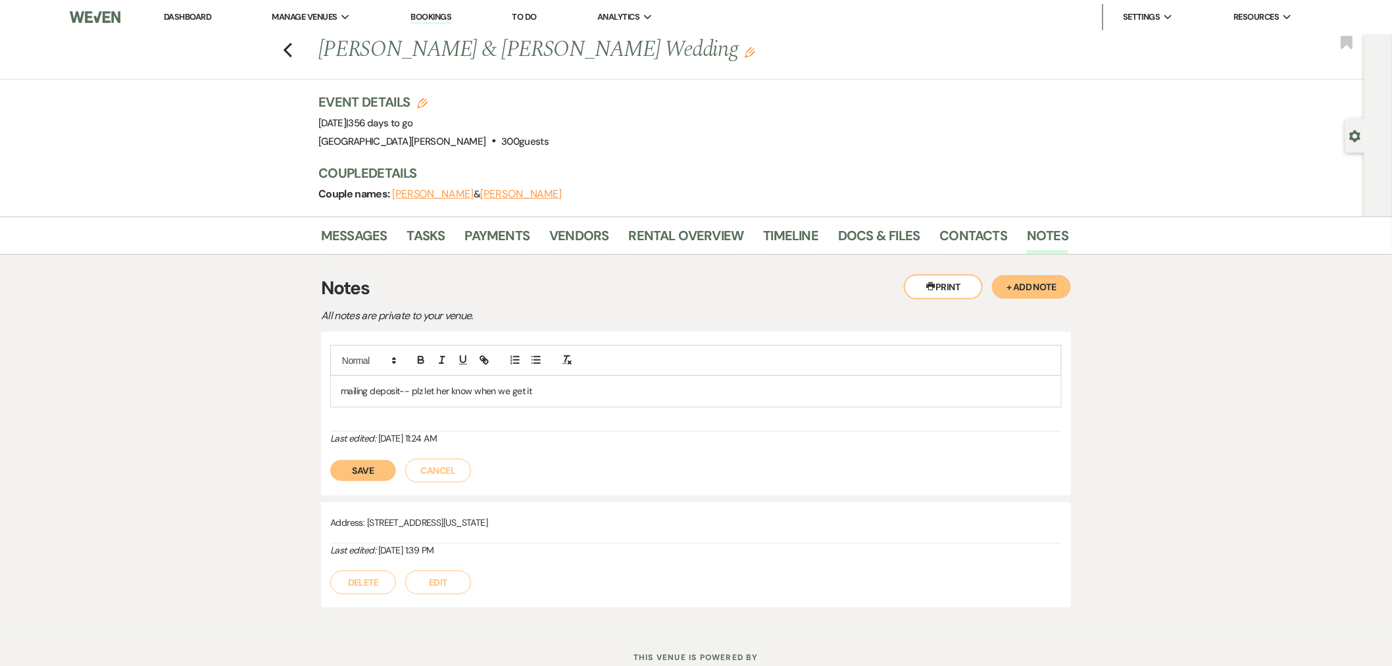
click at [345, 470] on button "Save" at bounding box center [363, 470] width 66 height 21
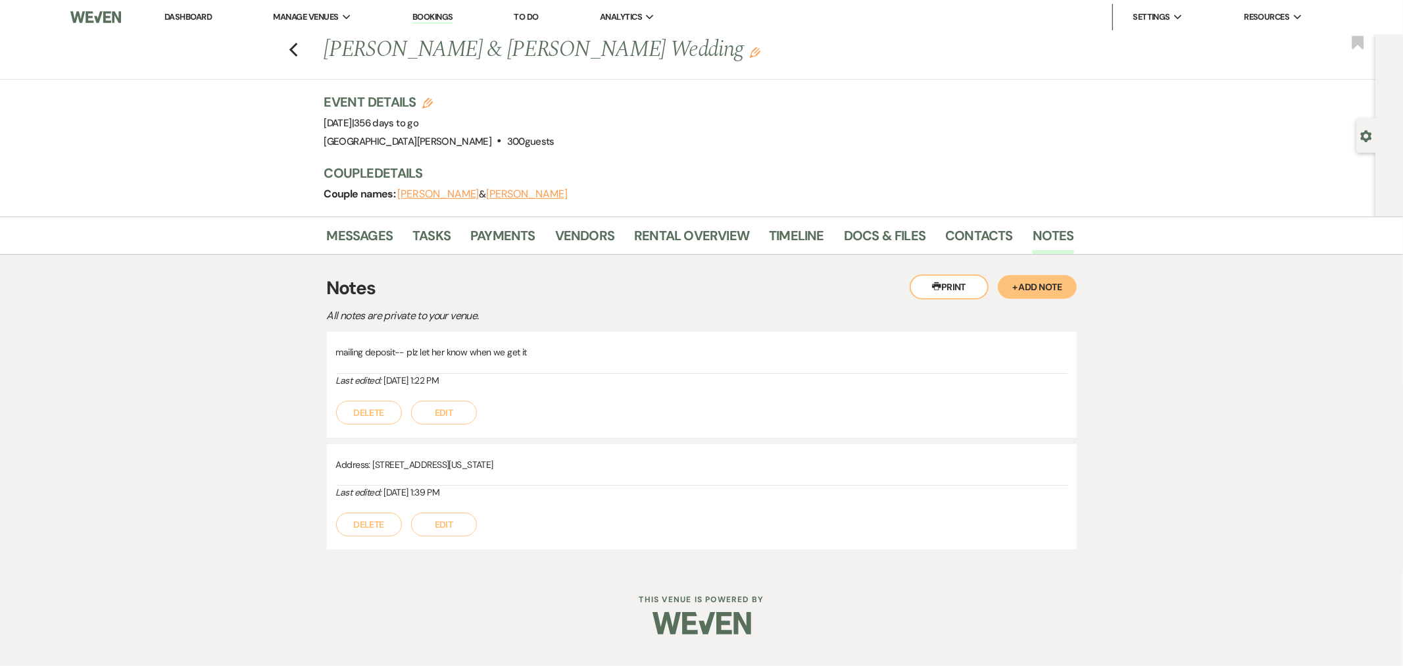
click at [198, 21] on link "Dashboard" at bounding box center [187, 16] width 47 height 11
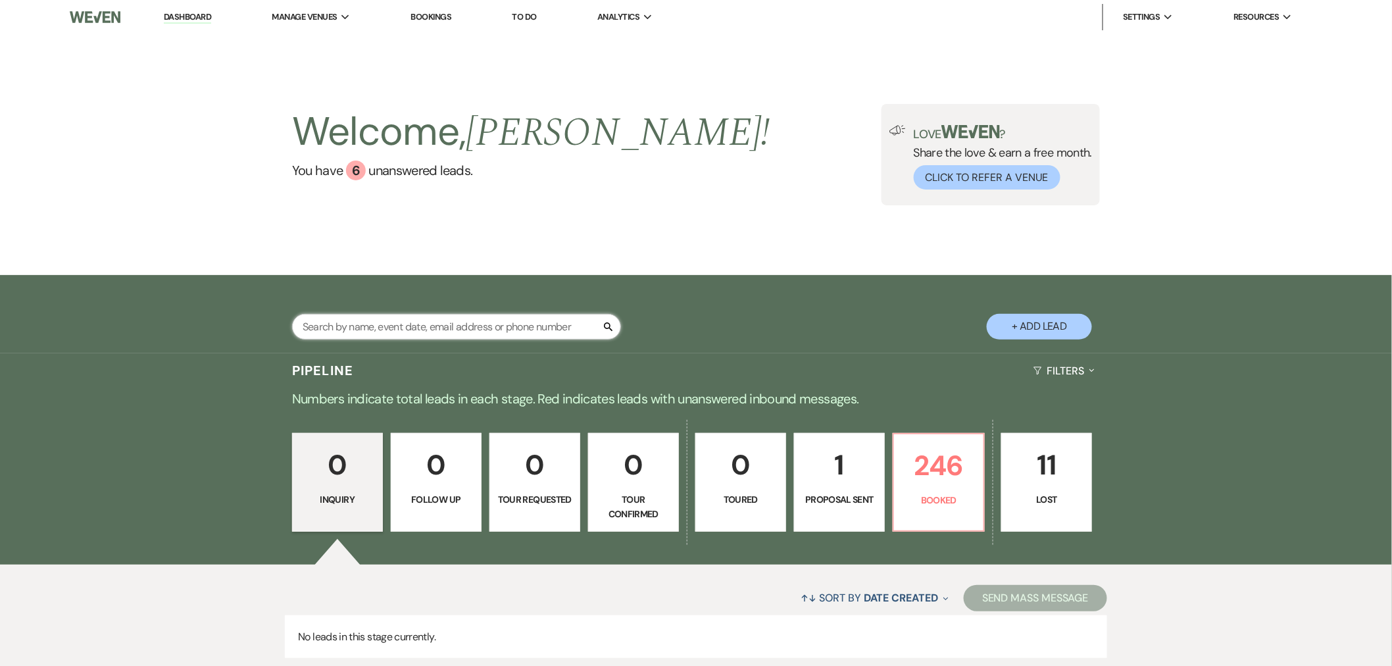
click at [415, 332] on input "text" at bounding box center [456, 327] width 329 height 26
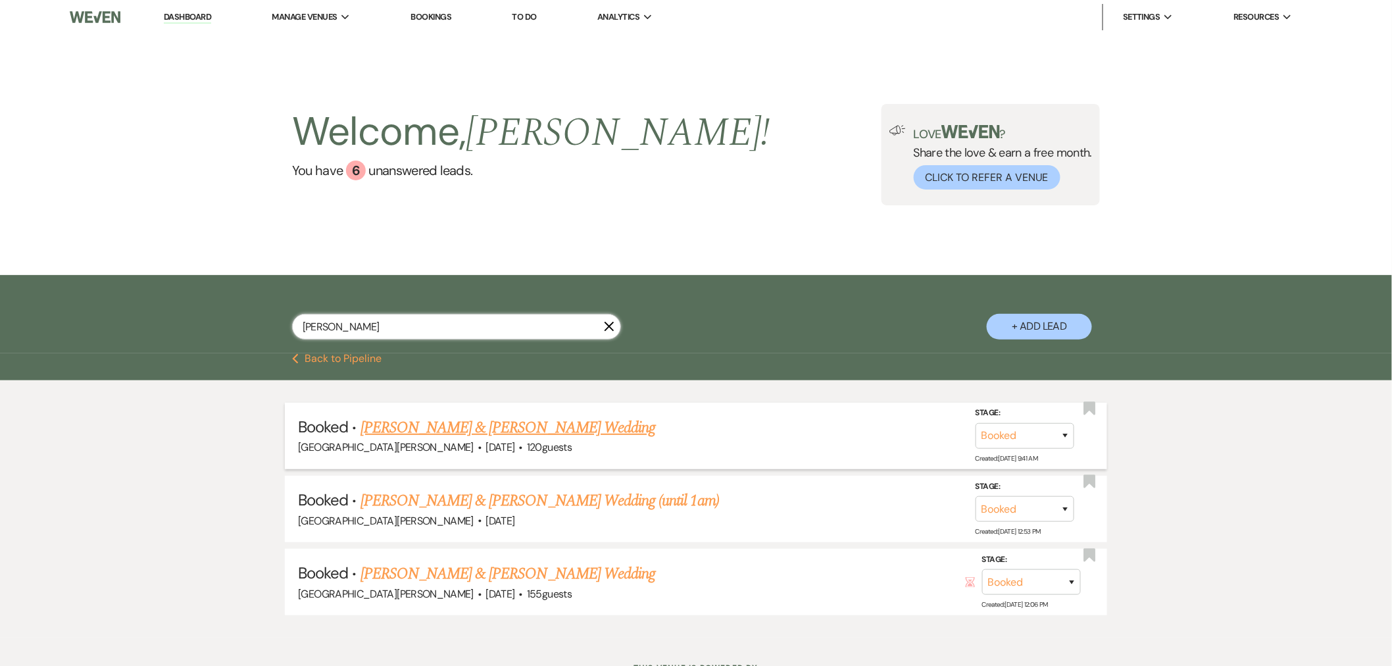
type input "[PERSON_NAME]"
click at [523, 425] on link "[PERSON_NAME] & [PERSON_NAME] Wedding" at bounding box center [507, 428] width 295 height 24
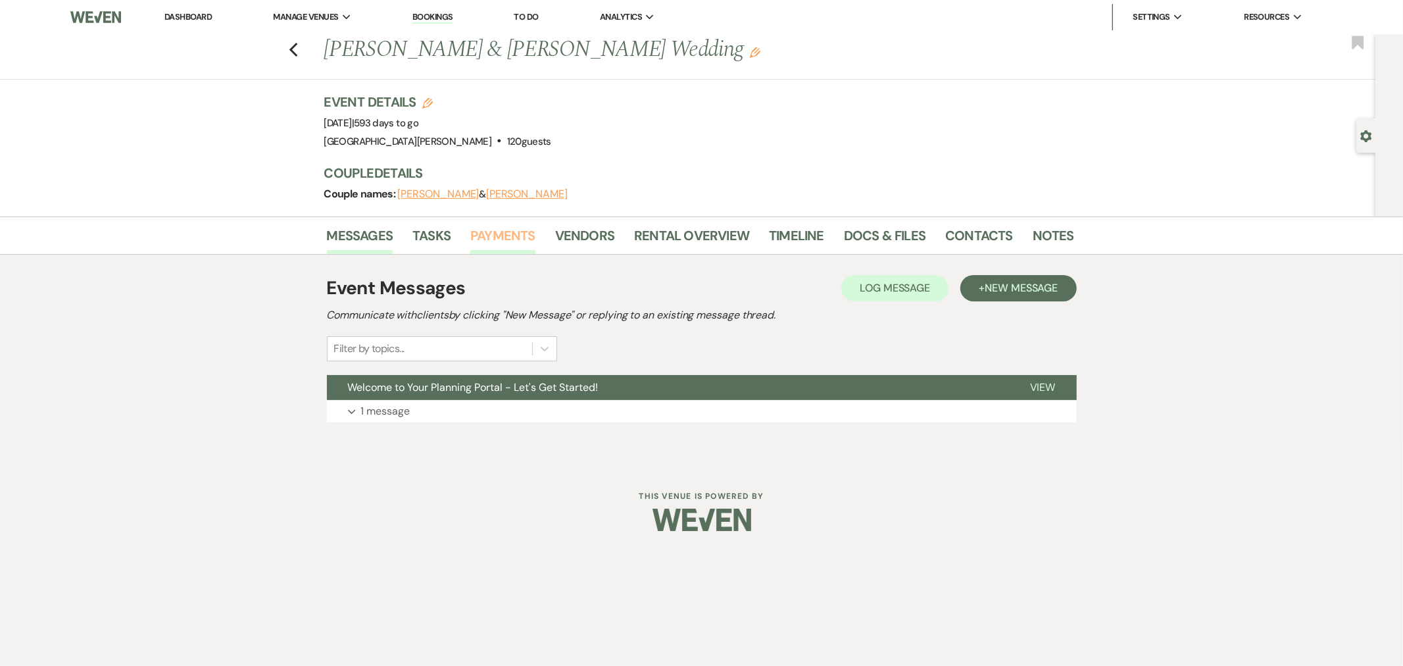
click at [483, 230] on link "Payments" at bounding box center [502, 239] width 65 height 29
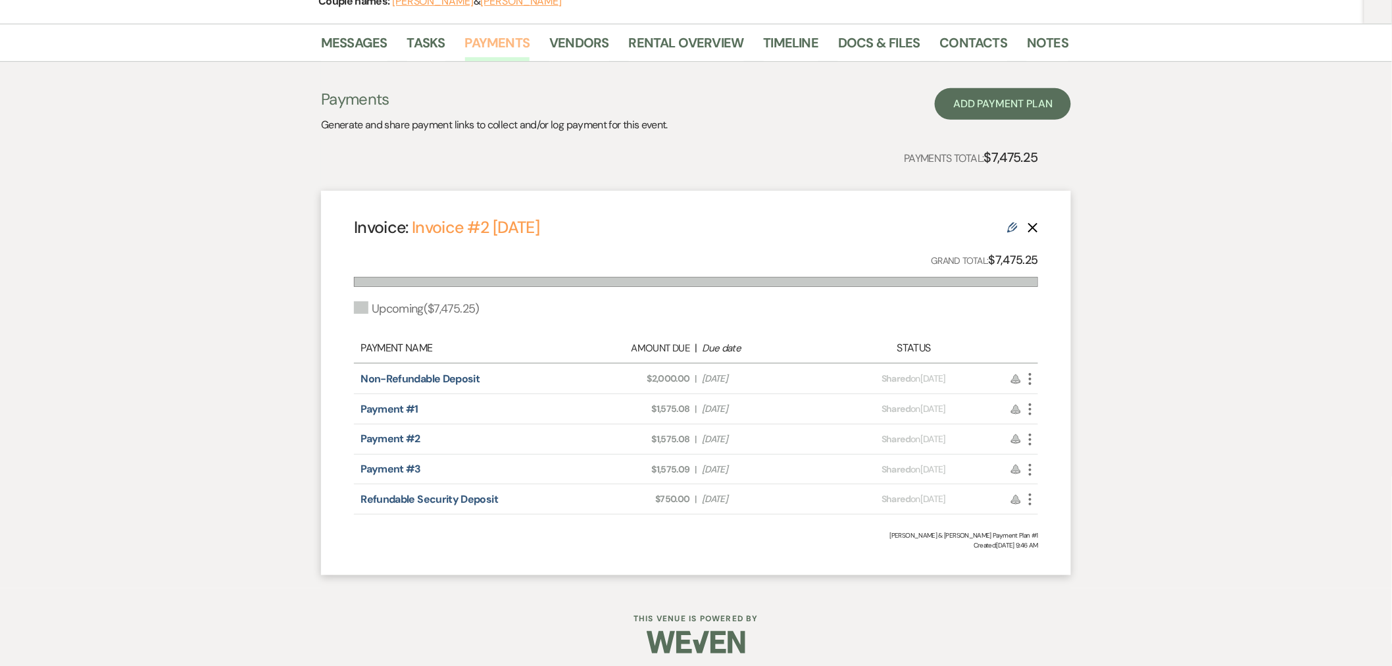
scroll to position [199, 0]
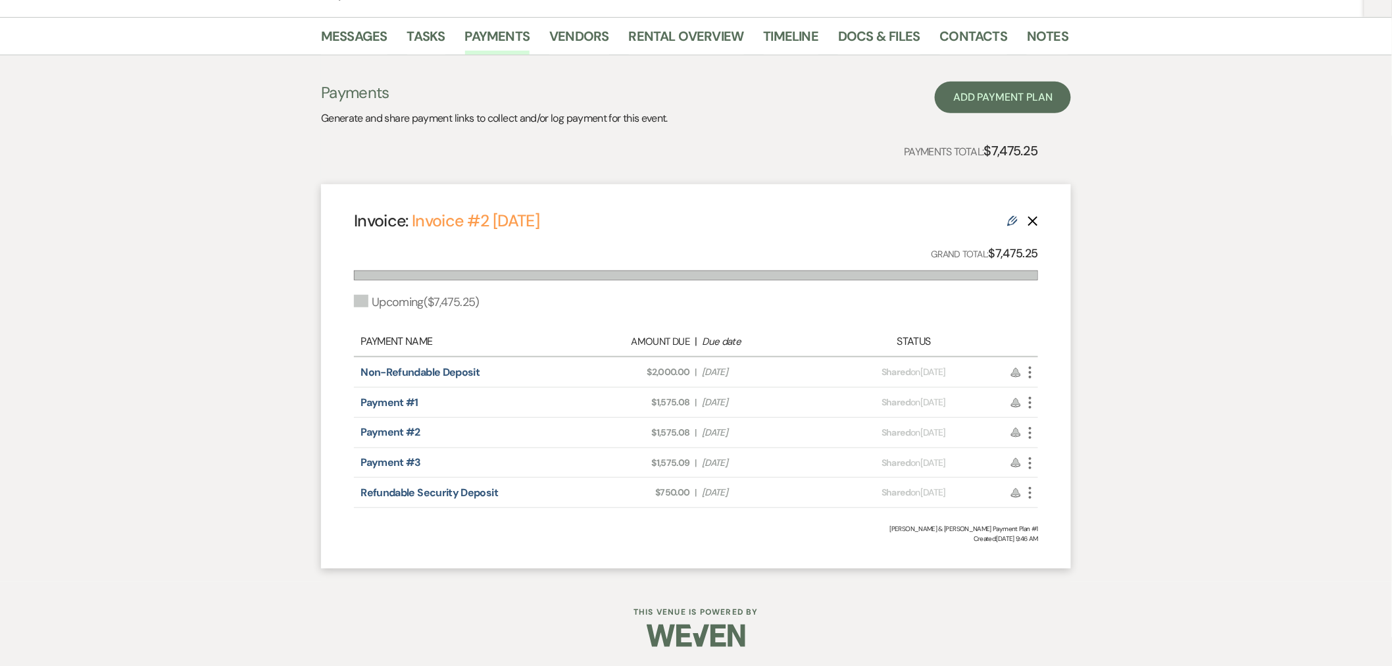
click at [1027, 395] on icon "More" at bounding box center [1030, 403] width 16 height 16
click at [1031, 403] on icon "More" at bounding box center [1030, 403] width 16 height 16
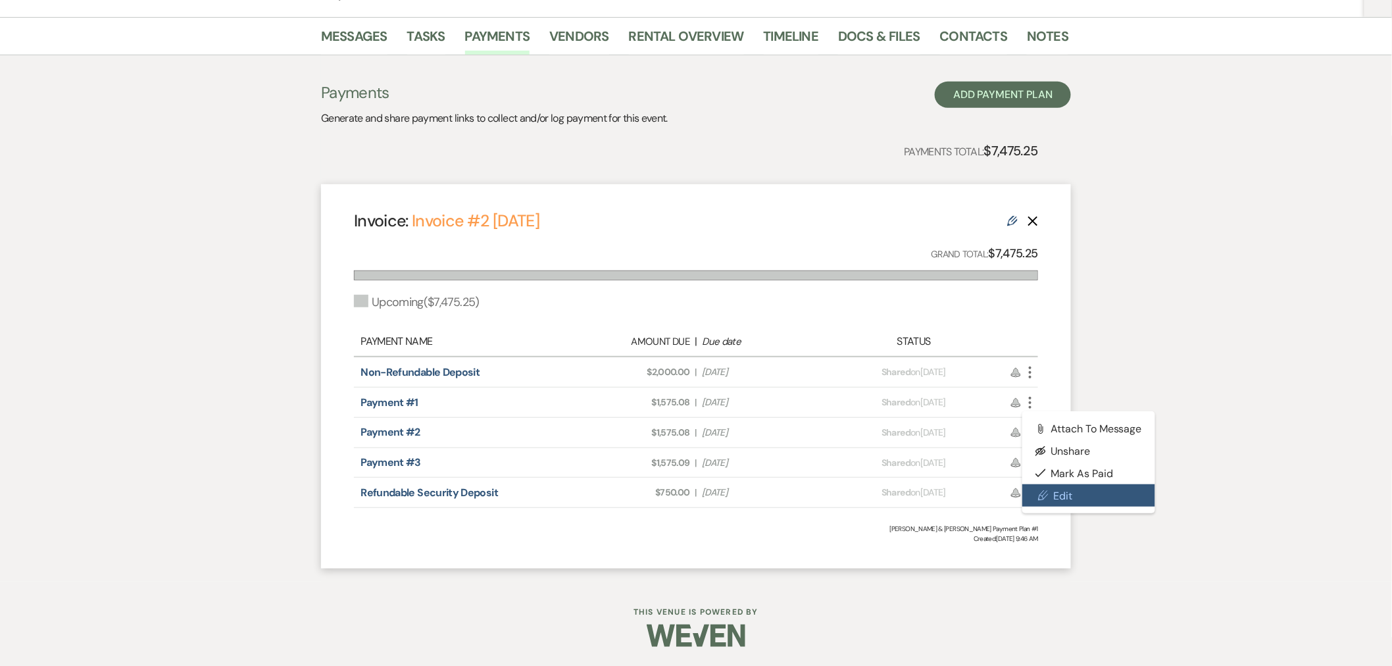
click at [1056, 487] on link "Pencil Edit" at bounding box center [1088, 495] width 133 height 22
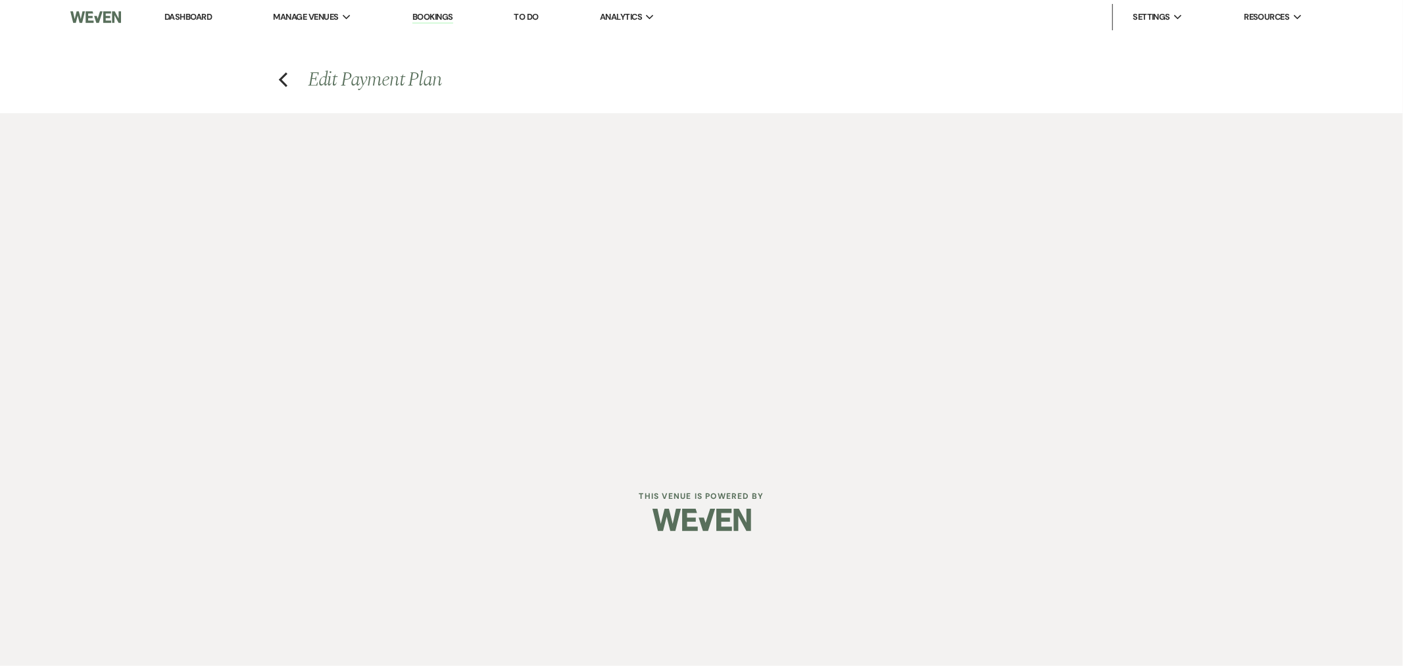
select select "27086"
select select "2"
select select "flat"
select select "true"
select select "client"
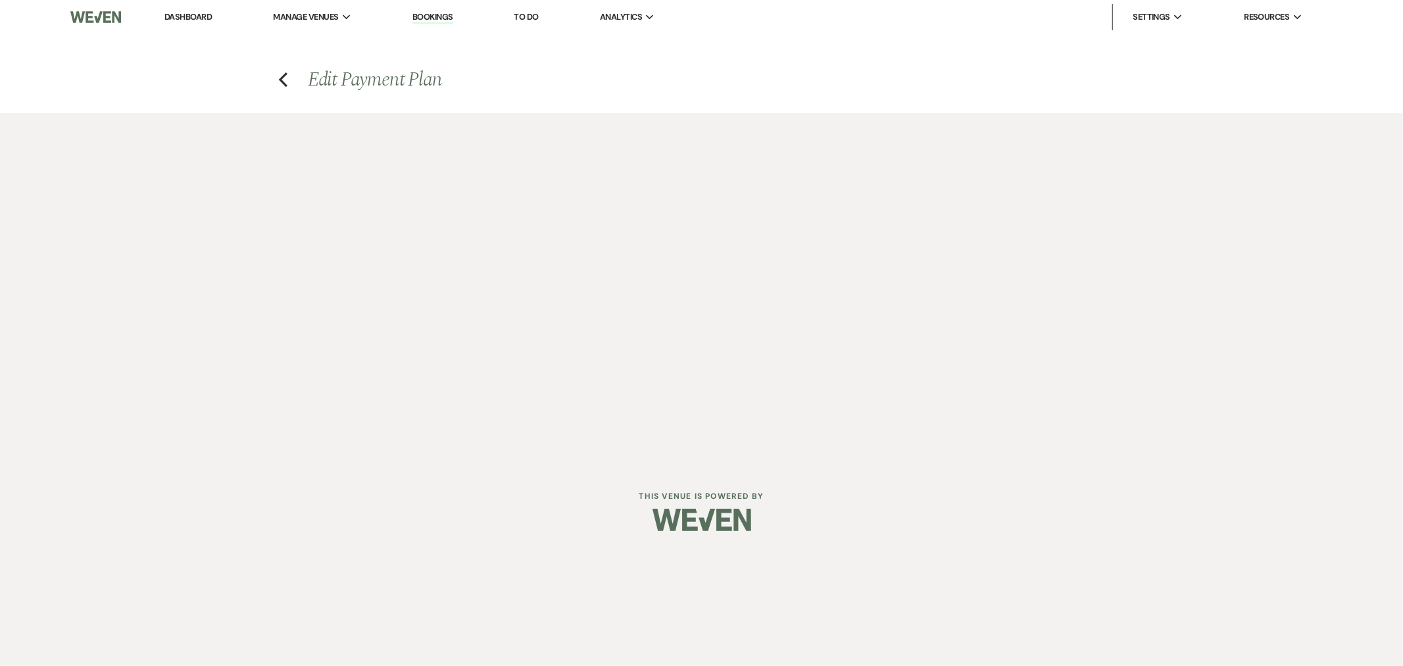
select select "days"
select select "2"
select select "flat"
select select "true"
select select "client"
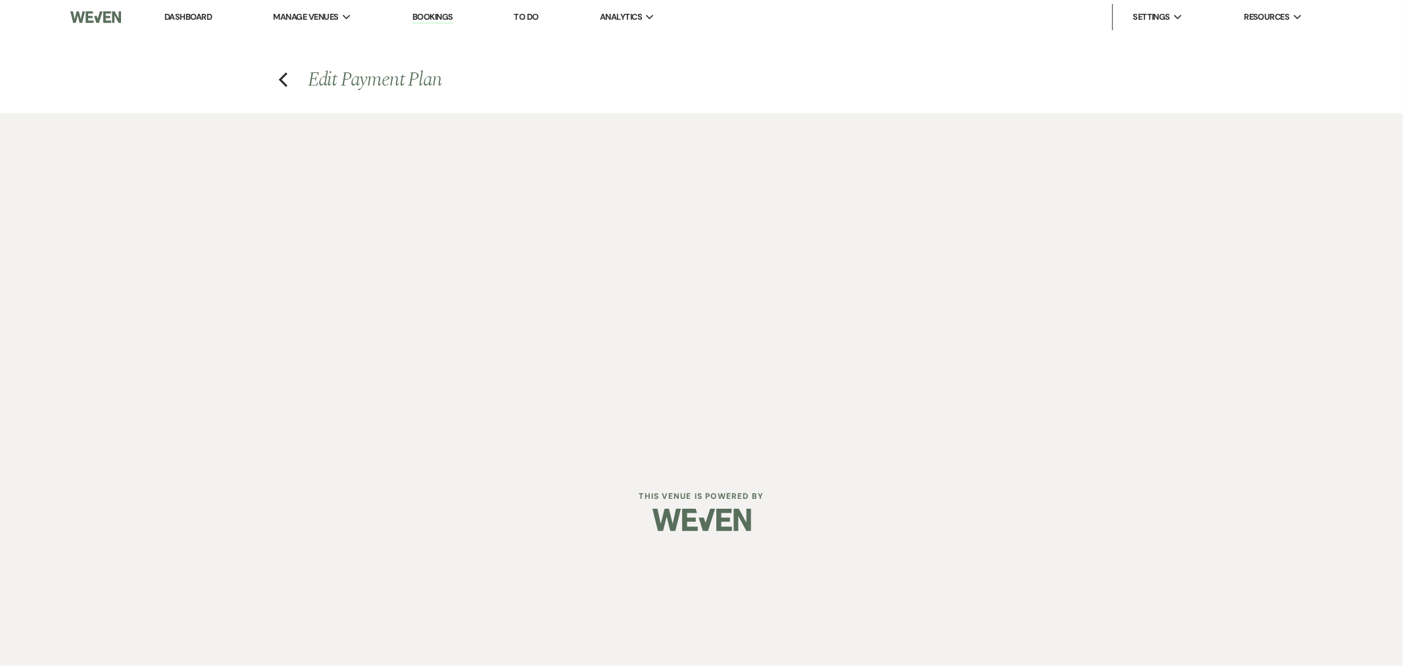
select select "months"
select select "client"
select select "days"
select select "client"
select select "weeks"
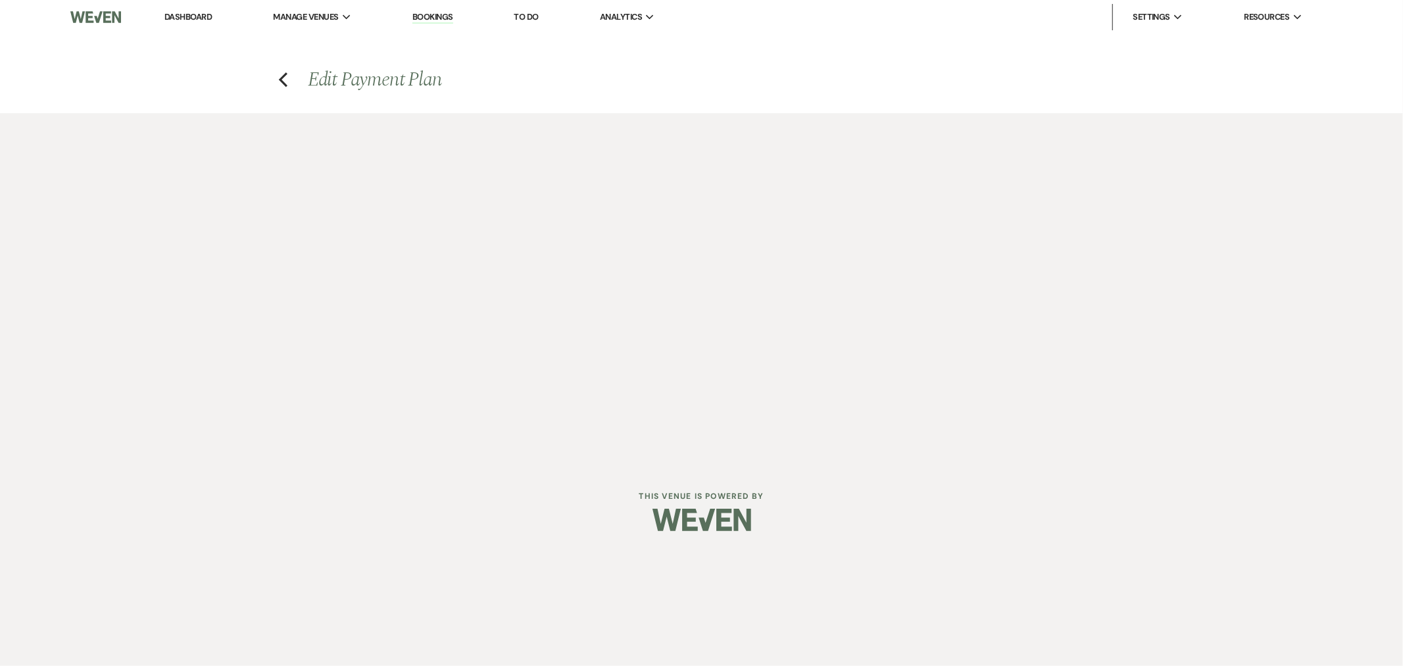
select select "2"
select select "flat"
select select "true"
select select "client"
select select "months"
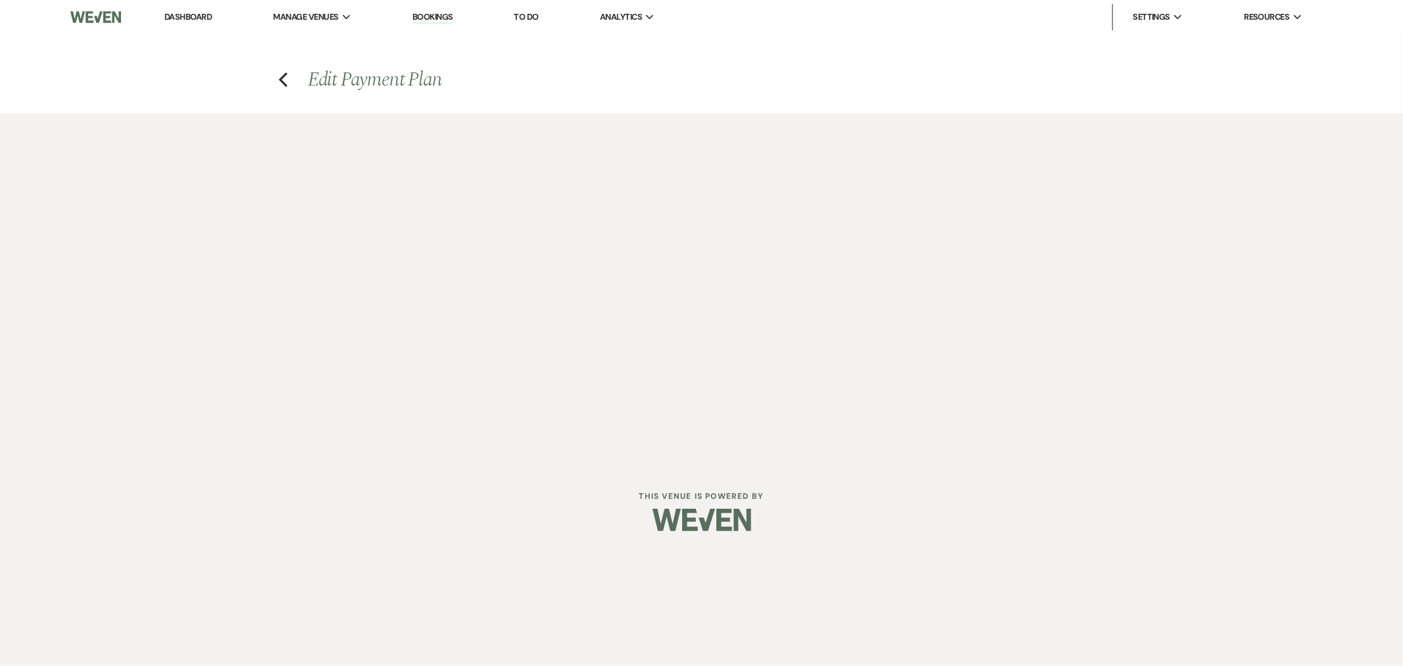
select select "client"
select select "weeks"
select select "client"
select select "days"
select select "2"
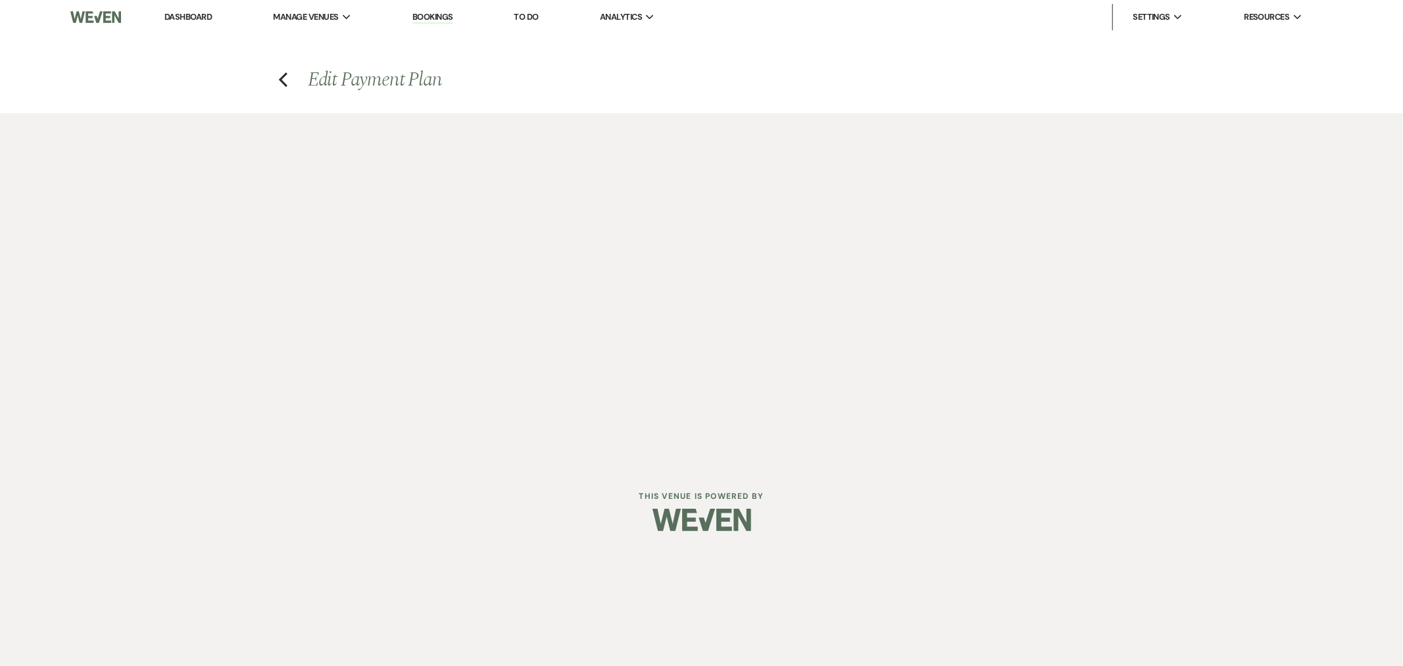
select select "flat"
select select "true"
select select "client"
select select "weeks"
select select "2"
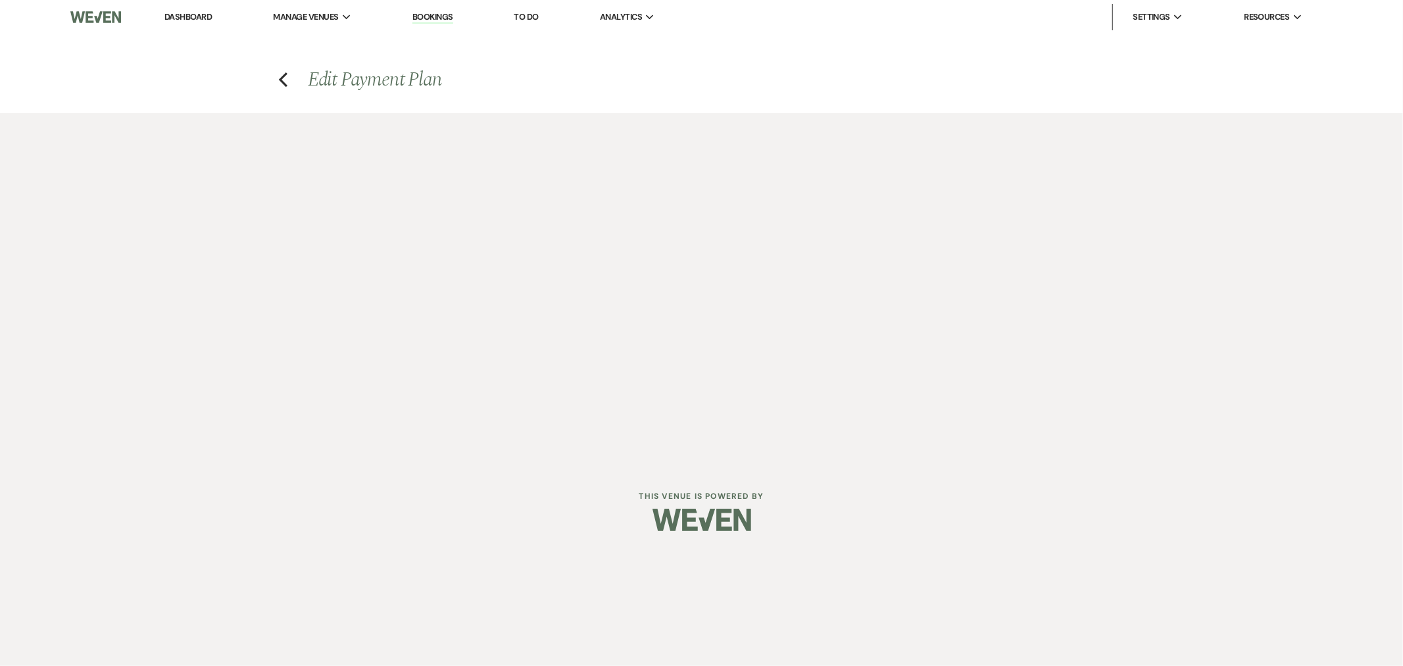
select select "flat"
select select "true"
select select "client"
select select "weeks"
select select "client"
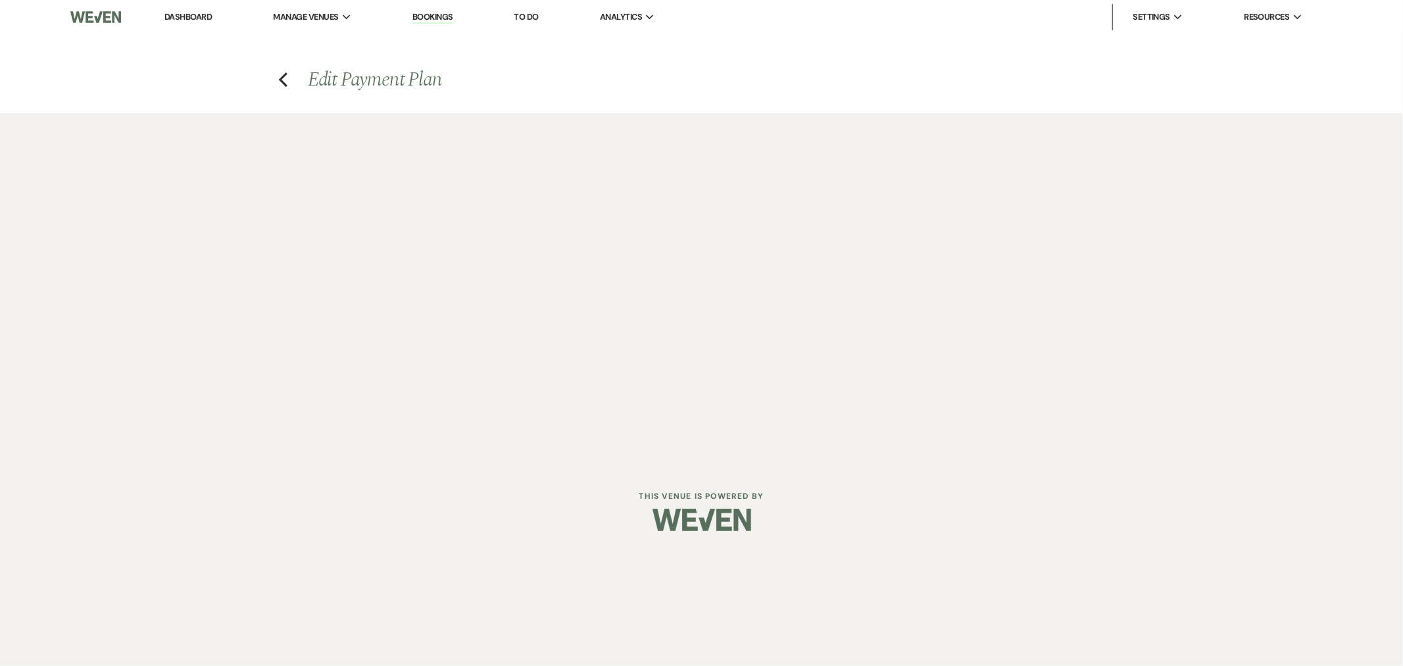
select select "months"
select select "client"
select select "days"
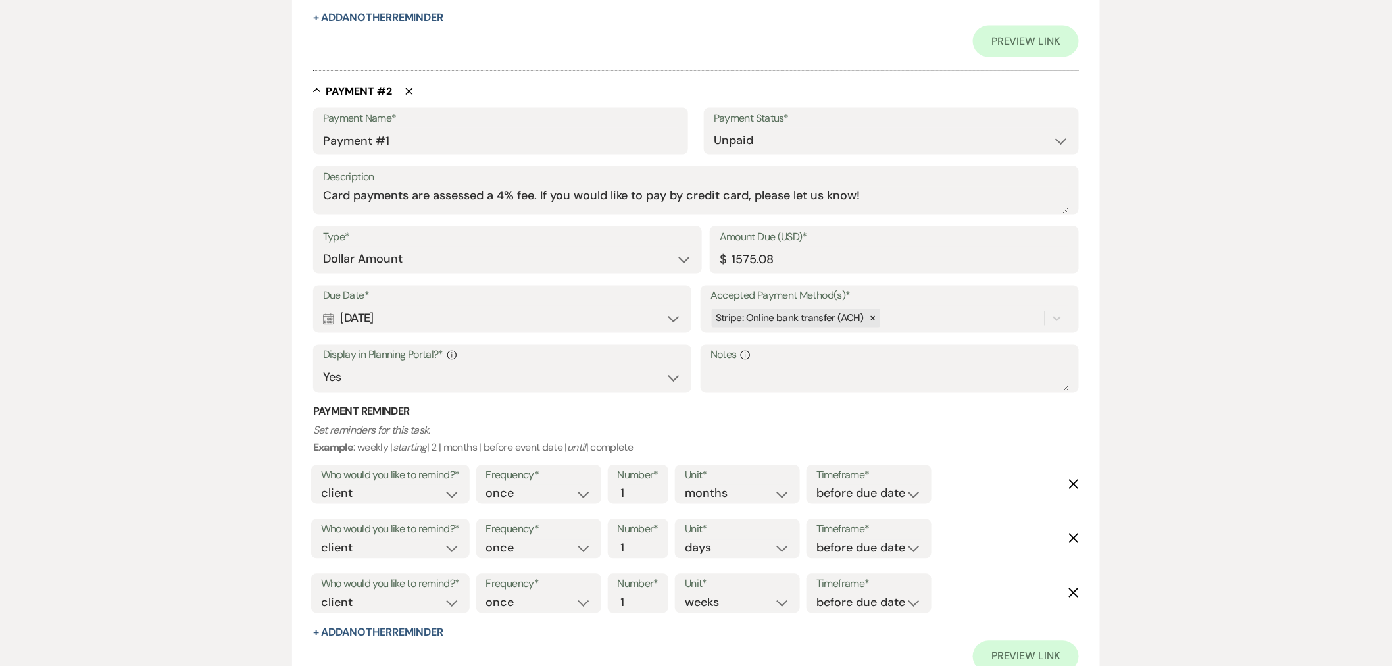
scroll to position [804, 0]
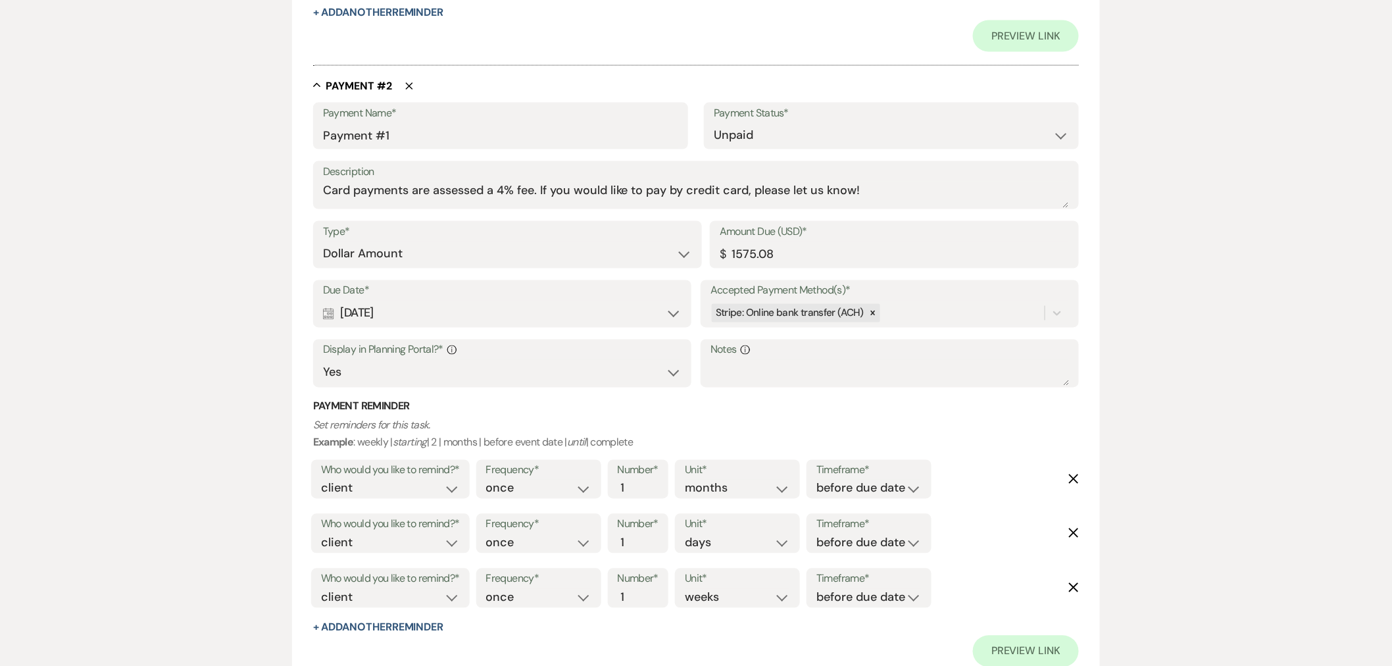
click at [363, 304] on div "Calendar [DATE] Expand" at bounding box center [502, 314] width 358 height 26
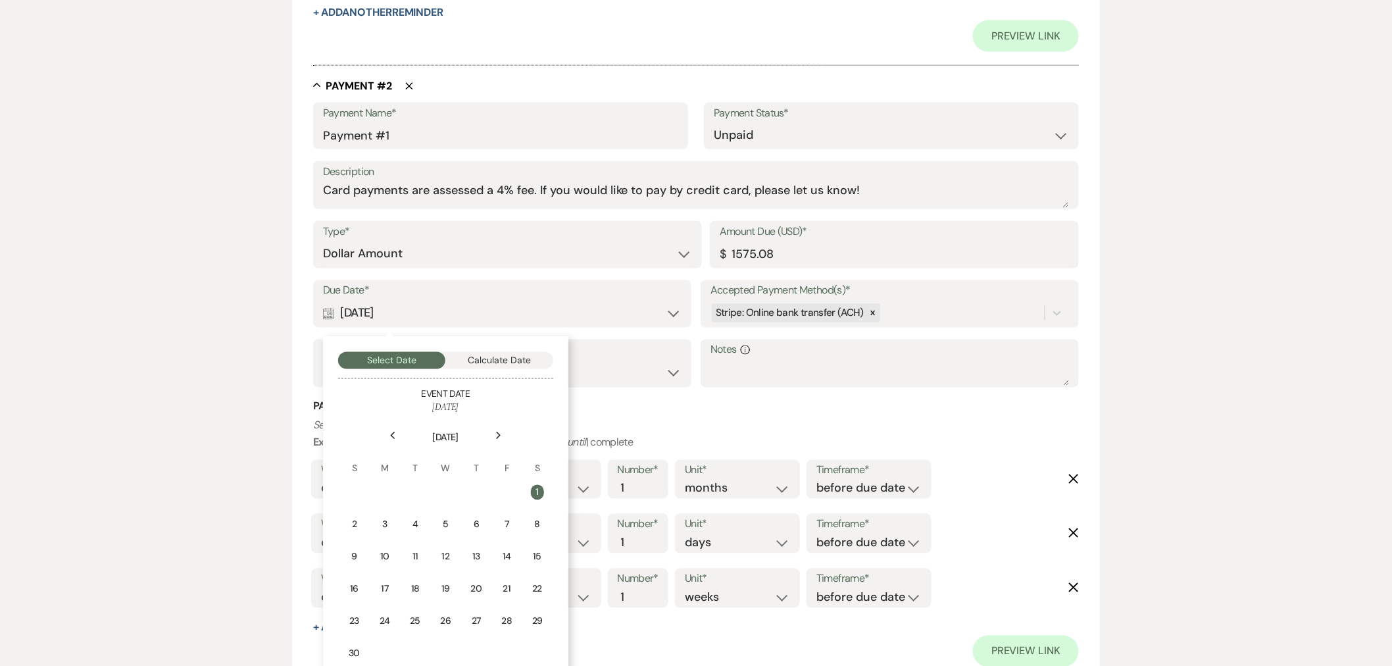
click at [498, 441] on div "Next" at bounding box center [498, 435] width 21 height 21
click at [497, 438] on icon "Next" at bounding box center [498, 436] width 7 height 8
click at [543, 527] on div "10" at bounding box center [537, 525] width 12 height 14
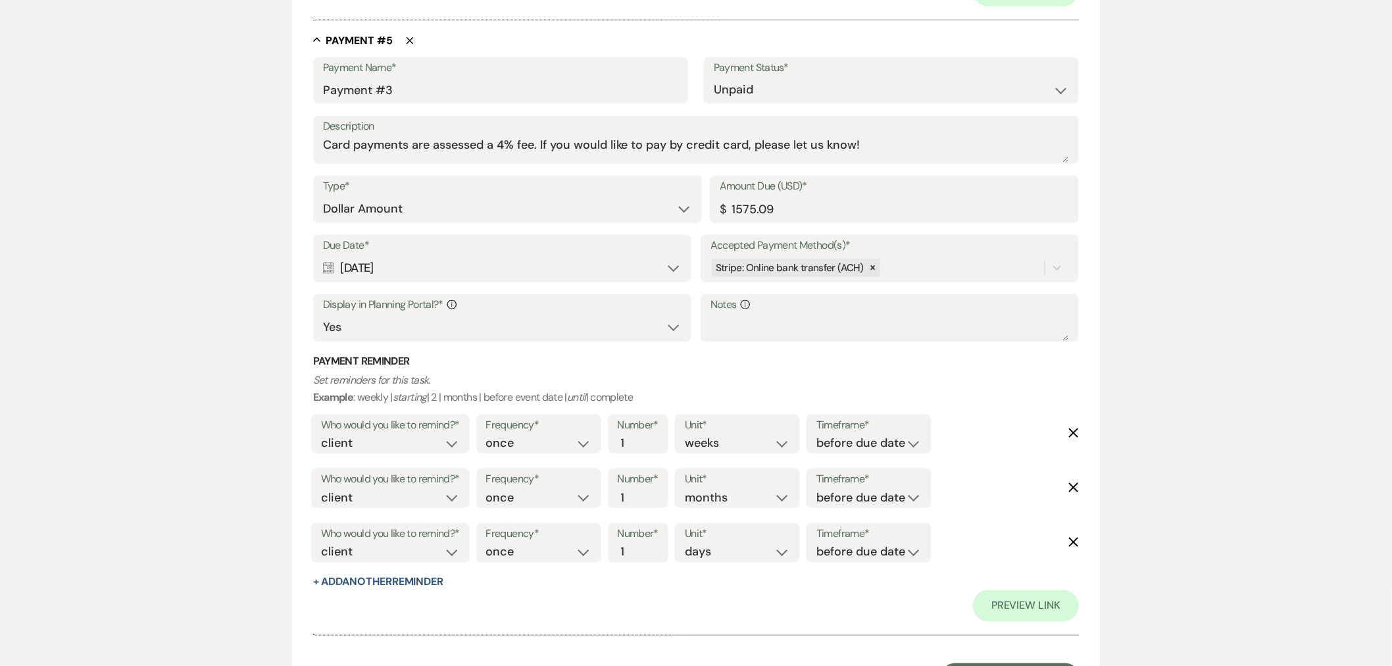
scroll to position [2715, 0]
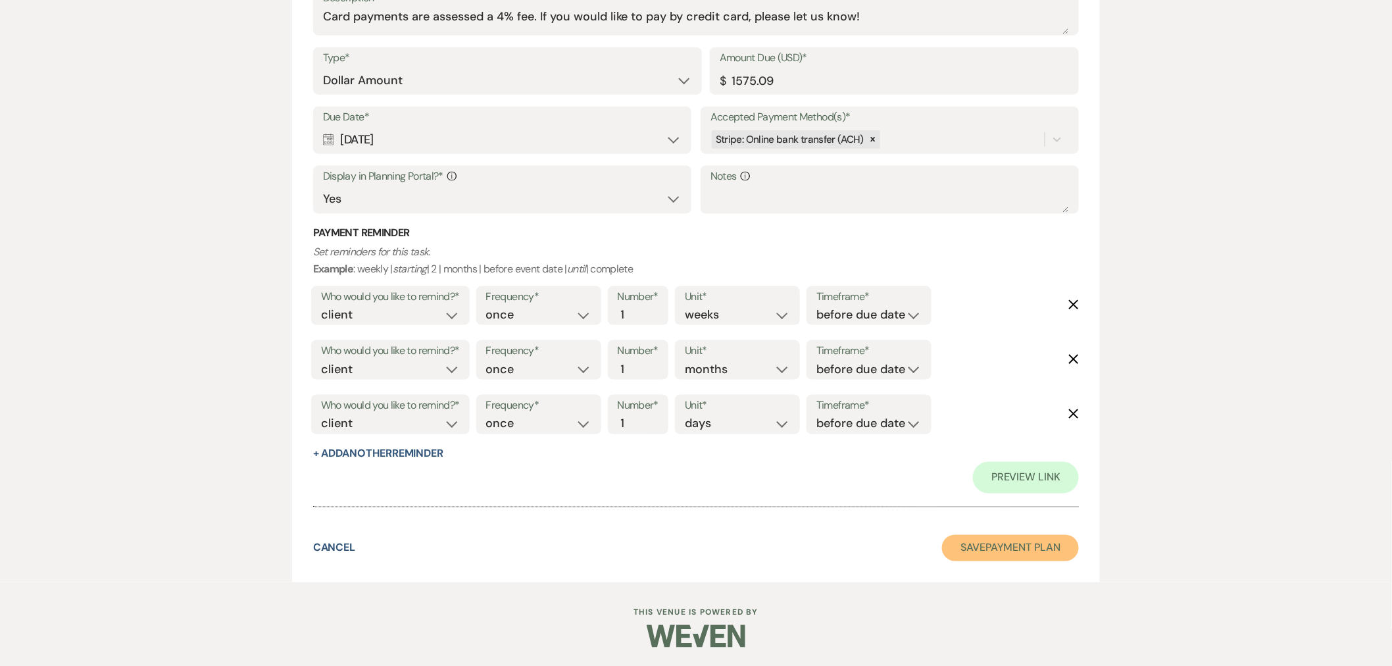
click at [964, 549] on button "Save Payment Plan" at bounding box center [1010, 548] width 137 height 26
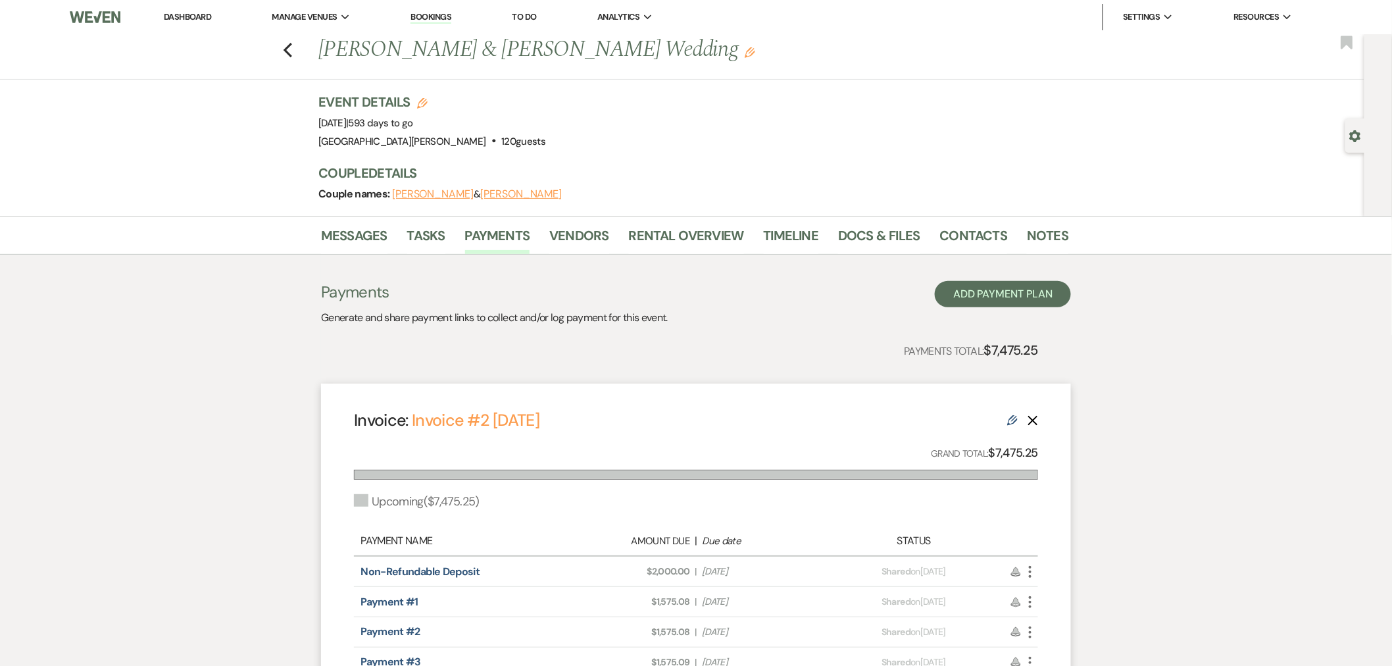
click at [197, 18] on link "Dashboard" at bounding box center [187, 16] width 47 height 11
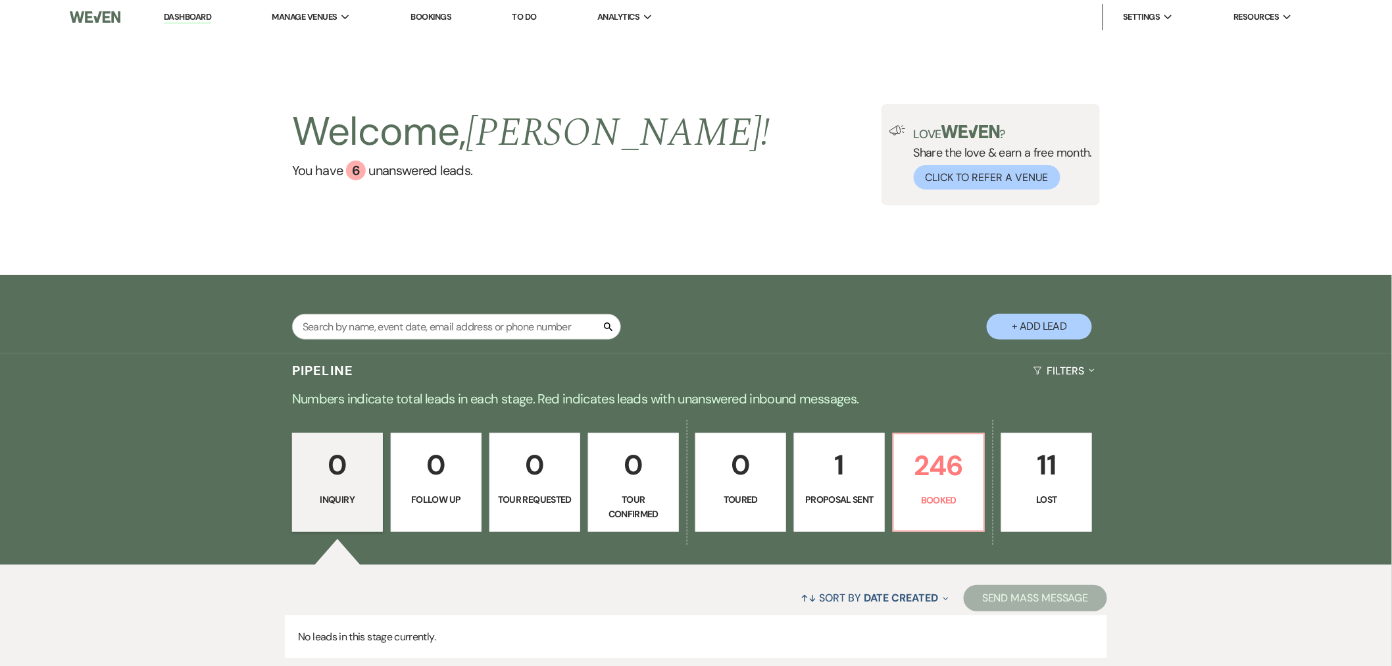
click at [164, 11] on link "Dashboard" at bounding box center [187, 17] width 47 height 12
click at [483, 316] on input "text" at bounding box center [456, 327] width 329 height 26
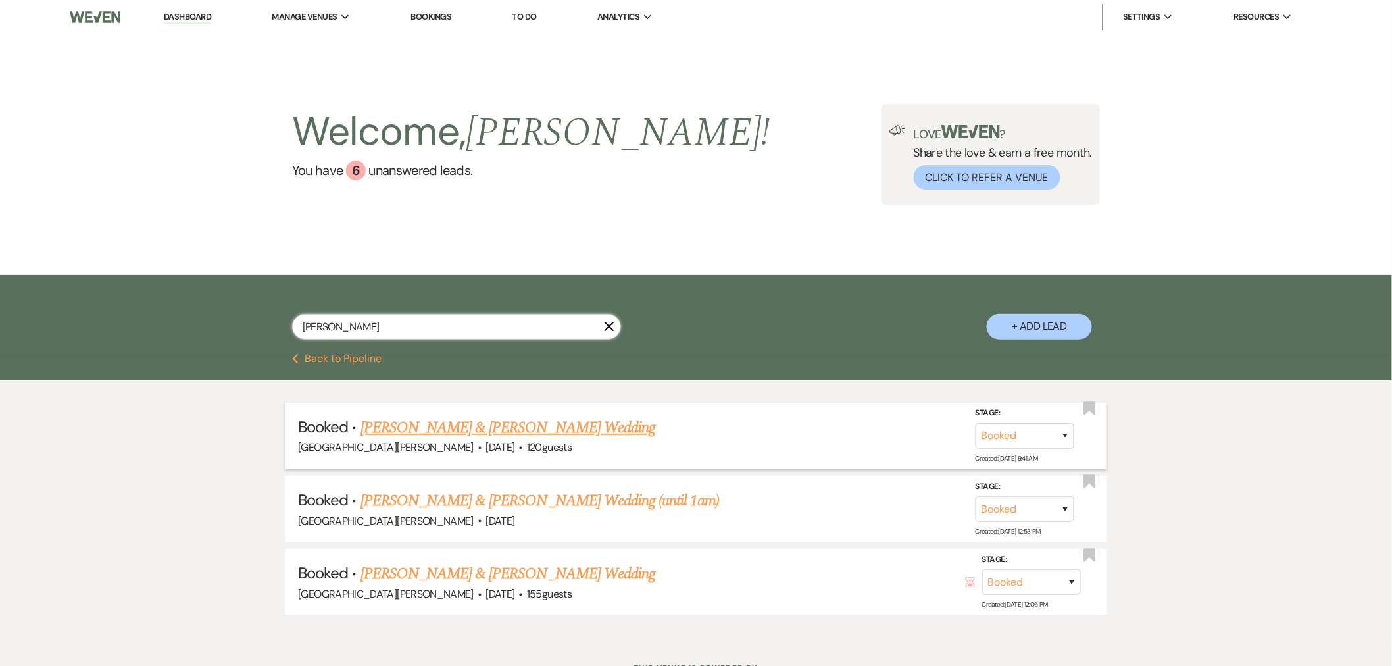
type input "[PERSON_NAME]"
click at [430, 418] on link "[PERSON_NAME] & [PERSON_NAME] Wedding" at bounding box center [507, 428] width 295 height 24
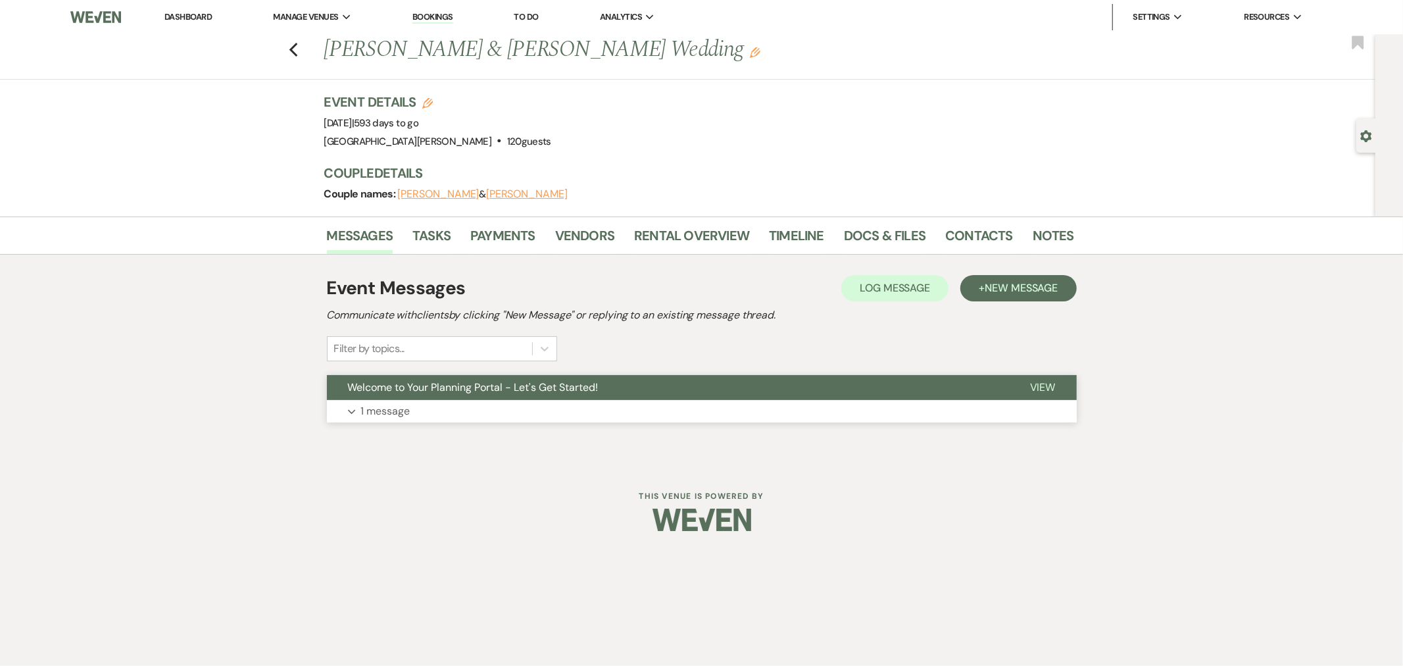
click at [567, 405] on button "Expand 1 message" at bounding box center [702, 411] width 750 height 22
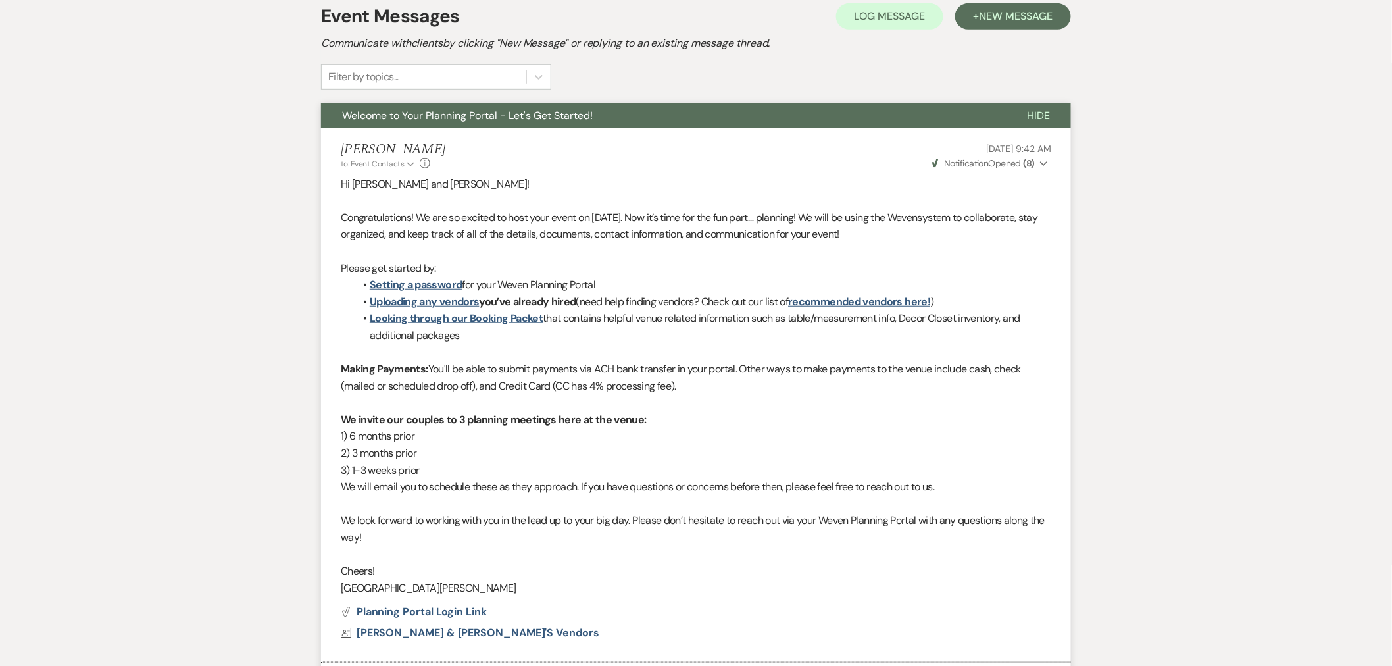
scroll to position [43, 0]
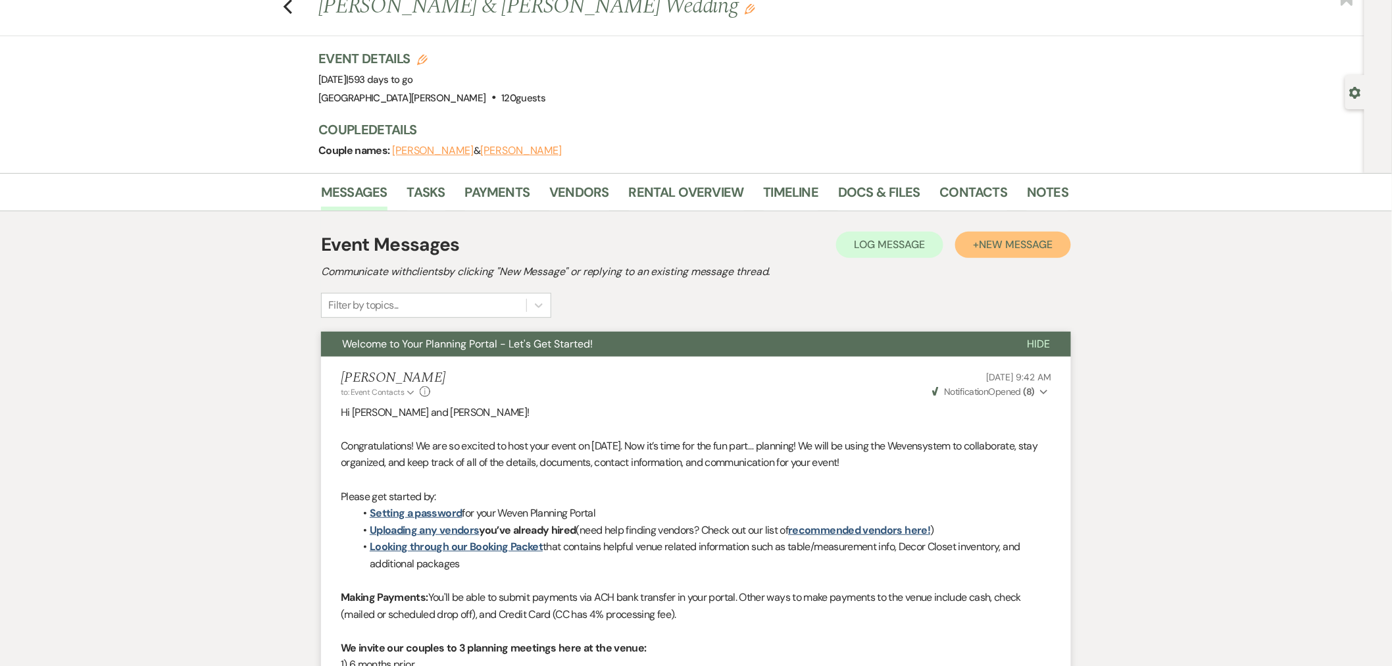
click at [984, 254] on button "+ New Message" at bounding box center [1013, 245] width 116 height 26
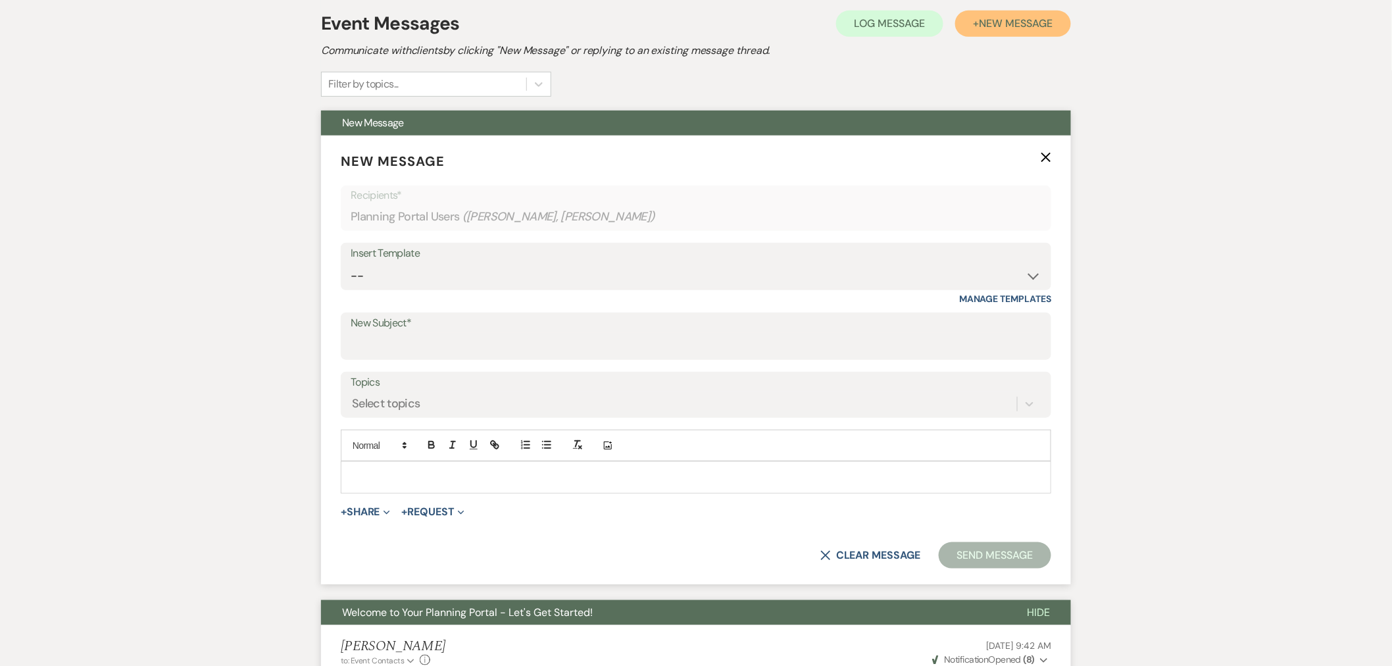
scroll to position [292, 0]
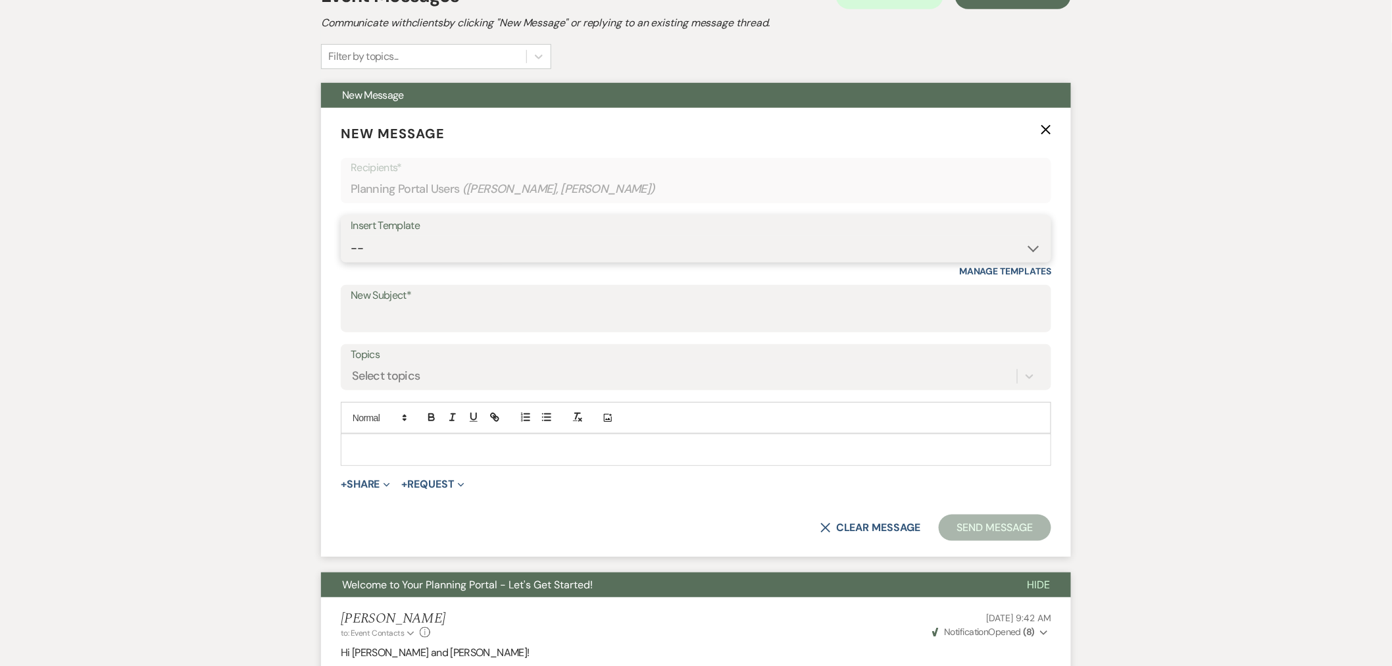
click at [395, 247] on select "-- SVM Initial Inquiry Response SVM Planning Portal Introduction and Booking Pa…" at bounding box center [696, 248] width 691 height 26
select select "4984"
click at [351, 235] on select "-- SVM Initial Inquiry Response SVM Planning Portal Introduction and Booking Pa…" at bounding box center [696, 248] width 691 height 26
type input "Your Contract for [GEOGRAPHIC_DATA][PERSON_NAME]!"
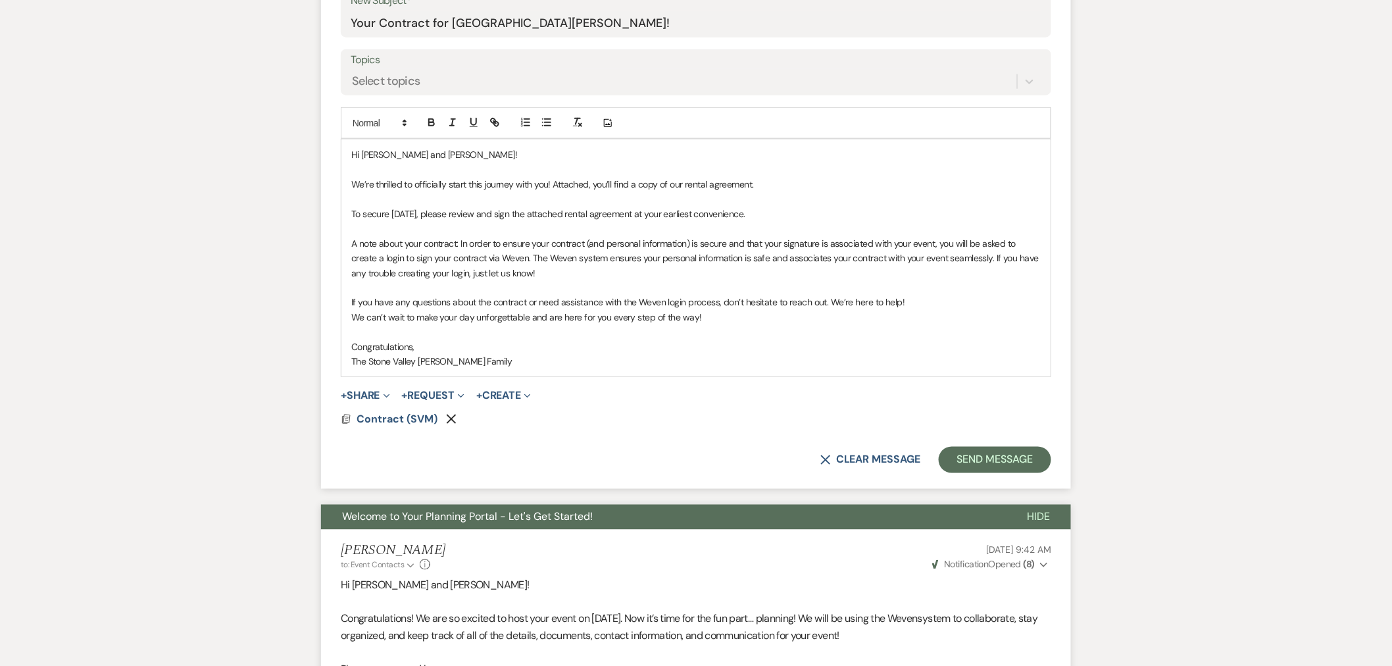
scroll to position [658, 0]
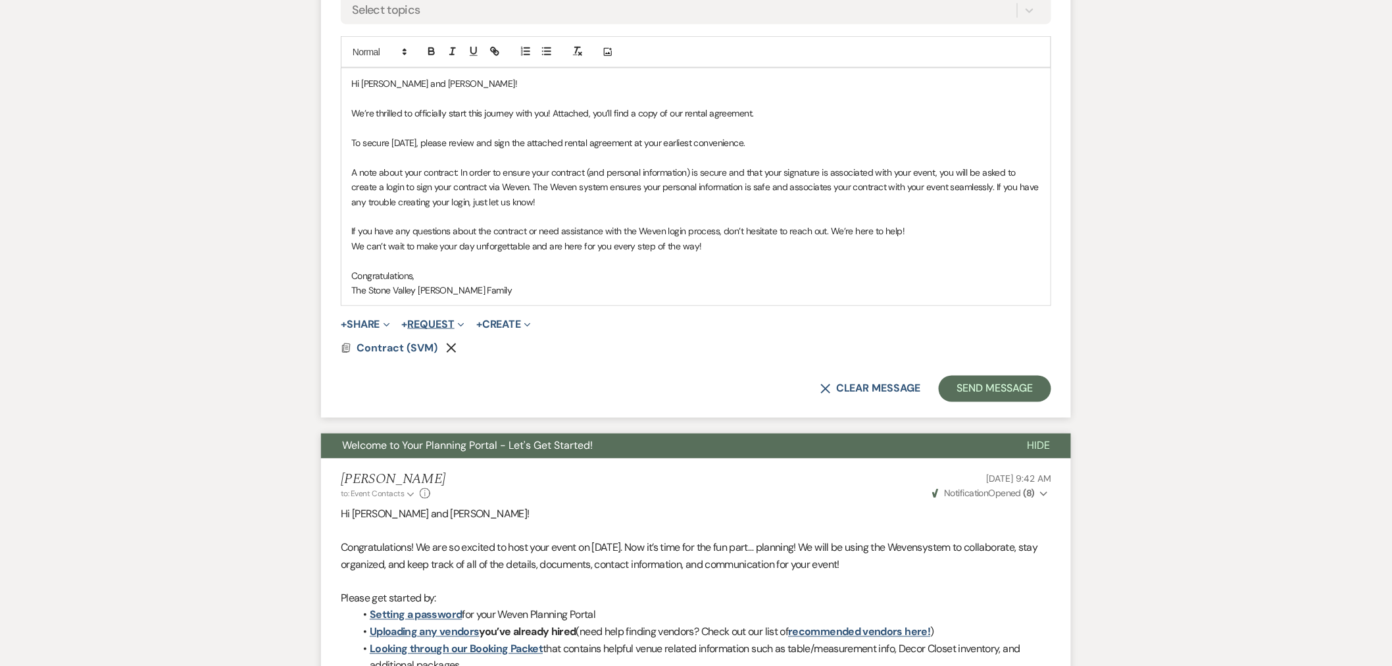
click at [422, 320] on button "+ Request Expand" at bounding box center [433, 324] width 62 height 11
click at [358, 327] on button "+ Share Expand" at bounding box center [365, 324] width 49 height 11
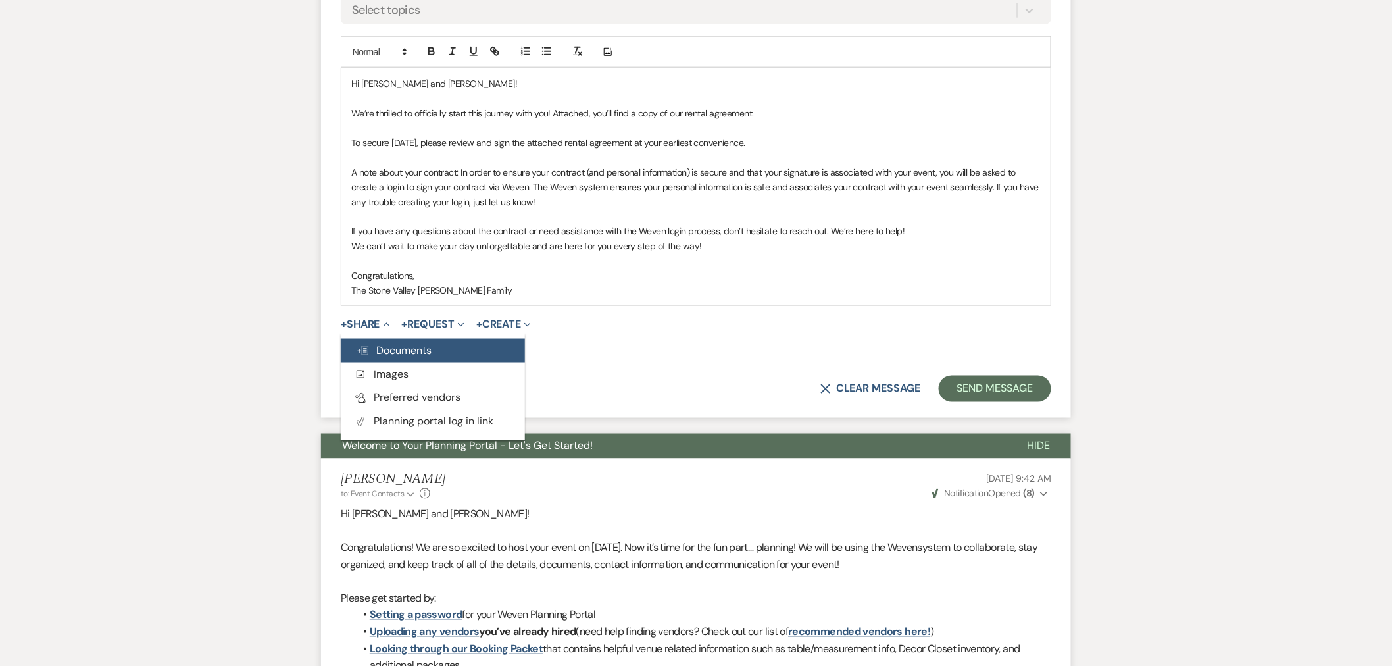
click at [377, 357] on button "Doc Upload Documents" at bounding box center [433, 351] width 184 height 24
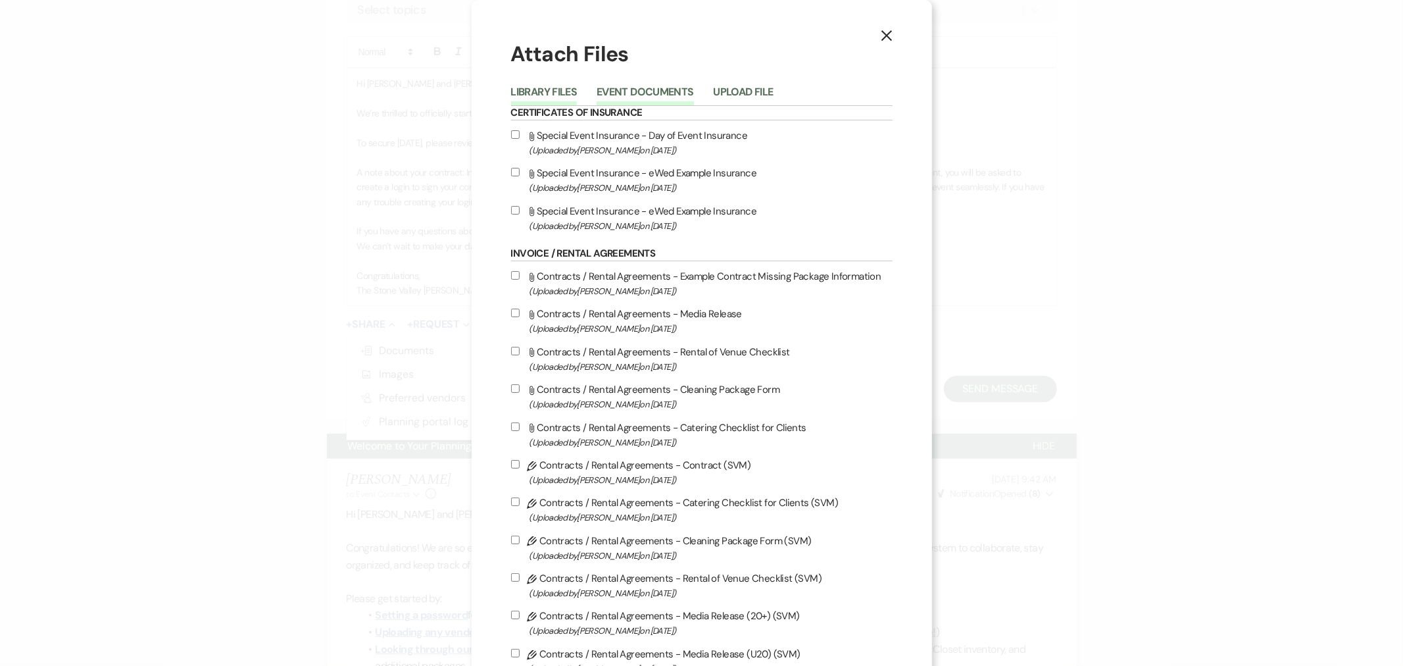
click at [630, 87] on button "Event Documents" at bounding box center [645, 96] width 97 height 18
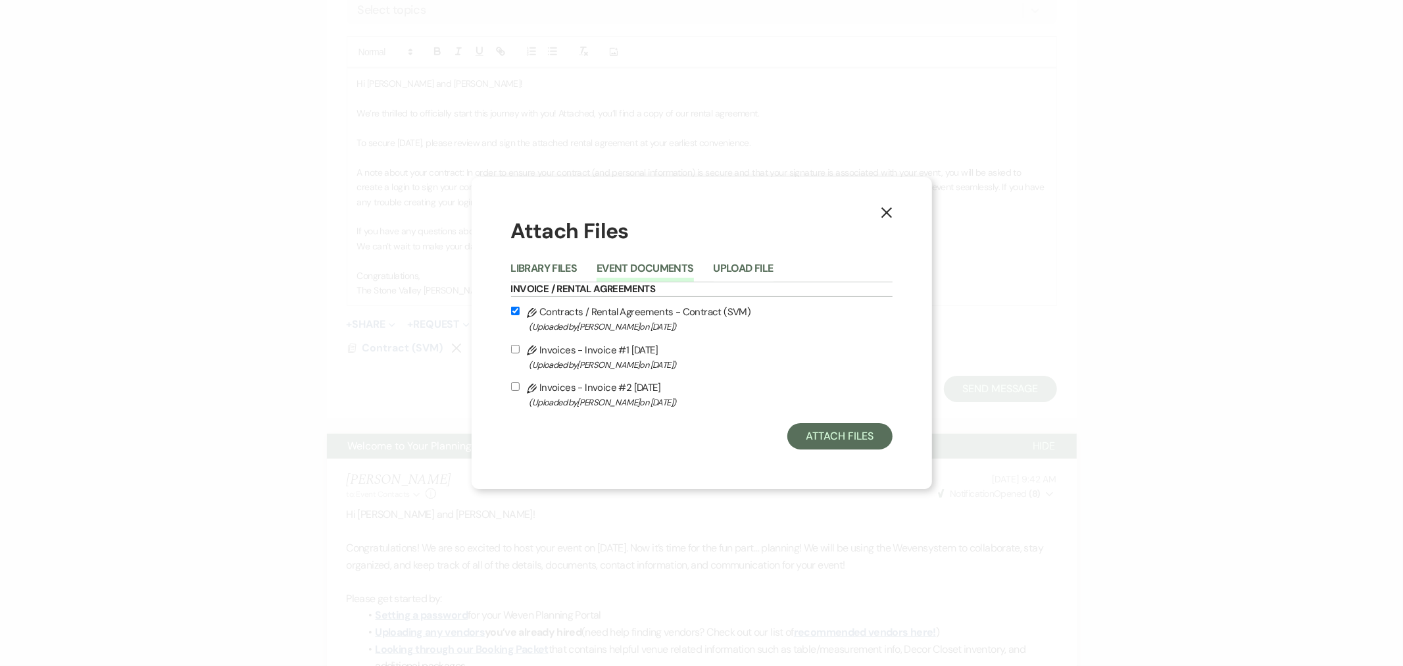
click at [516, 383] on input "Pencil Invoices - Invoice #2 [DATE] (Uploaded by [PERSON_NAME] on [DATE] )" at bounding box center [515, 386] width 9 height 9
checkbox input "true"
click at [826, 447] on button "Attach Files" at bounding box center [839, 436] width 105 height 26
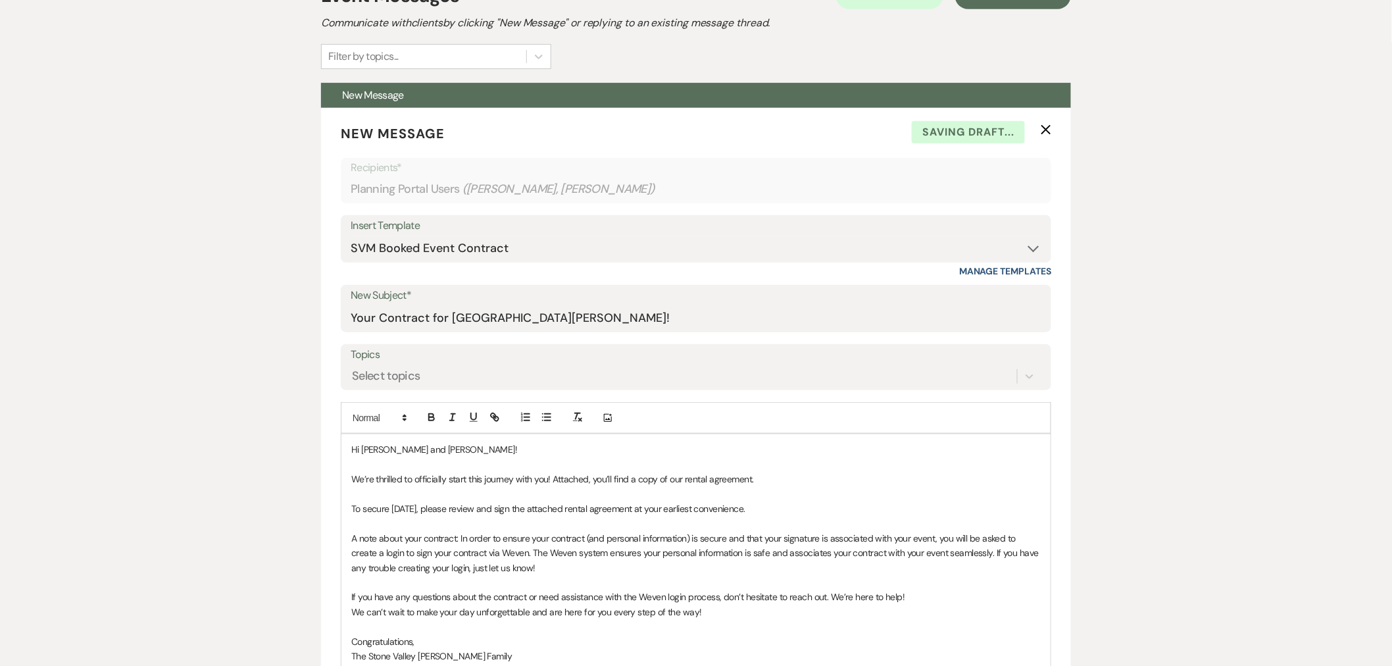
scroll to position [0, 0]
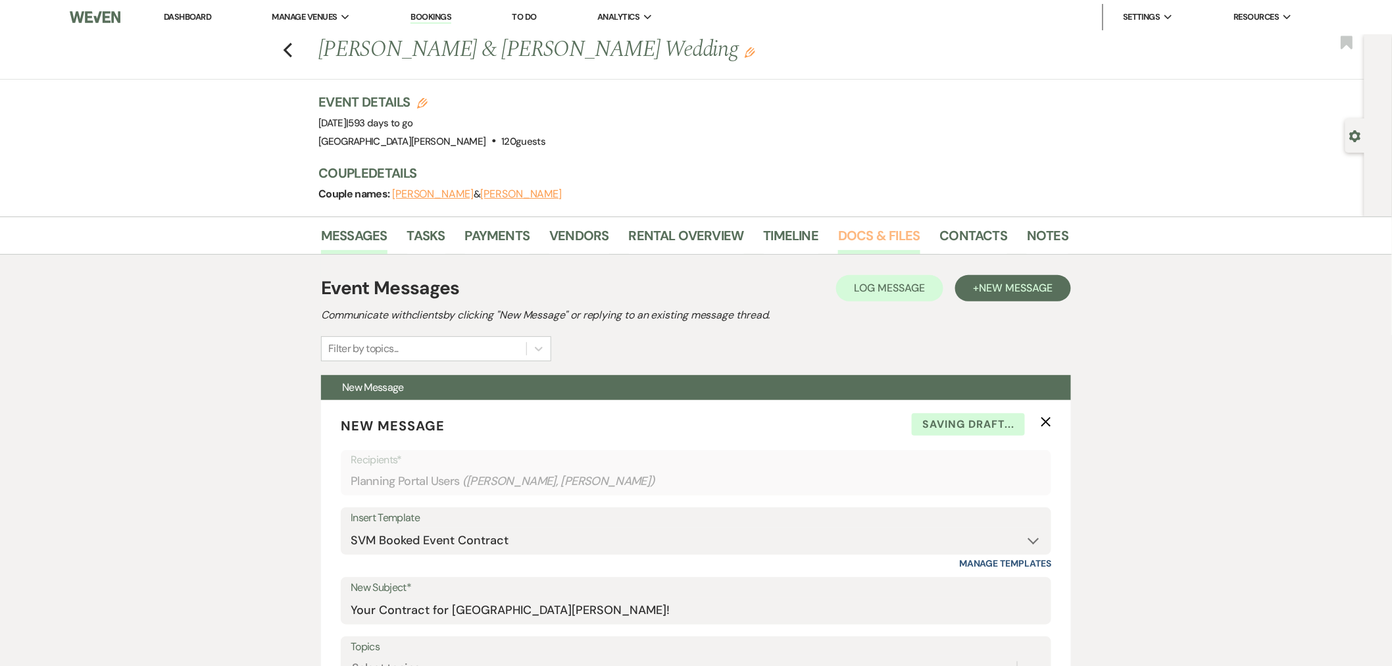
click at [856, 238] on link "Docs & Files" at bounding box center [879, 239] width 82 height 29
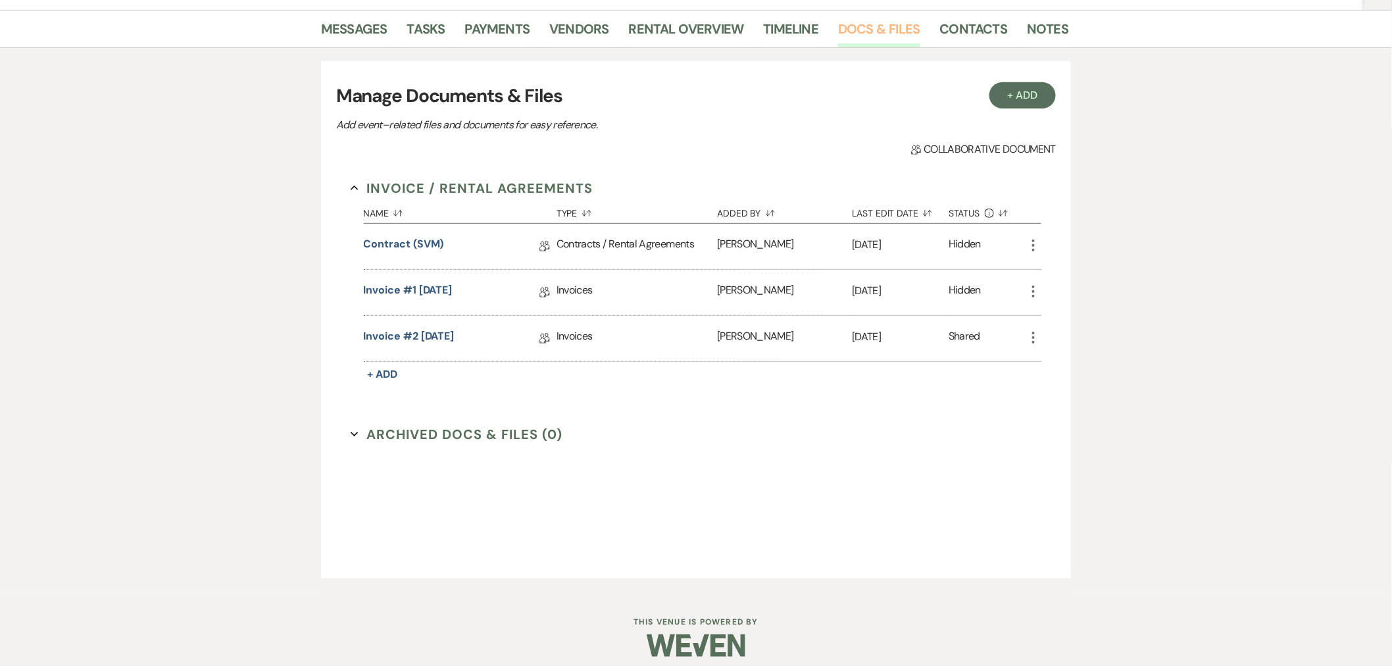
scroll to position [217, 0]
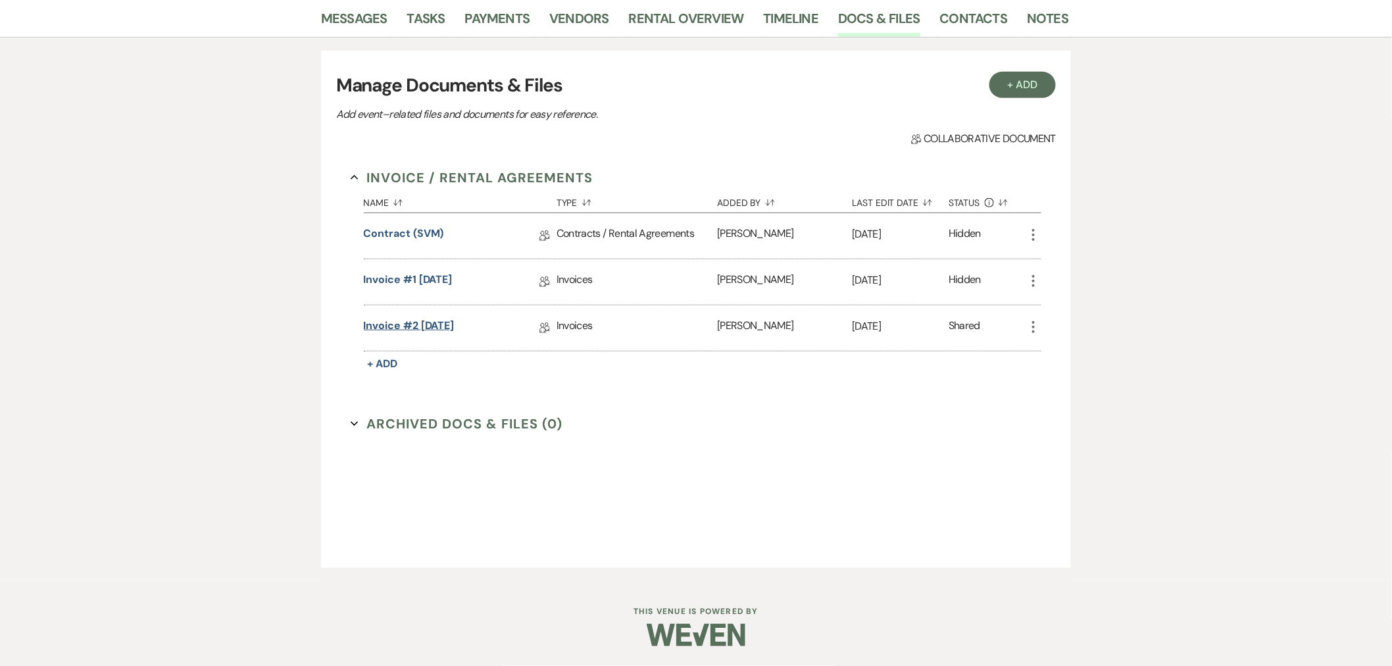
click at [455, 319] on link "Invoice #2 [DATE]" at bounding box center [409, 328] width 91 height 20
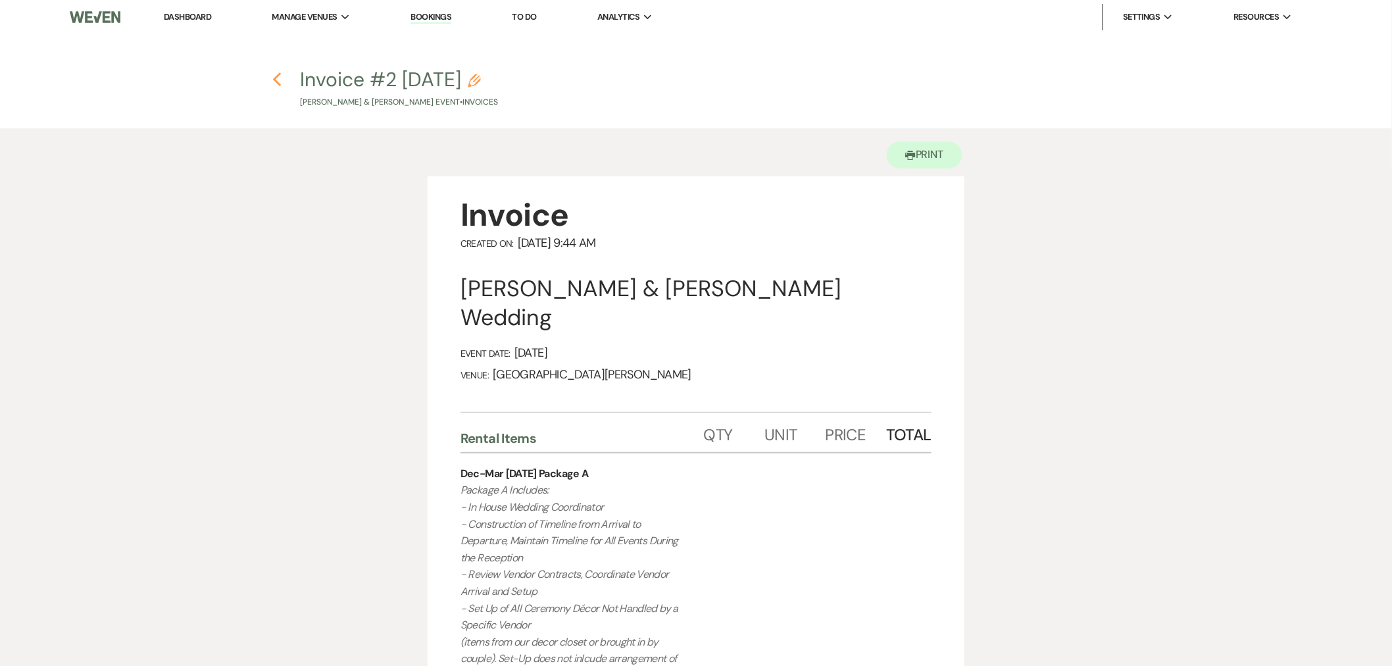
click at [280, 74] on use "button" at bounding box center [277, 79] width 9 height 14
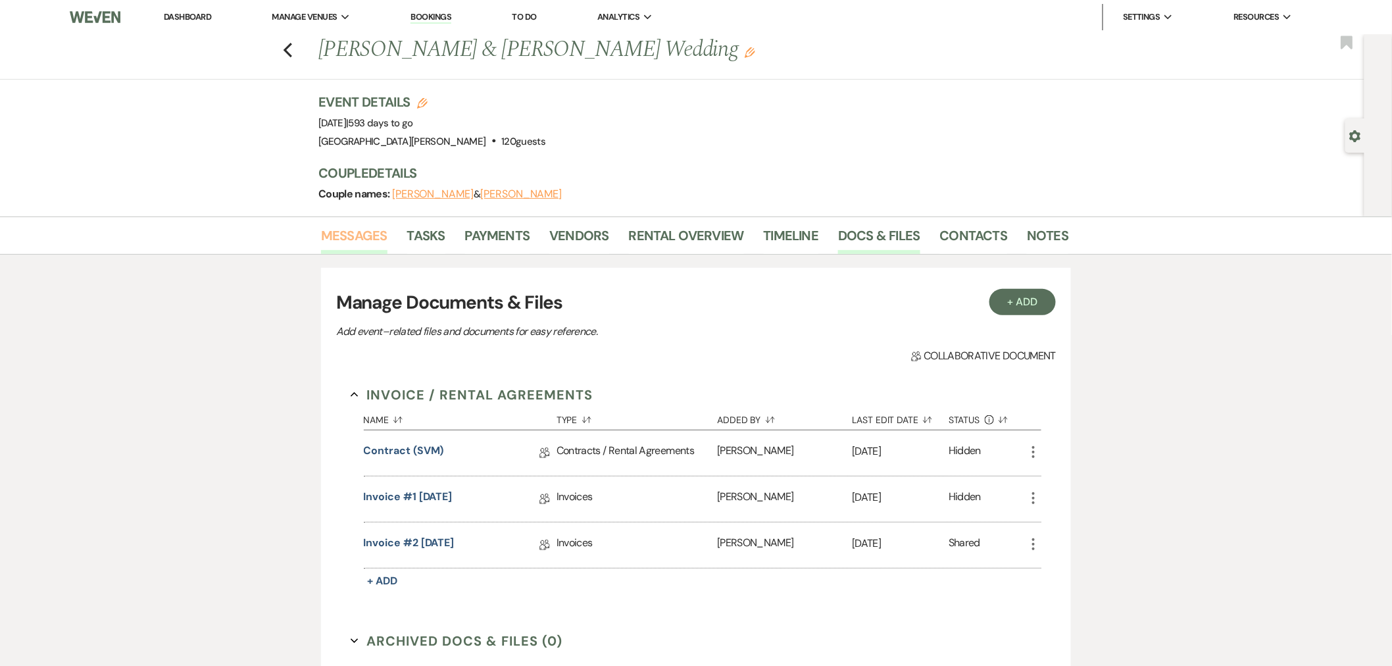
click at [358, 239] on link "Messages" at bounding box center [354, 239] width 66 height 29
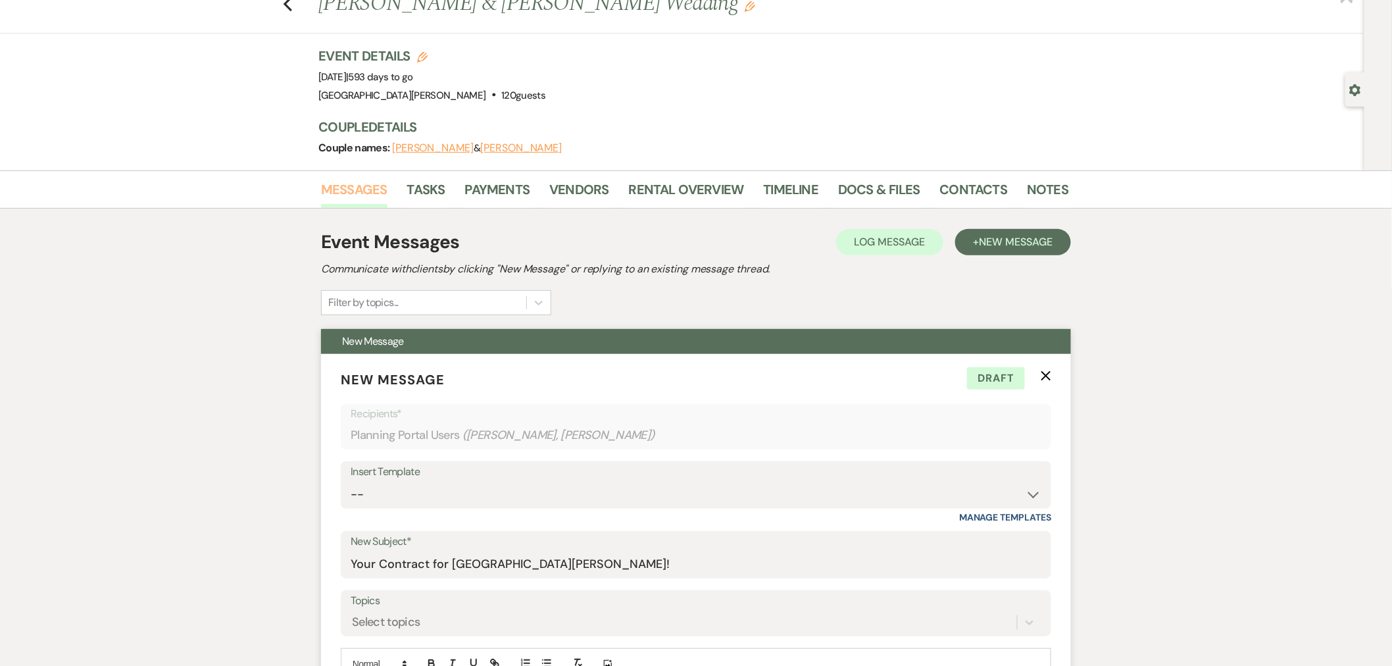
scroll to position [365, 0]
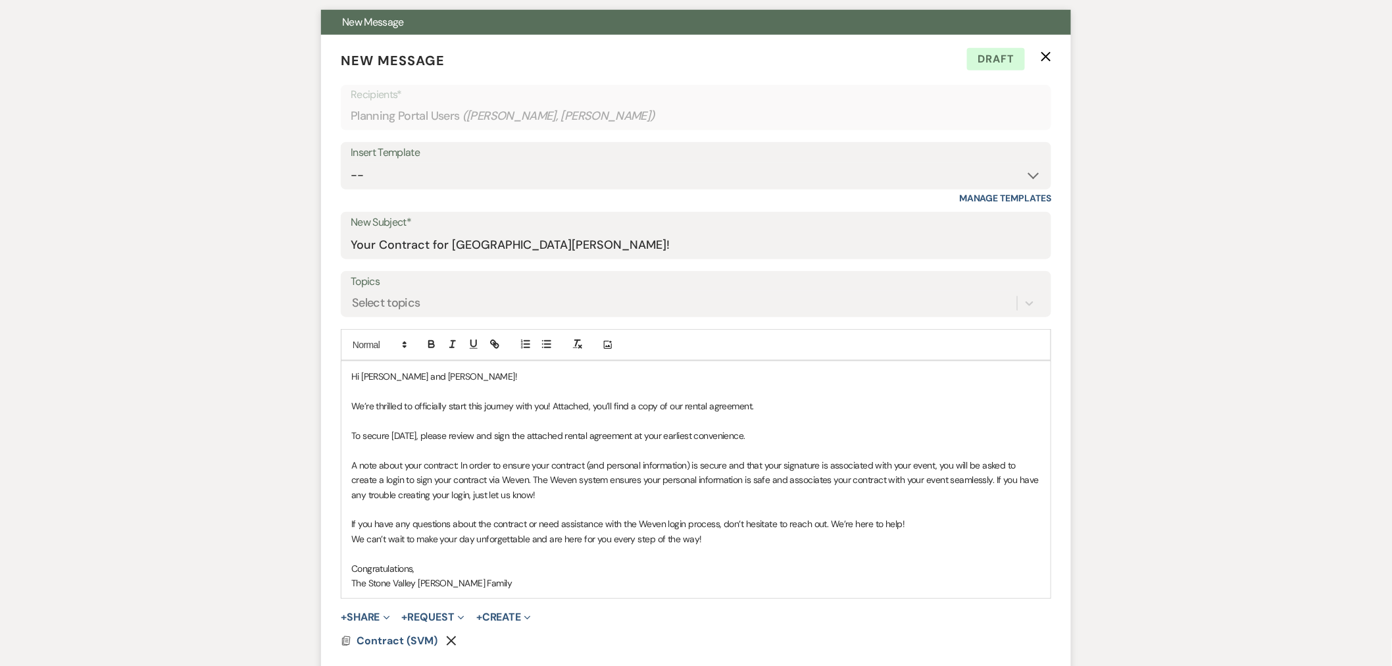
click at [786, 435] on p "To secure [DATE], please review and sign the attached rental agreement at your …" at bounding box center [695, 435] width 689 height 14
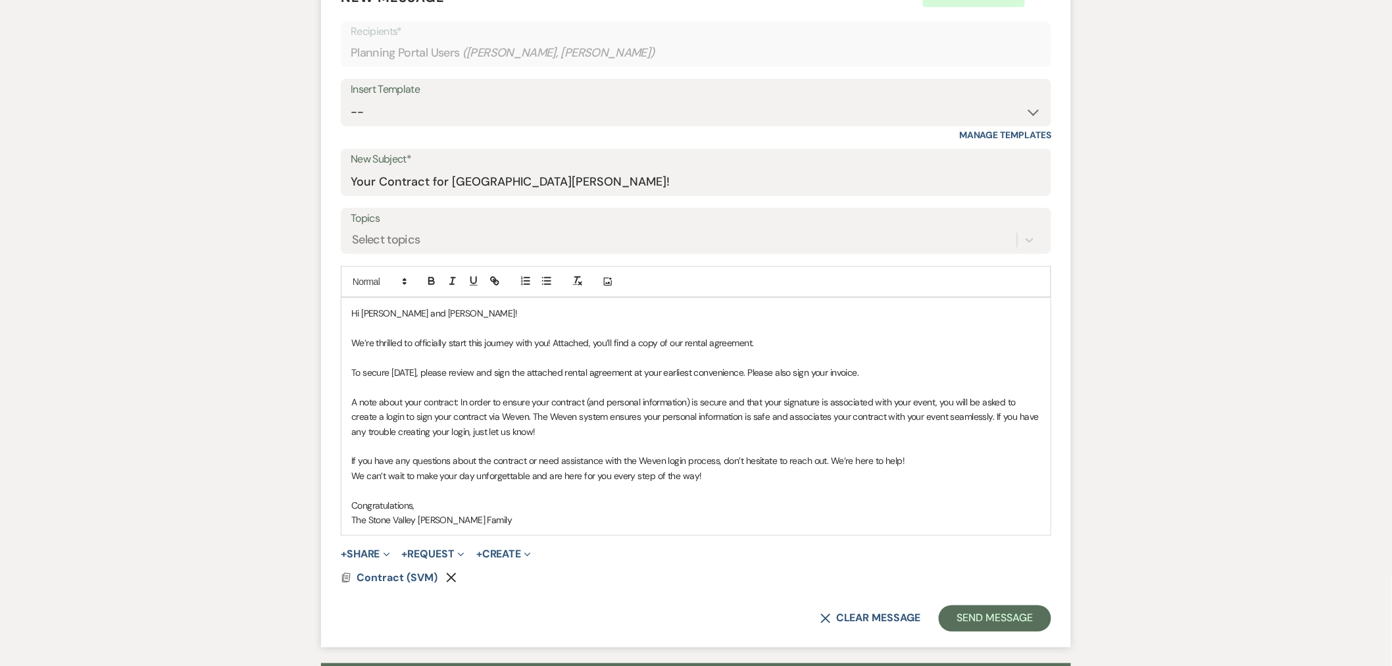
scroll to position [577, 0]
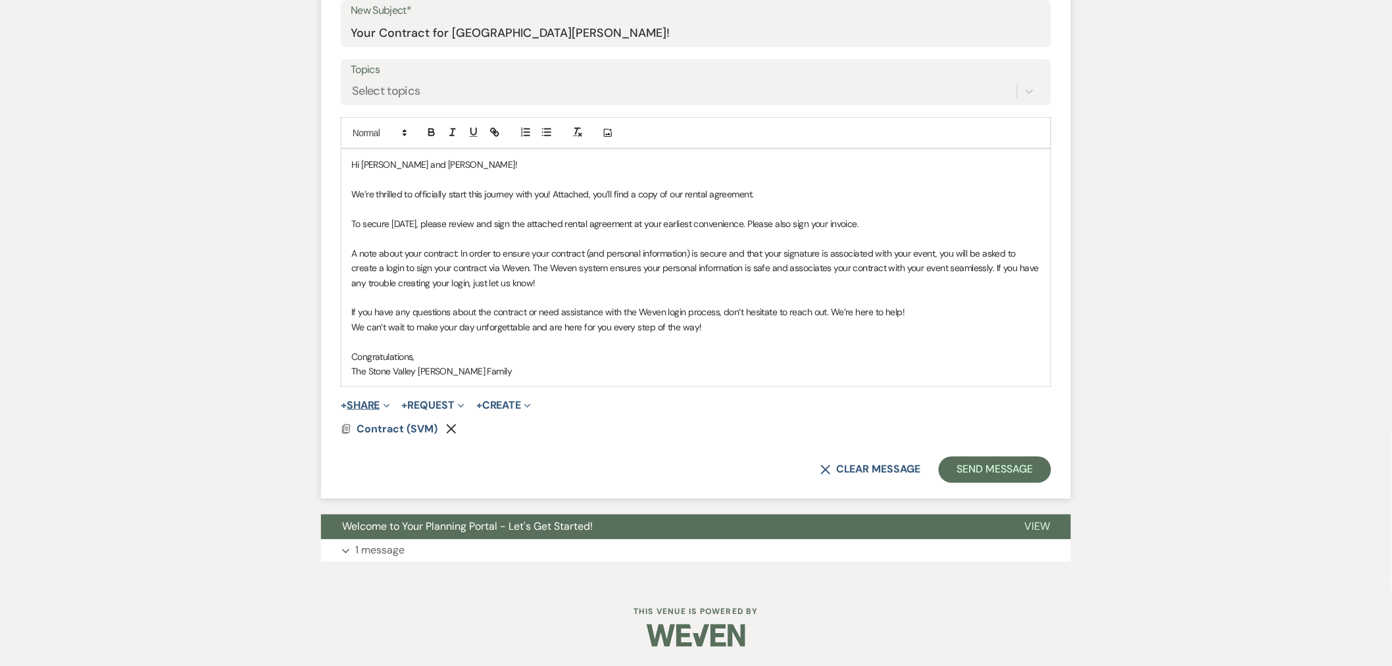
click at [358, 405] on button "+ Share Expand" at bounding box center [365, 405] width 49 height 11
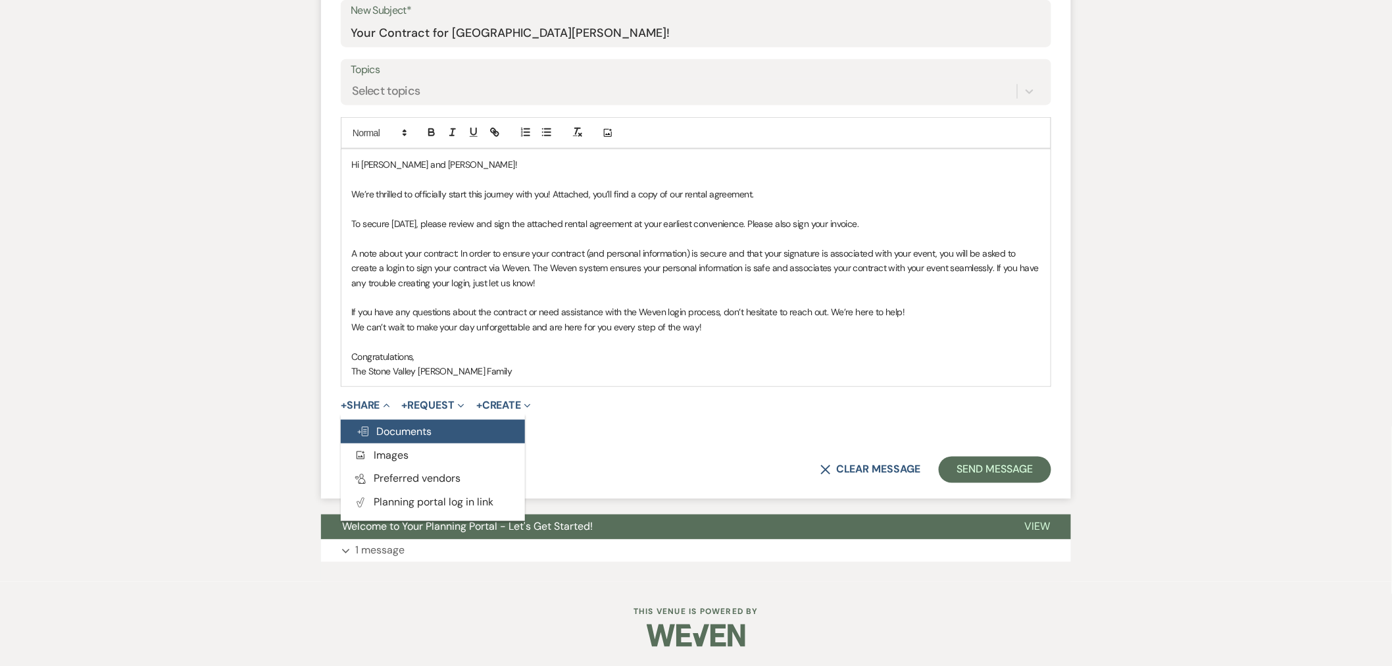
click at [380, 430] on span "Doc Upload Documents" at bounding box center [394, 431] width 75 height 14
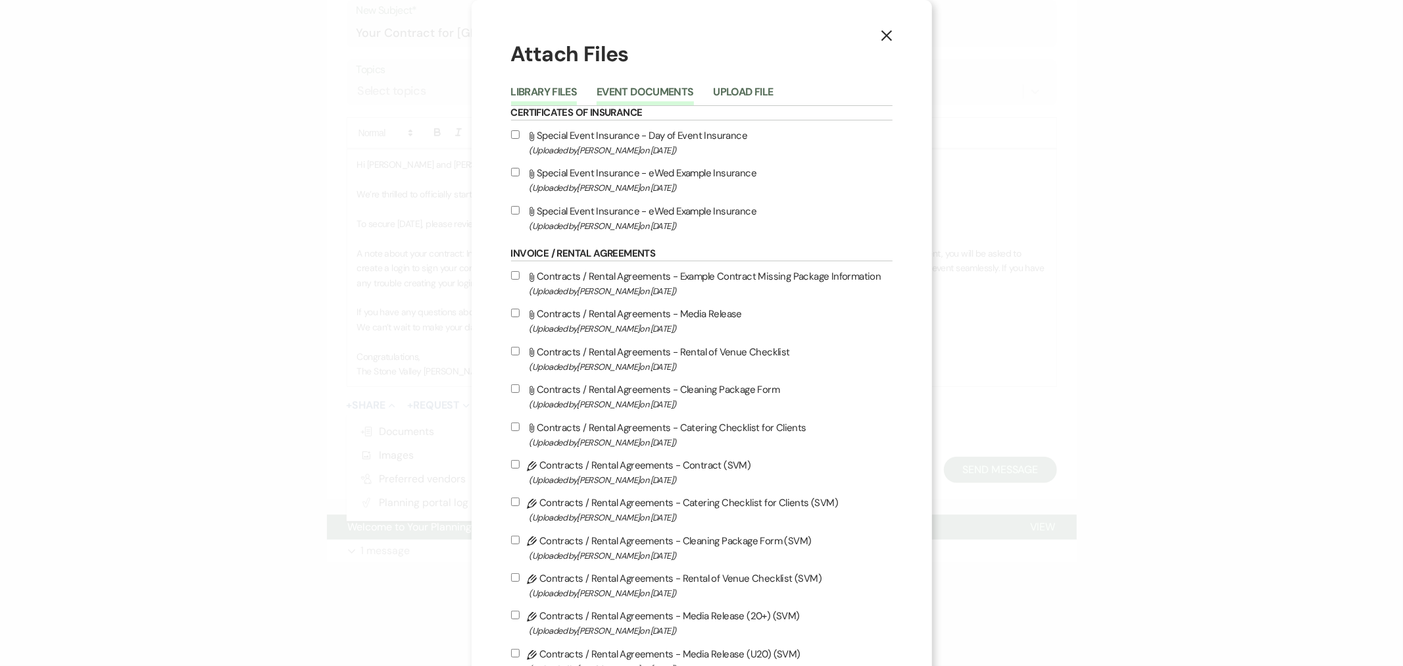
click at [622, 87] on button "Event Documents" at bounding box center [645, 96] width 97 height 18
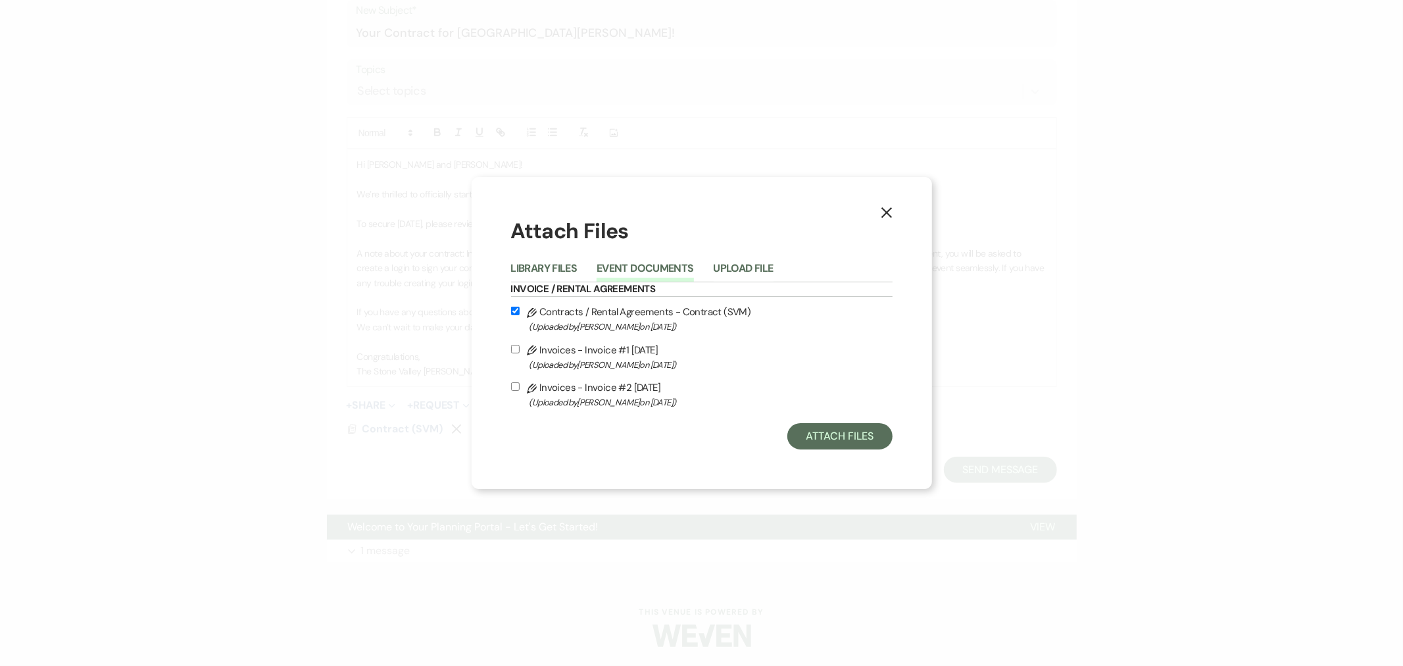
click at [520, 385] on label "Pencil Invoices - Invoice #2 [DATE] (Uploaded by [PERSON_NAME] on [DATE] )" at bounding box center [702, 394] width 382 height 31
click at [520, 385] on input "Pencil Invoices - Invoice #2 [DATE] (Uploaded by [PERSON_NAME] on [DATE] )" at bounding box center [515, 386] width 9 height 9
checkbox input "true"
click at [849, 439] on button "Attach Files" at bounding box center [839, 436] width 105 height 26
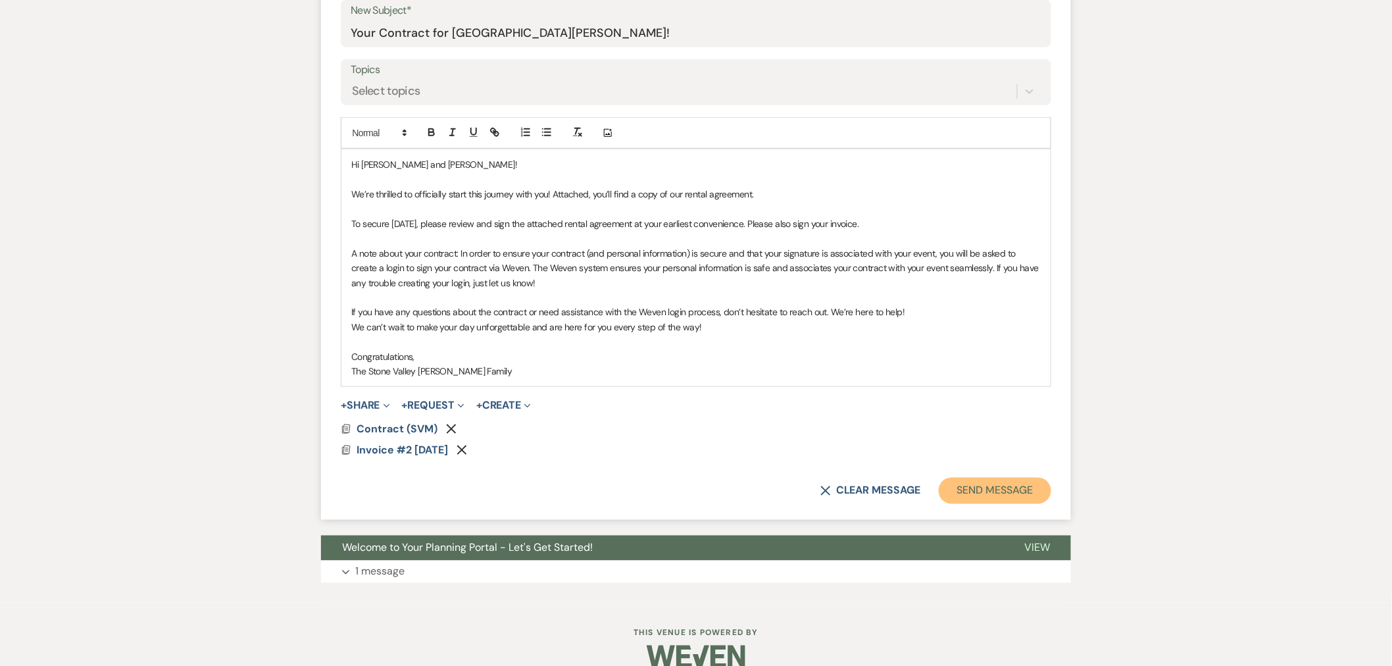
click at [1024, 496] on button "Send Message" at bounding box center [995, 491] width 112 height 26
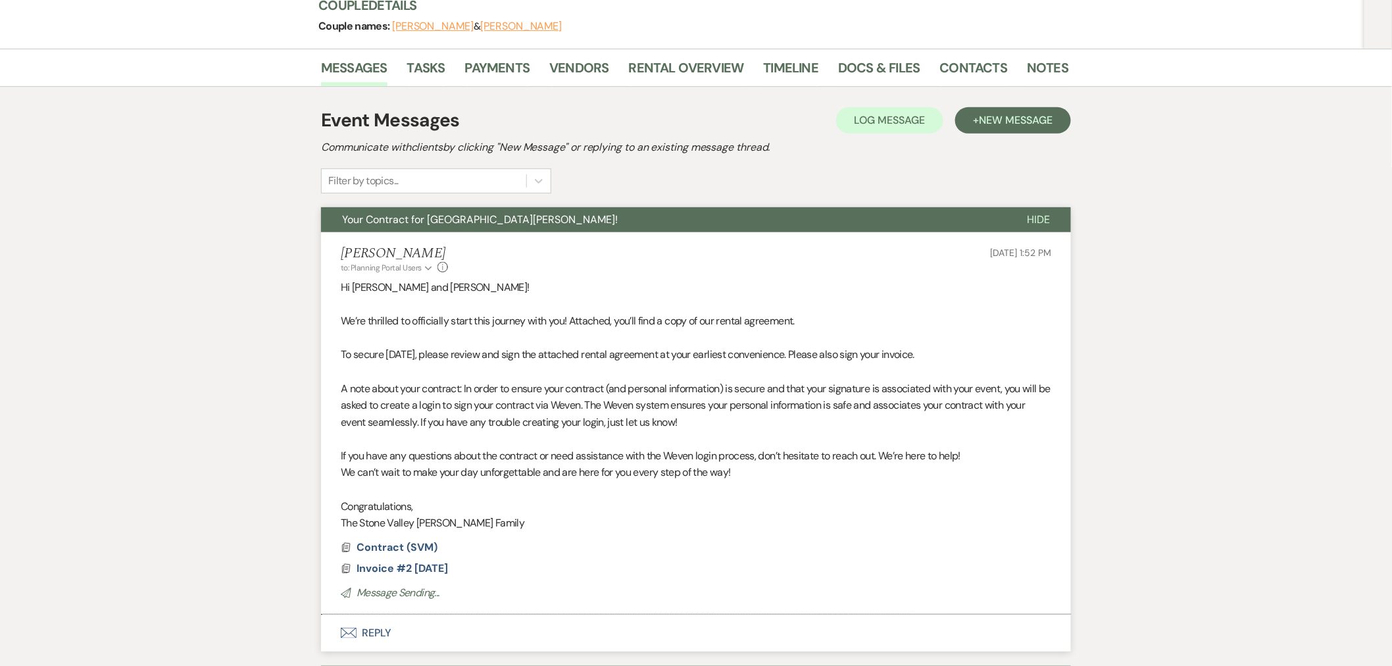
scroll to position [319, 0]
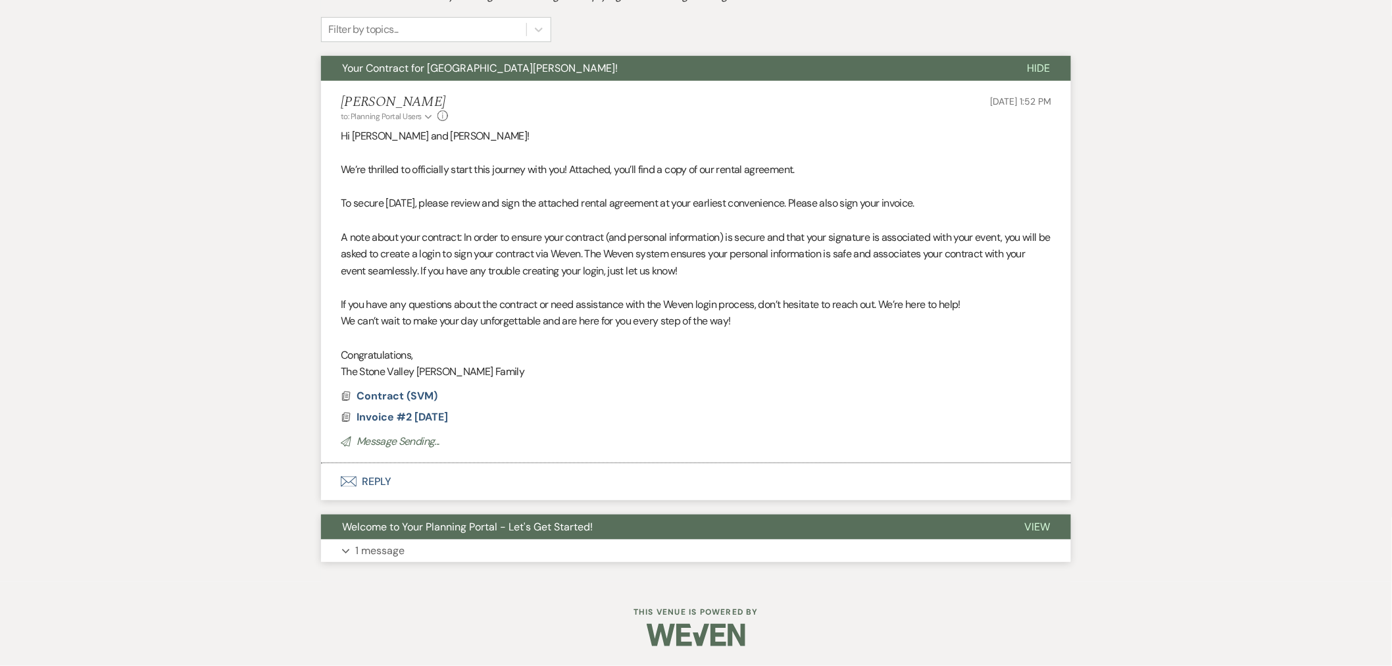
click at [760, 524] on button "Welcome to Your Planning Portal - Let's Get Started!" at bounding box center [662, 526] width 682 height 25
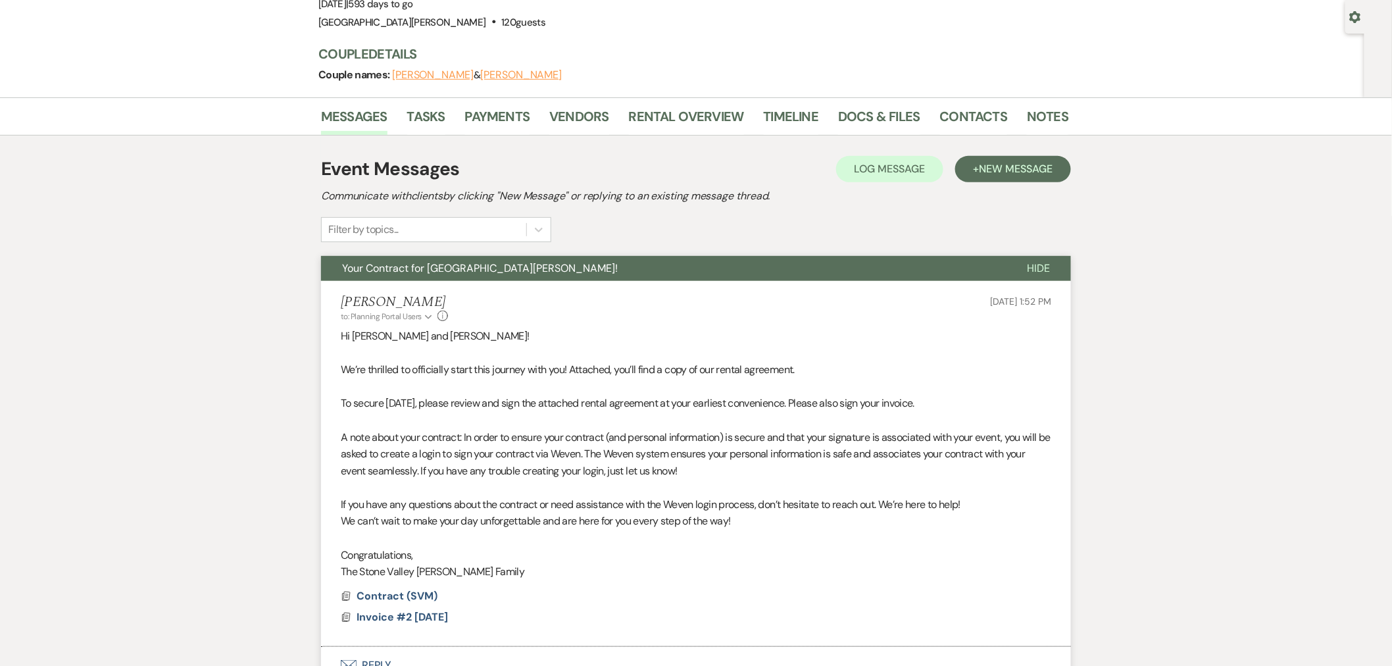
scroll to position [27, 0]
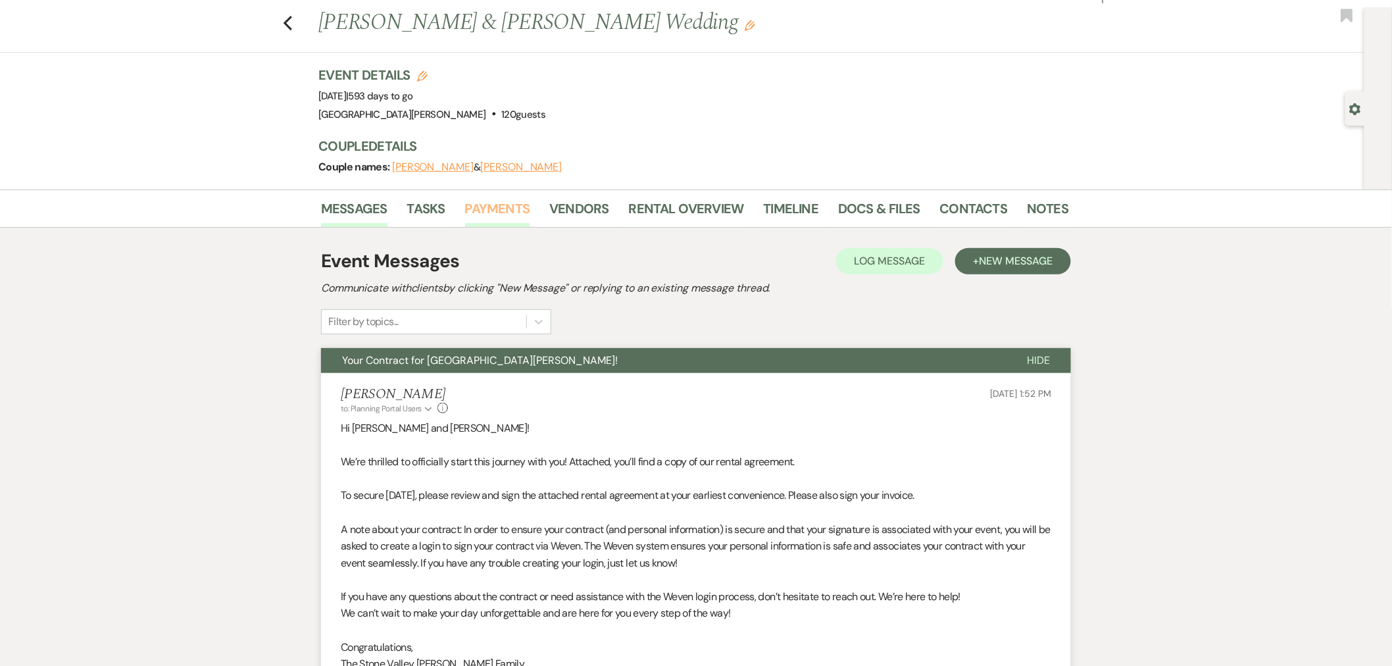
click at [476, 206] on link "Payments" at bounding box center [497, 212] width 65 height 29
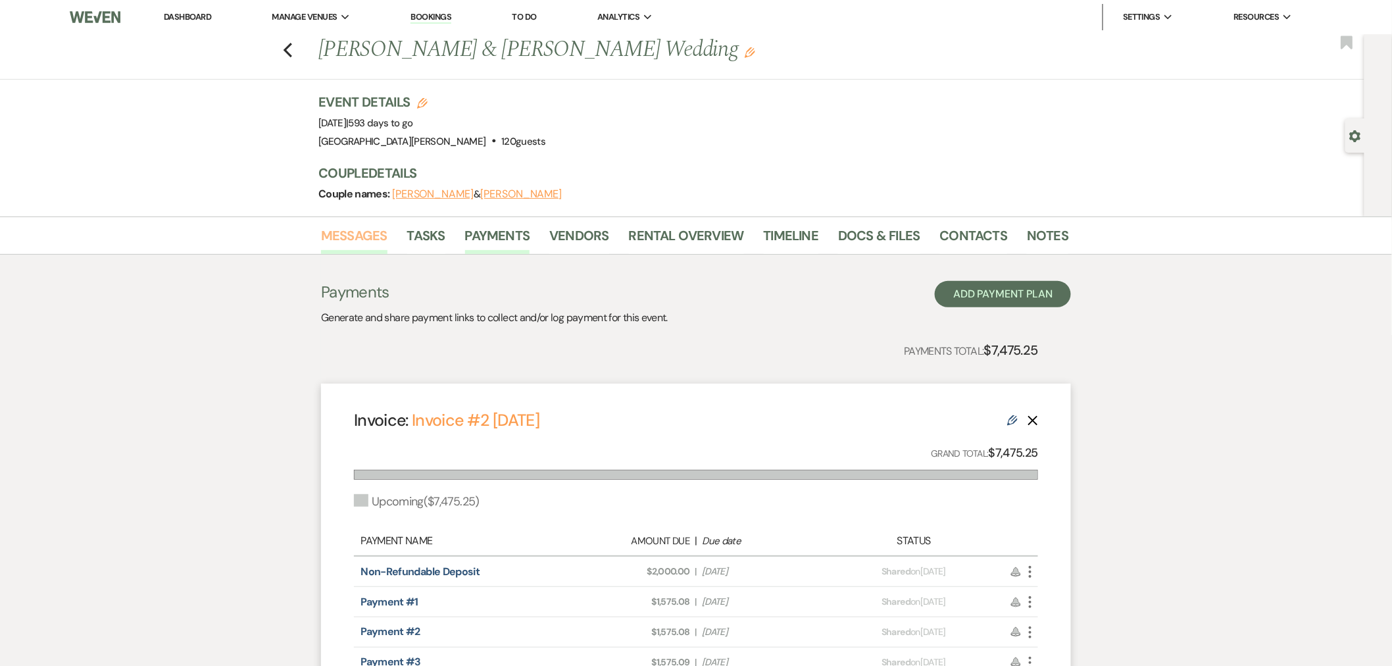
click at [370, 237] on link "Messages" at bounding box center [354, 239] width 66 height 29
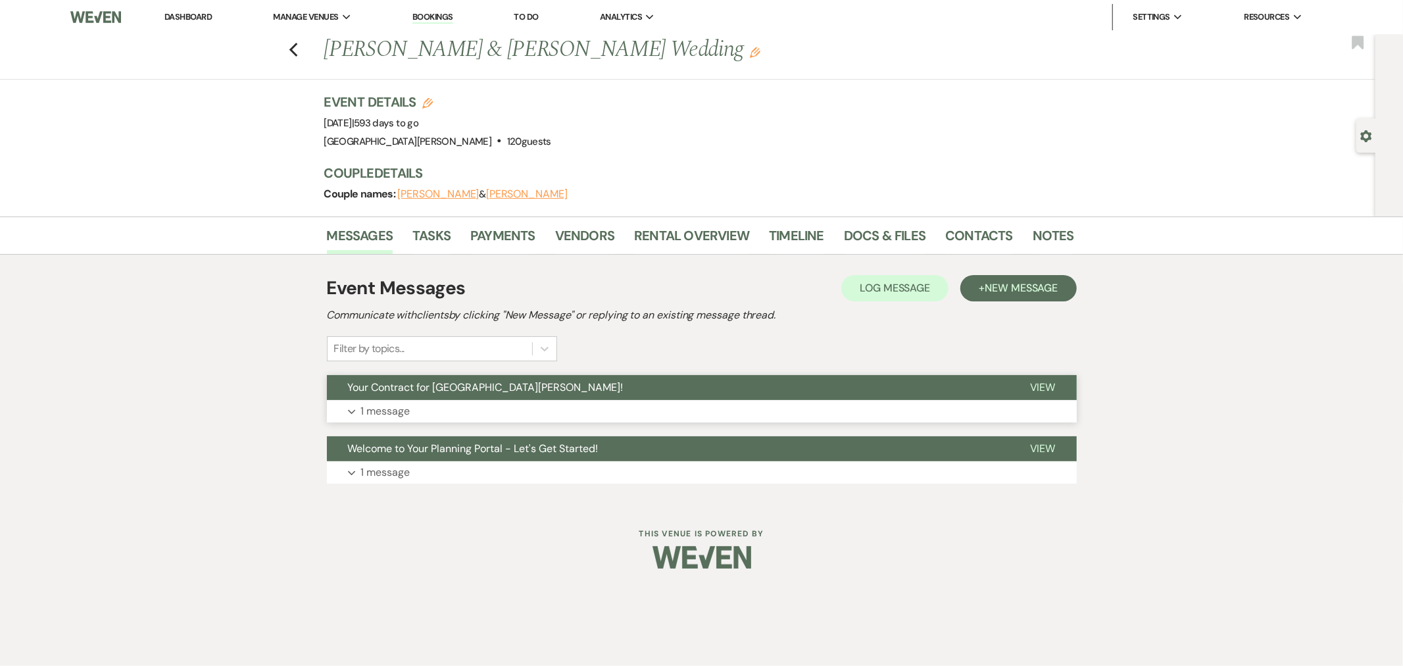
click at [724, 376] on button "Your Contract for [GEOGRAPHIC_DATA][PERSON_NAME]!" at bounding box center [668, 387] width 682 height 25
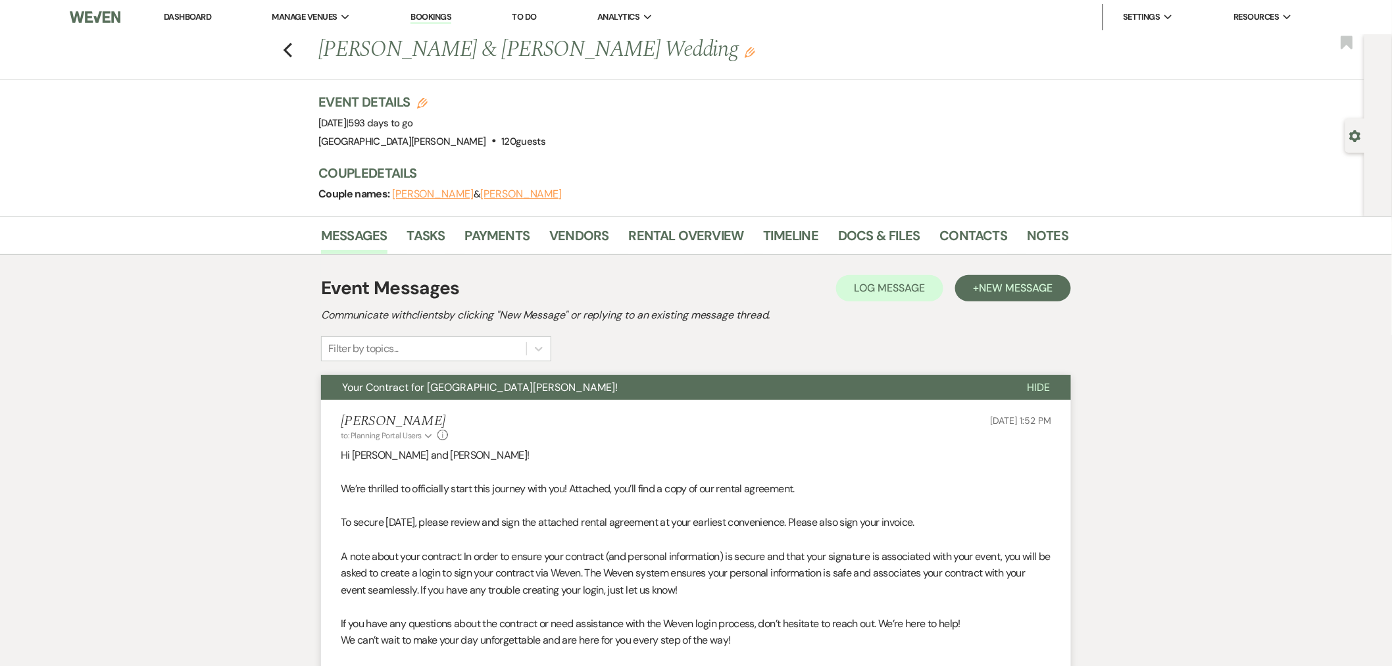
click at [195, 18] on link "Dashboard" at bounding box center [187, 16] width 47 height 11
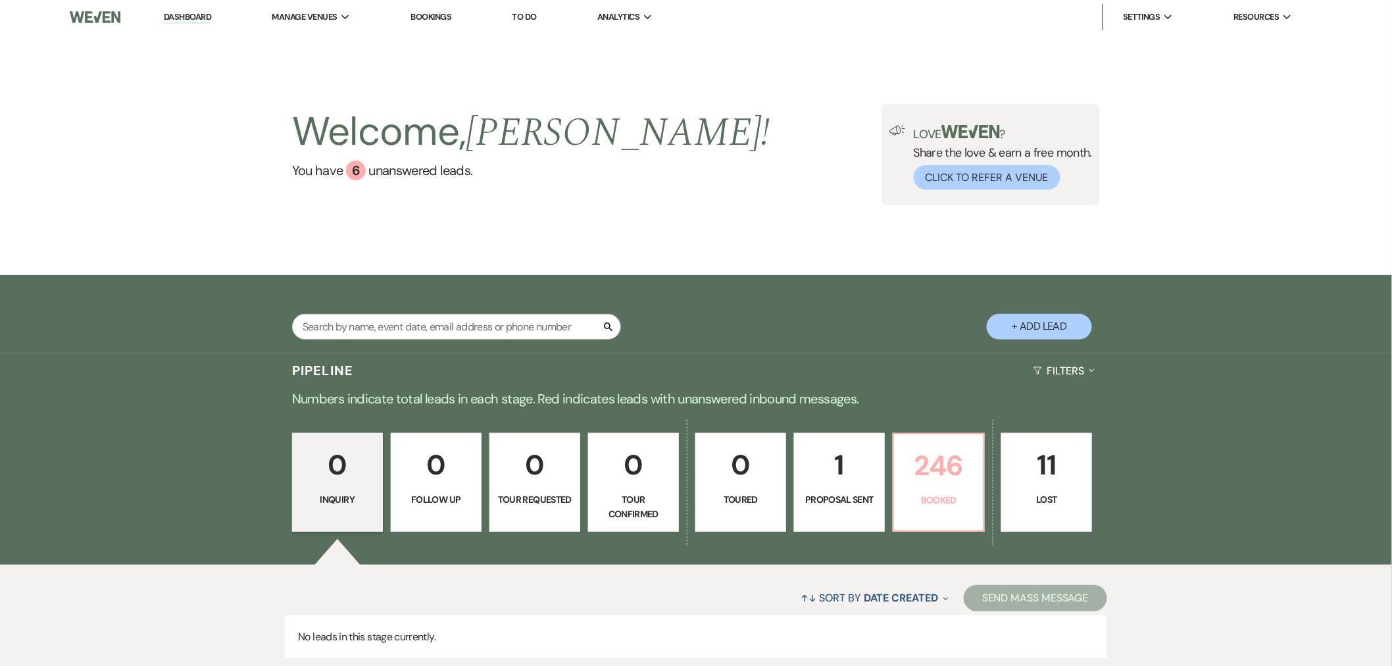
click at [915, 464] on p "246" at bounding box center [939, 465] width 74 height 44
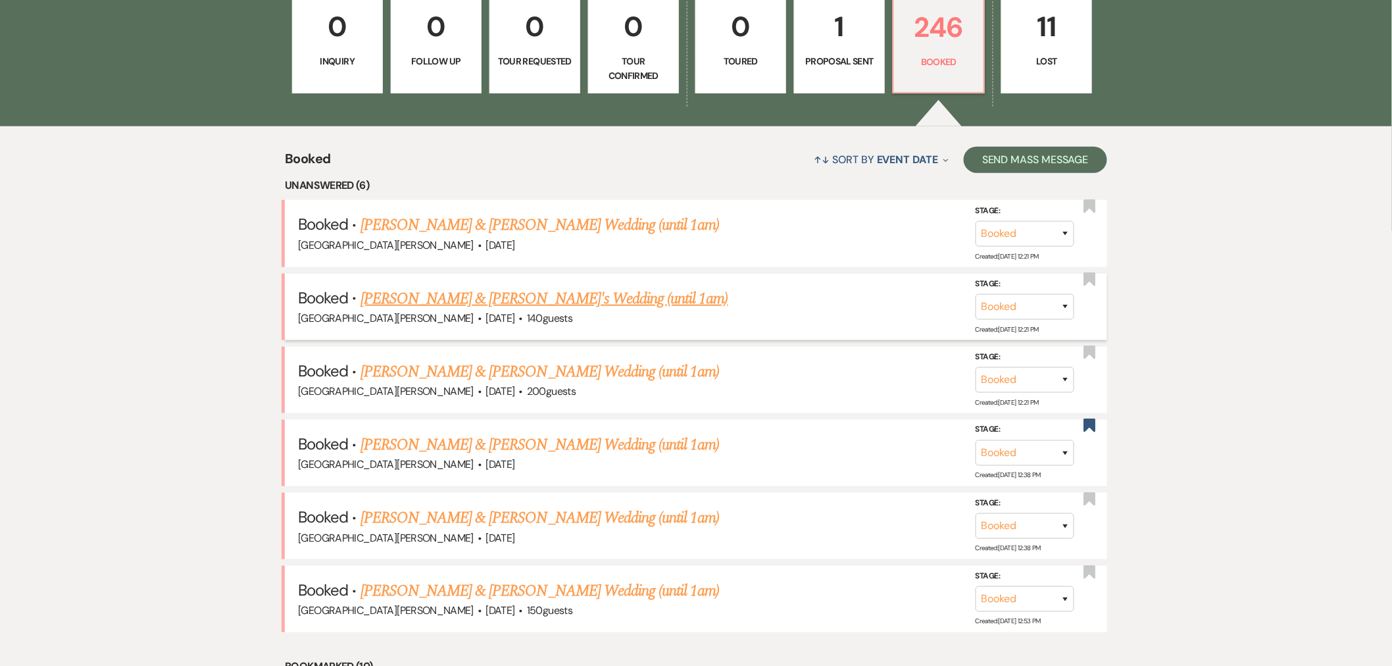
scroll to position [511, 0]
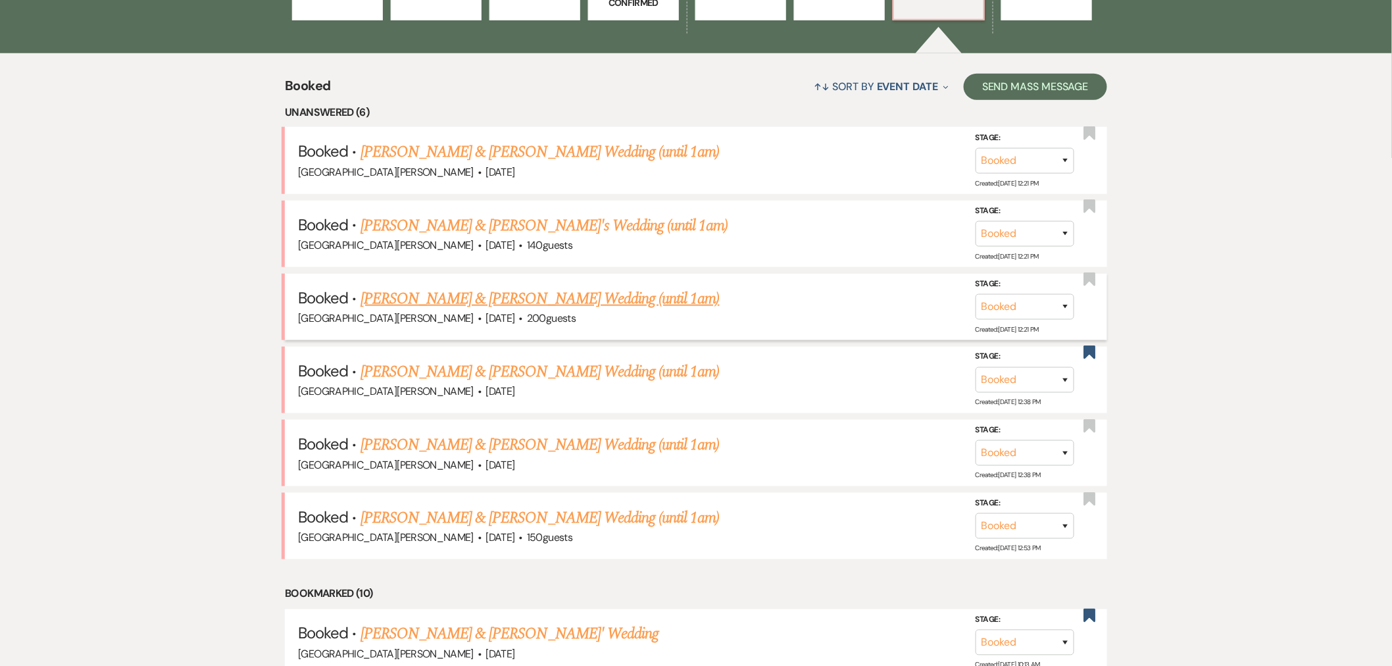
click at [503, 299] on link "[PERSON_NAME] & [PERSON_NAME] Wedding (until 1am)" at bounding box center [539, 299] width 359 height 24
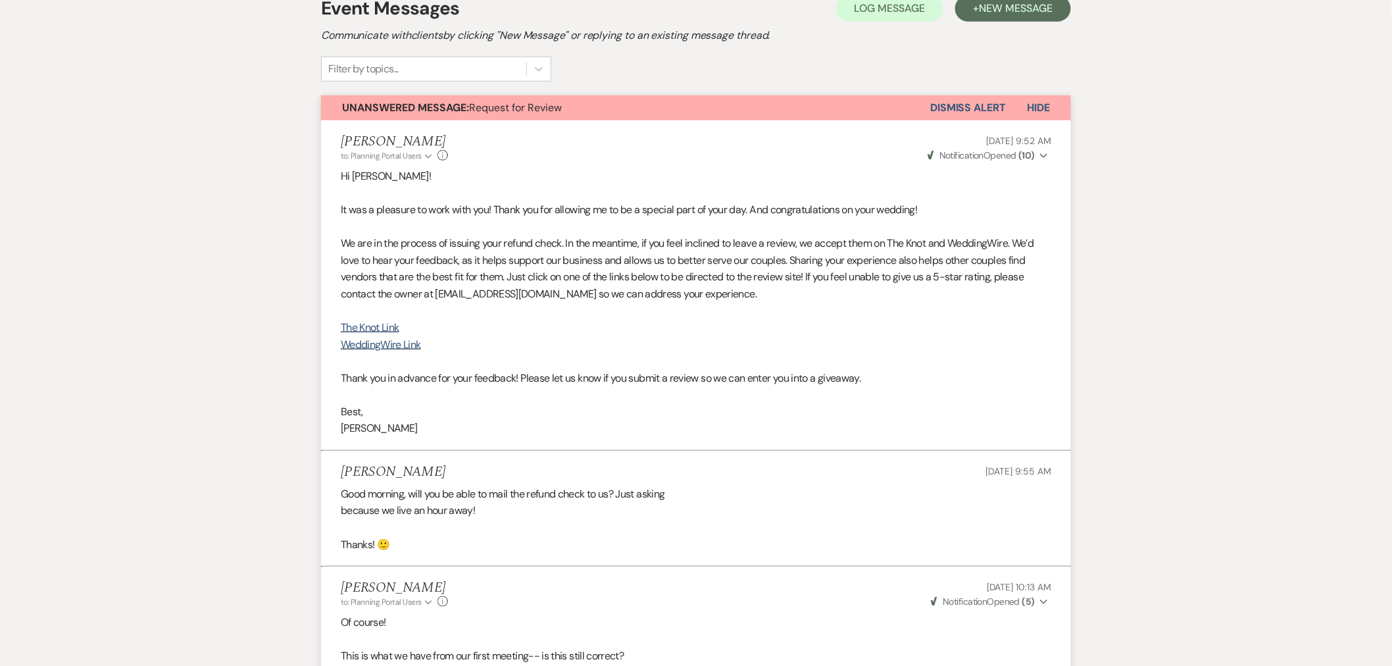
scroll to position [292, 0]
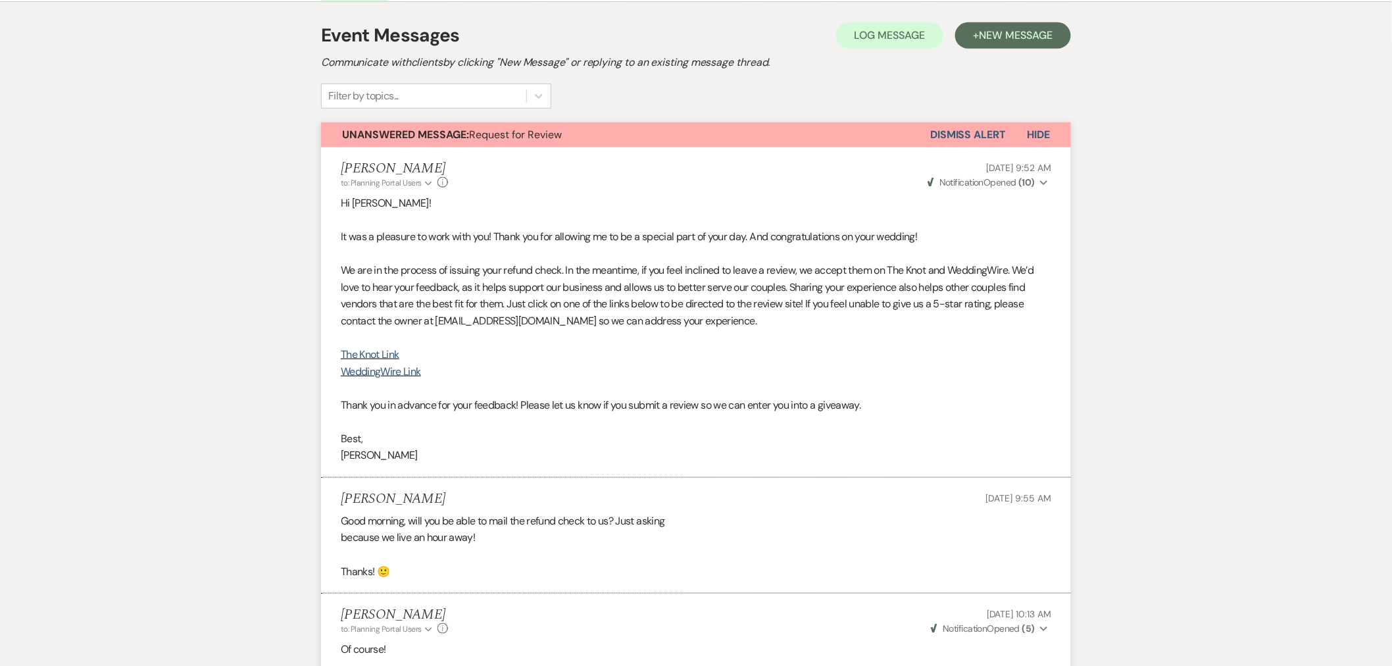
click at [964, 128] on button "Dismiss Alert" at bounding box center [968, 134] width 76 height 25
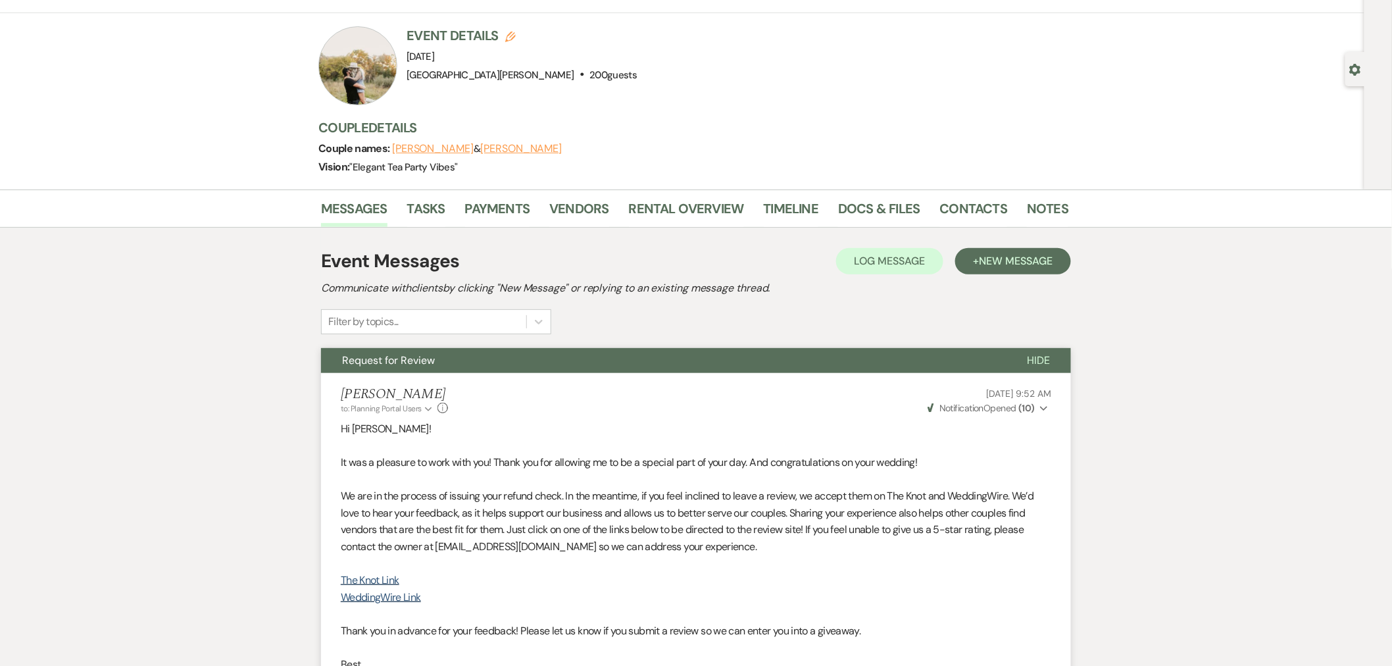
scroll to position [0, 0]
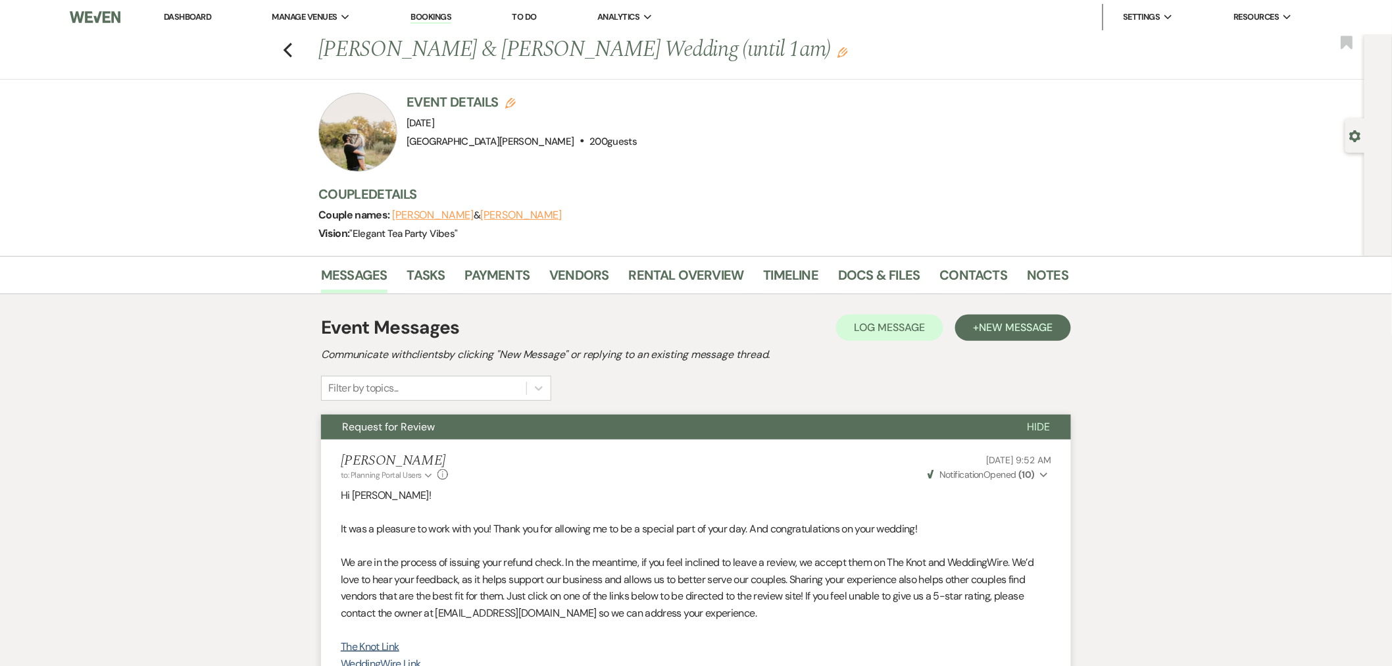
click at [205, 14] on link "Dashboard" at bounding box center [187, 16] width 47 height 11
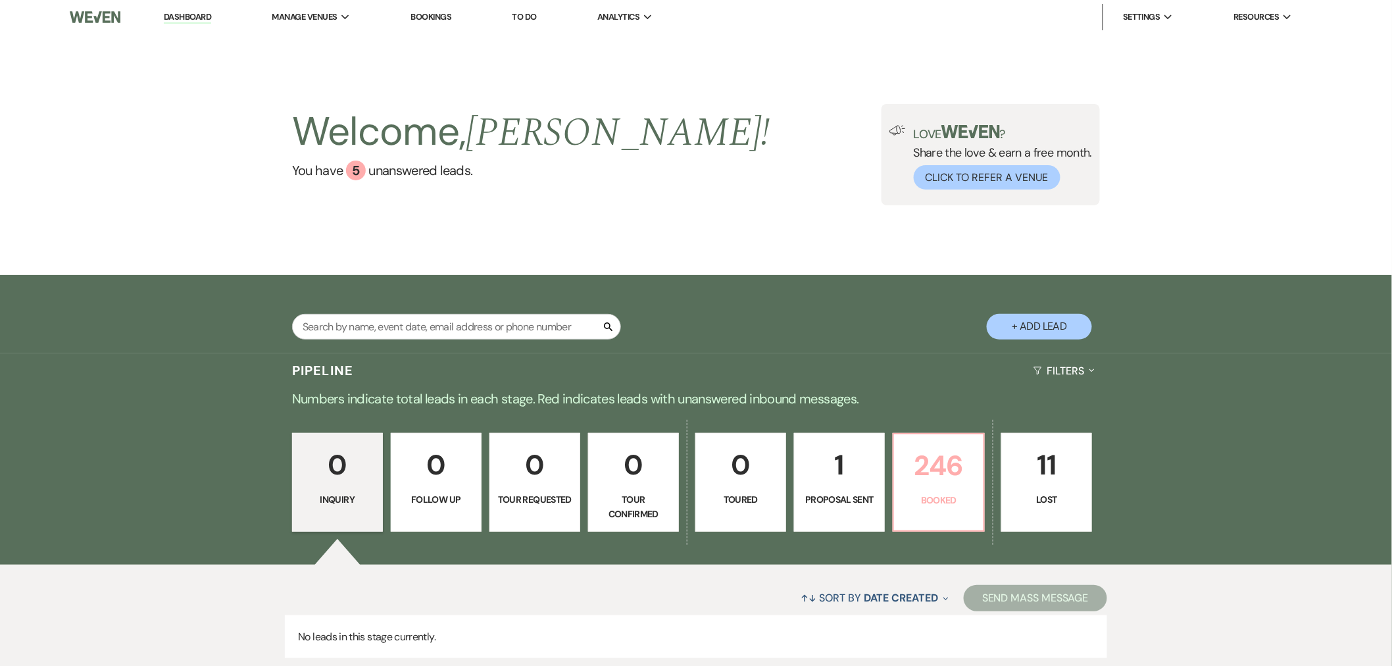
click at [920, 471] on p "246" at bounding box center [939, 465] width 74 height 44
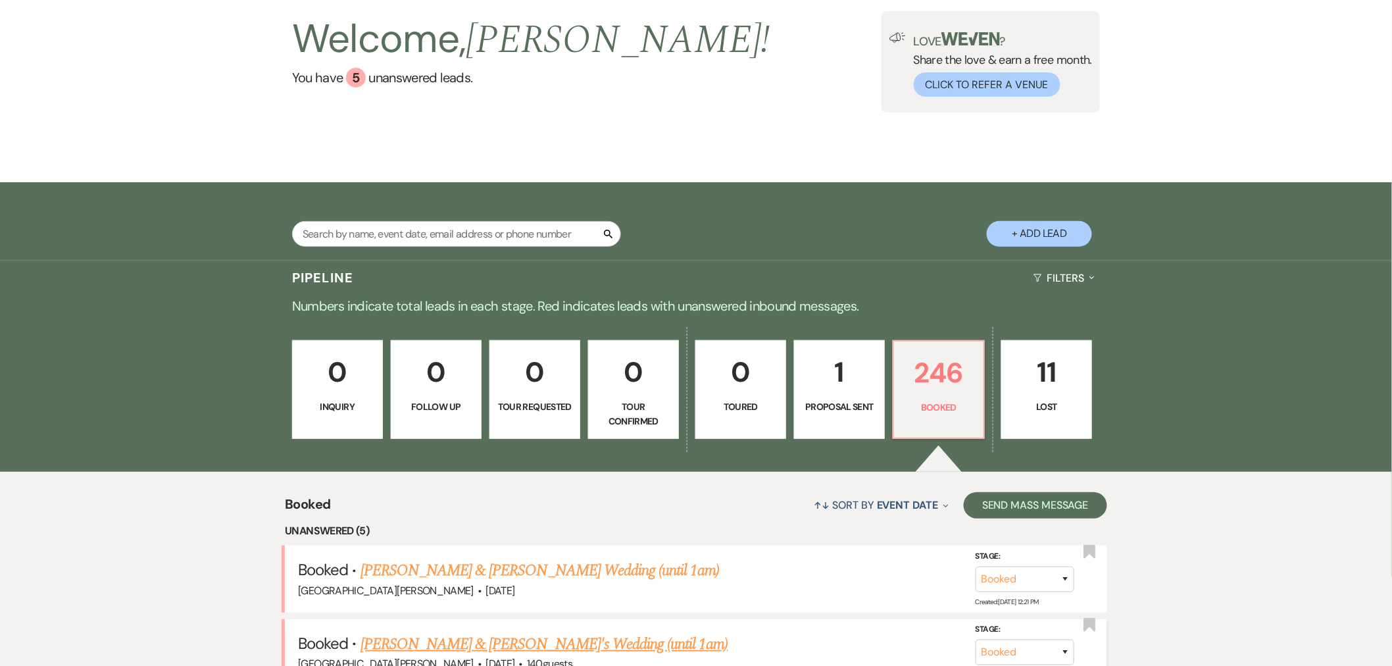
scroll to position [312, 0]
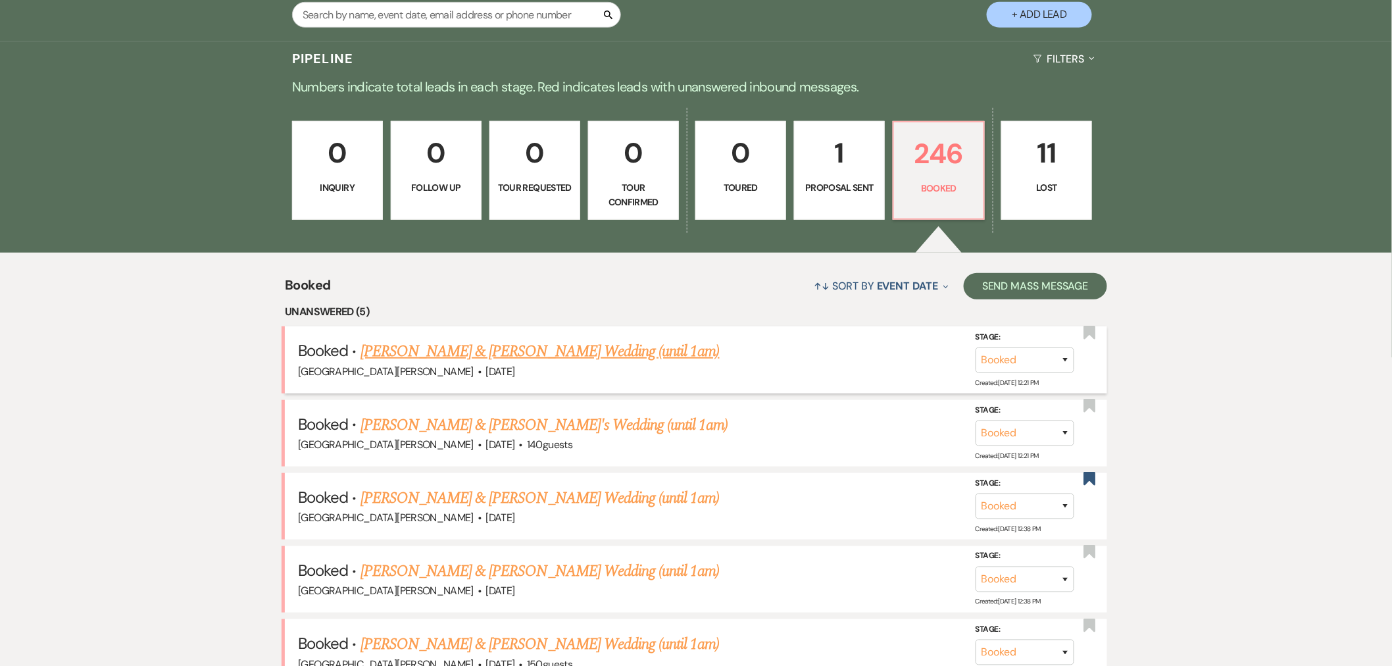
click at [550, 351] on link "[PERSON_NAME] & [PERSON_NAME] Wedding (until 1am)" at bounding box center [539, 351] width 359 height 24
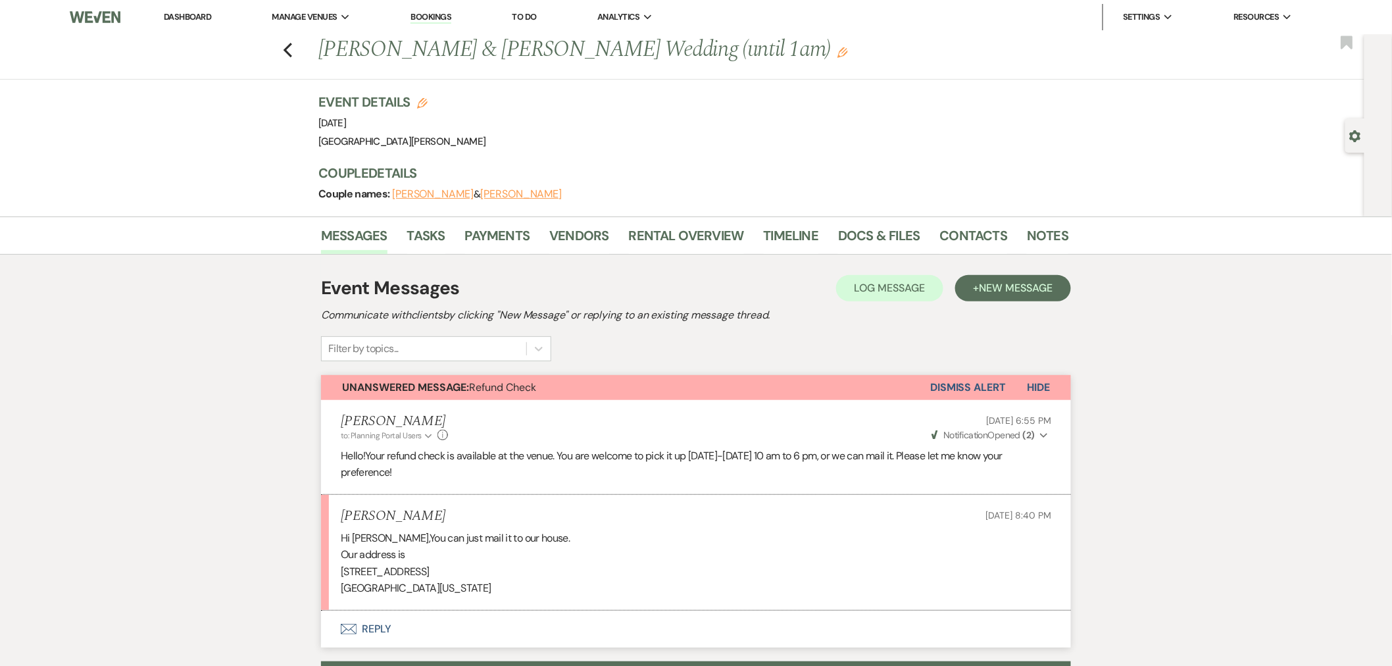
click at [181, 24] on li "Dashboard" at bounding box center [187, 17] width 61 height 26
click at [1035, 237] on link "Notes" at bounding box center [1047, 239] width 41 height 29
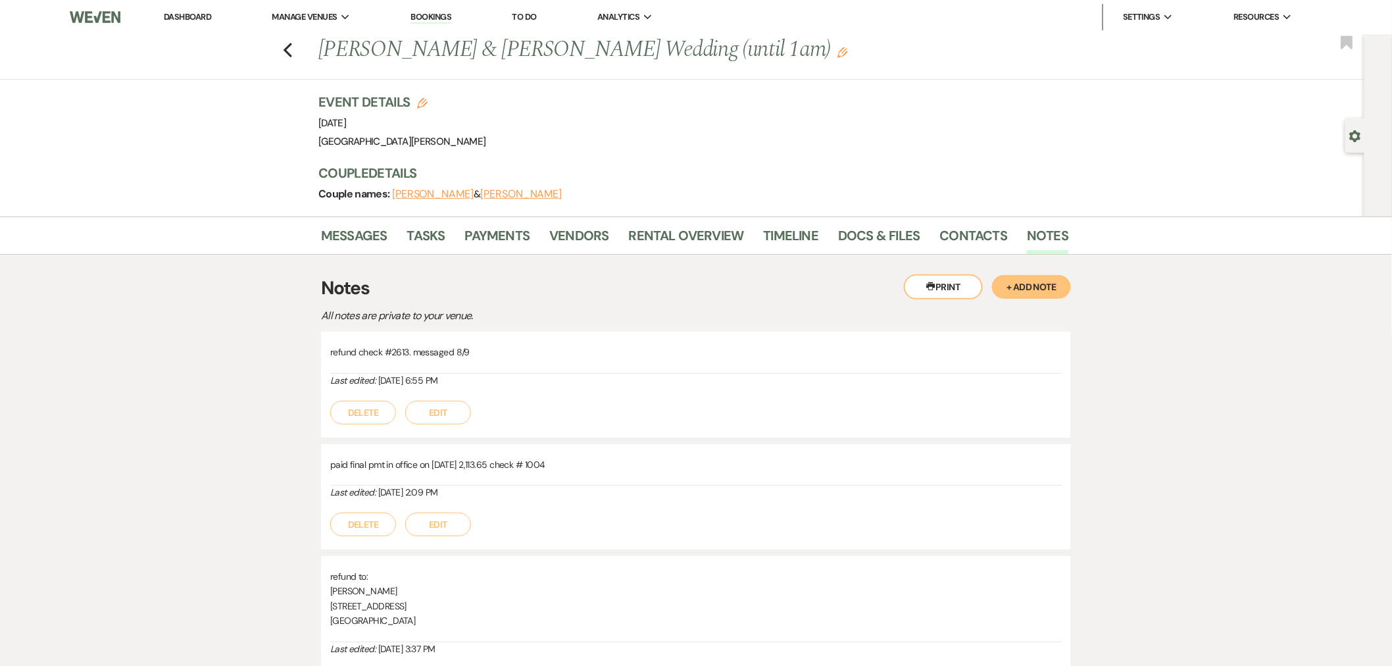
click at [176, 15] on link "Dashboard" at bounding box center [187, 16] width 47 height 11
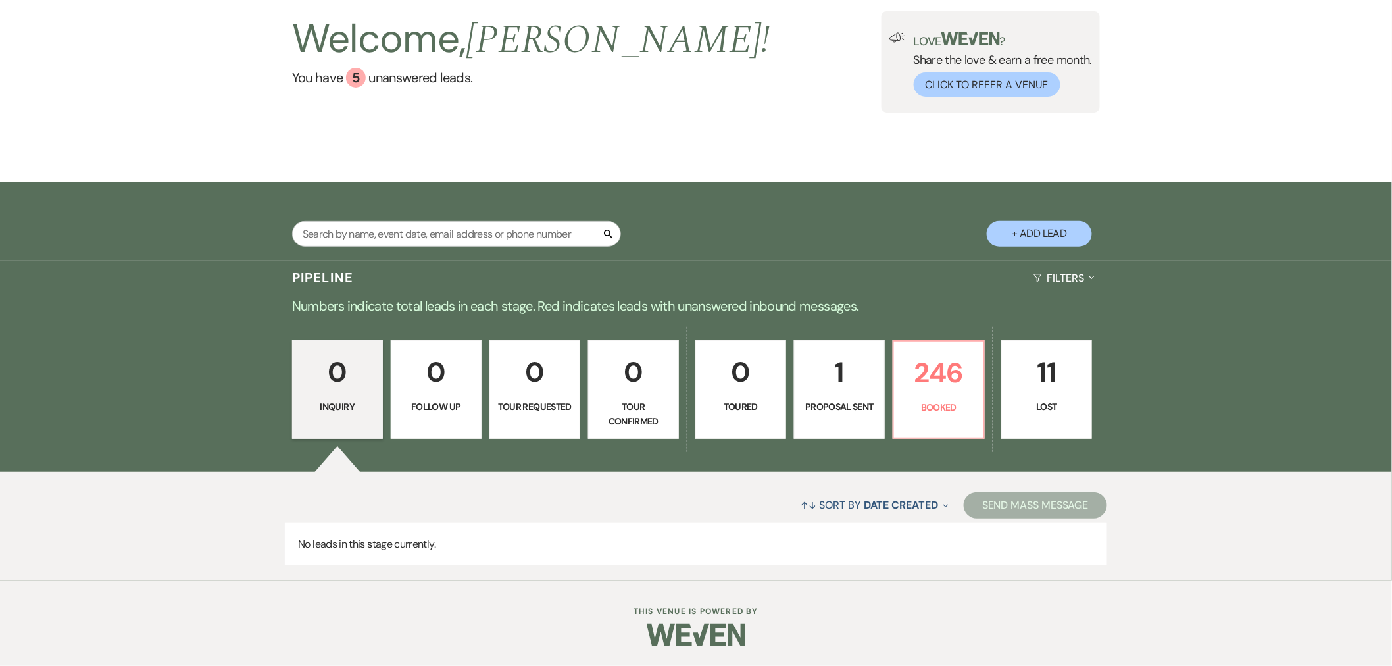
scroll to position [20, 0]
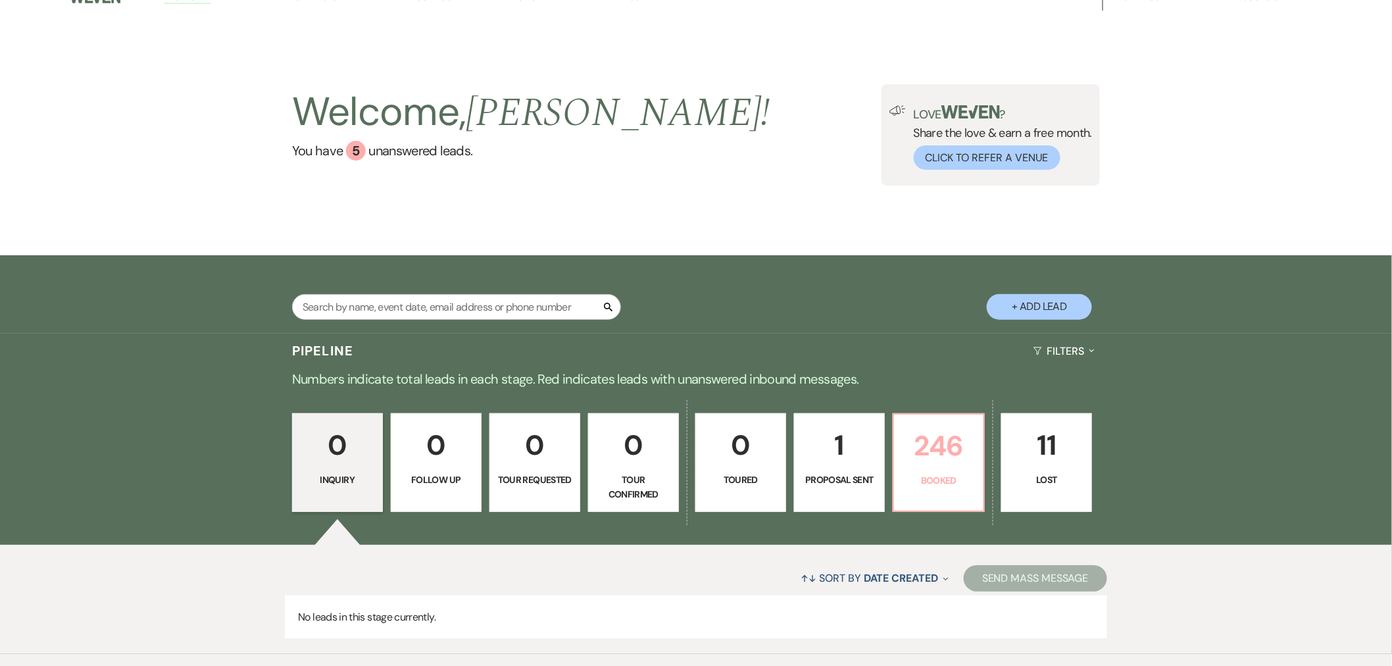
click at [942, 449] on p "246" at bounding box center [939, 446] width 74 height 44
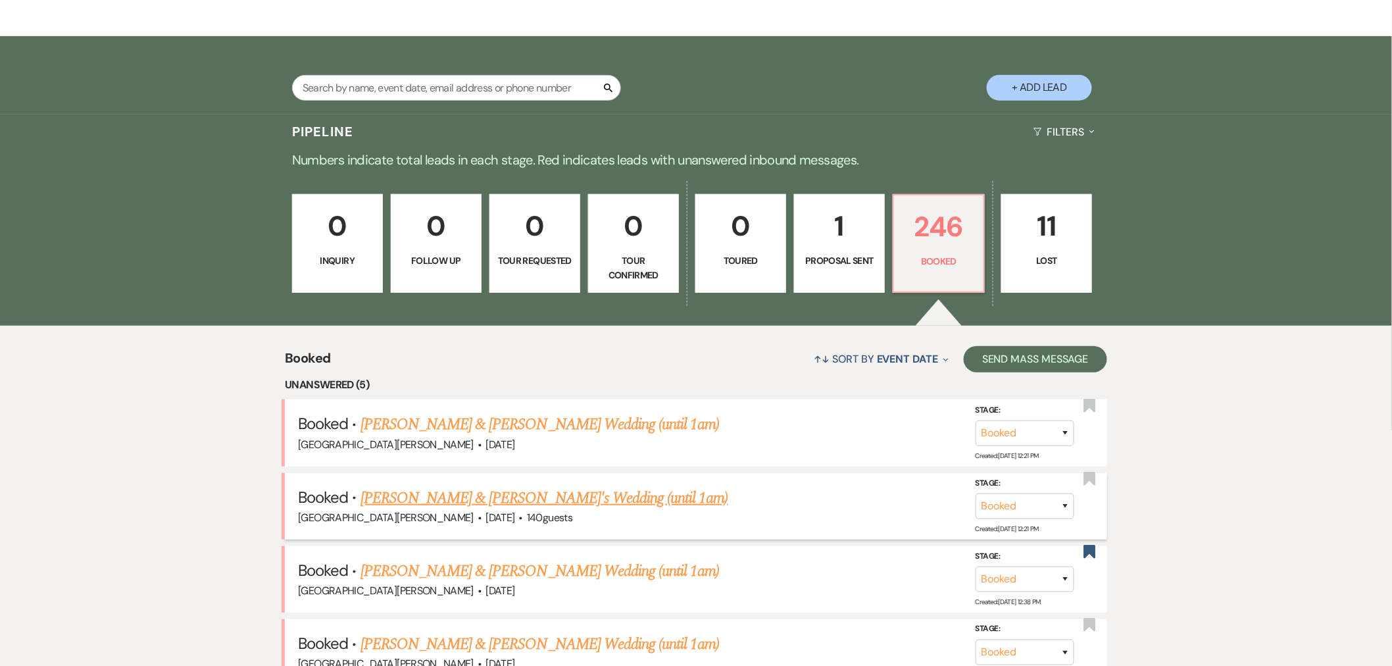
scroll to position [312, 0]
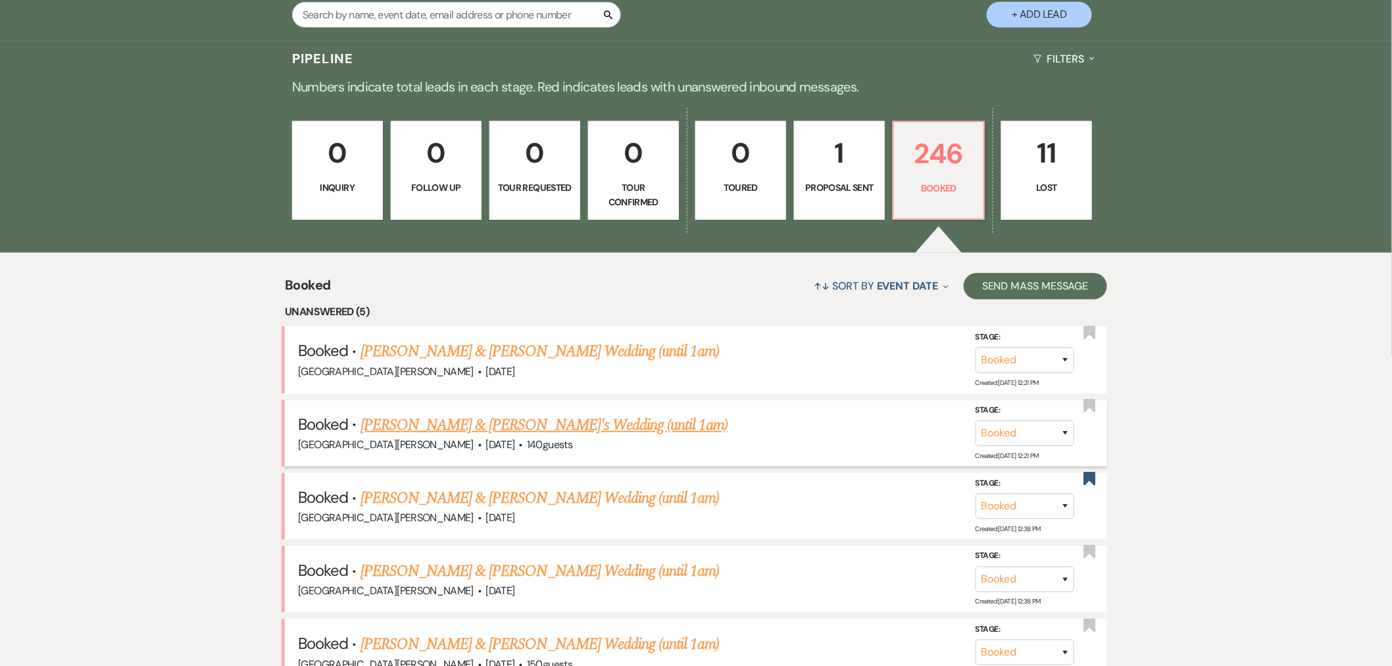
click at [578, 419] on link "[PERSON_NAME] & [PERSON_NAME]'s Wedding (until 1am)" at bounding box center [544, 425] width 368 height 24
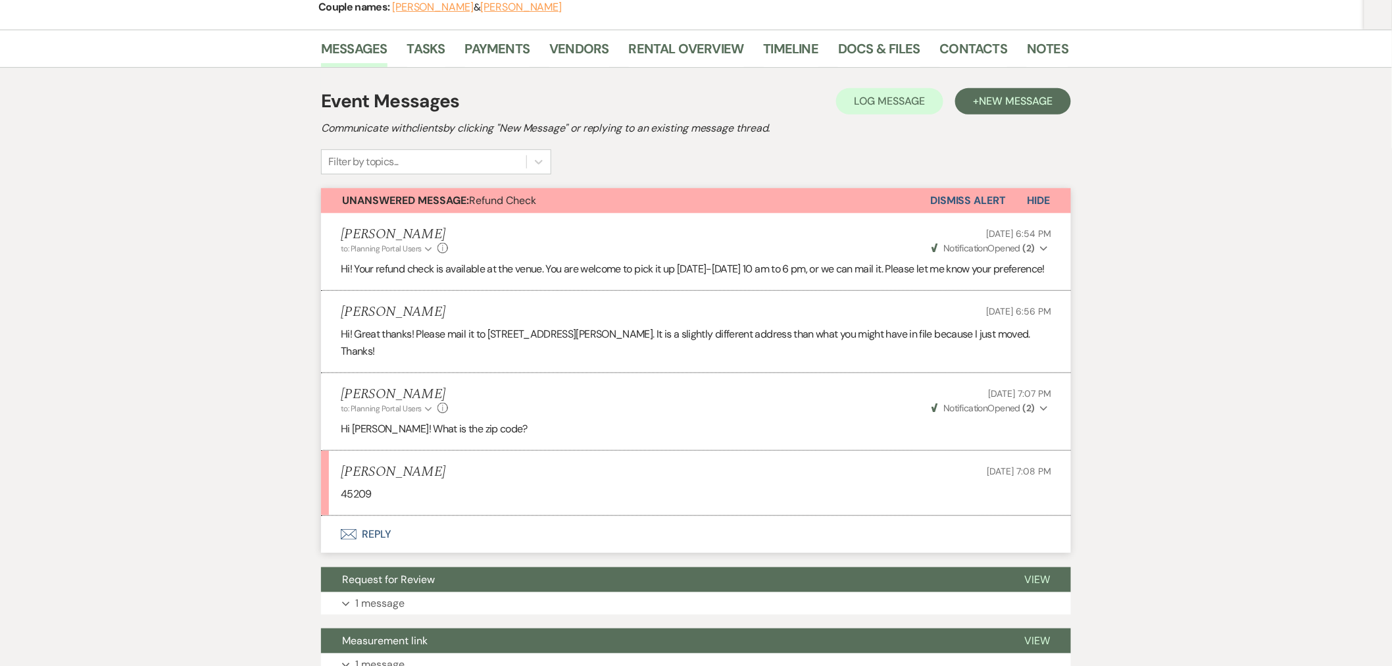
scroll to position [73, 0]
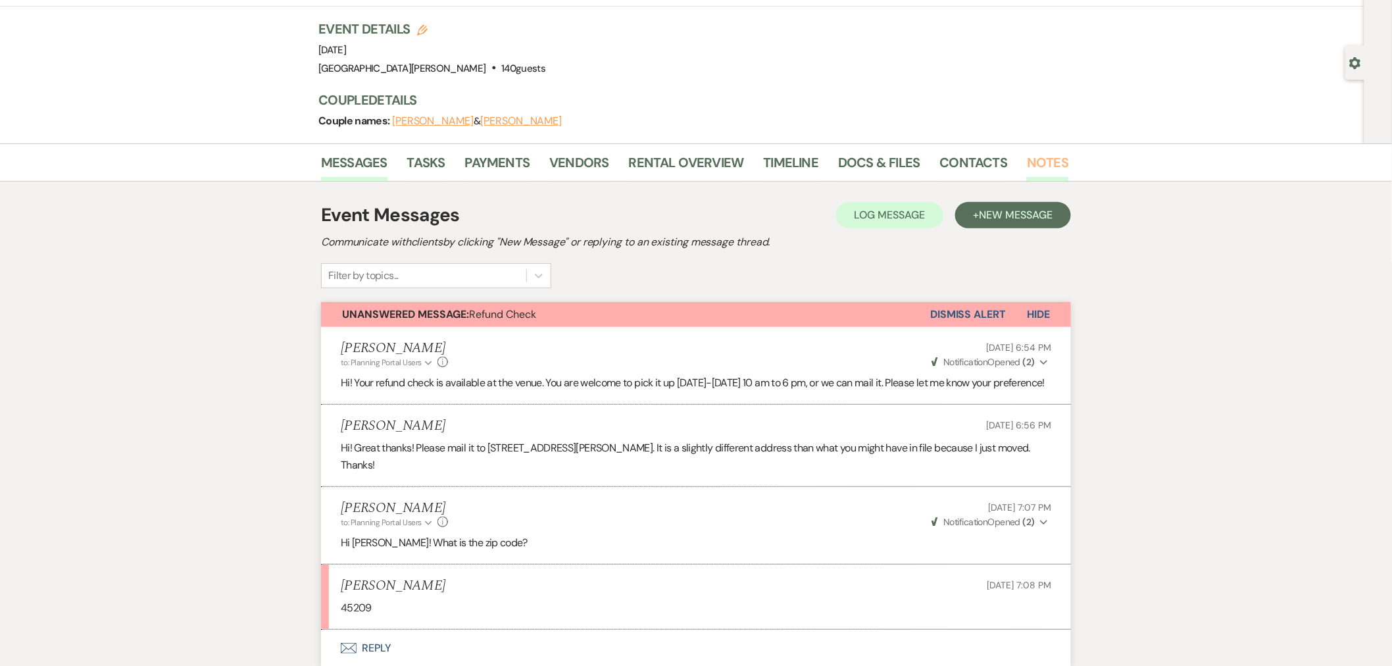
click at [1035, 159] on link "Notes" at bounding box center [1047, 166] width 41 height 29
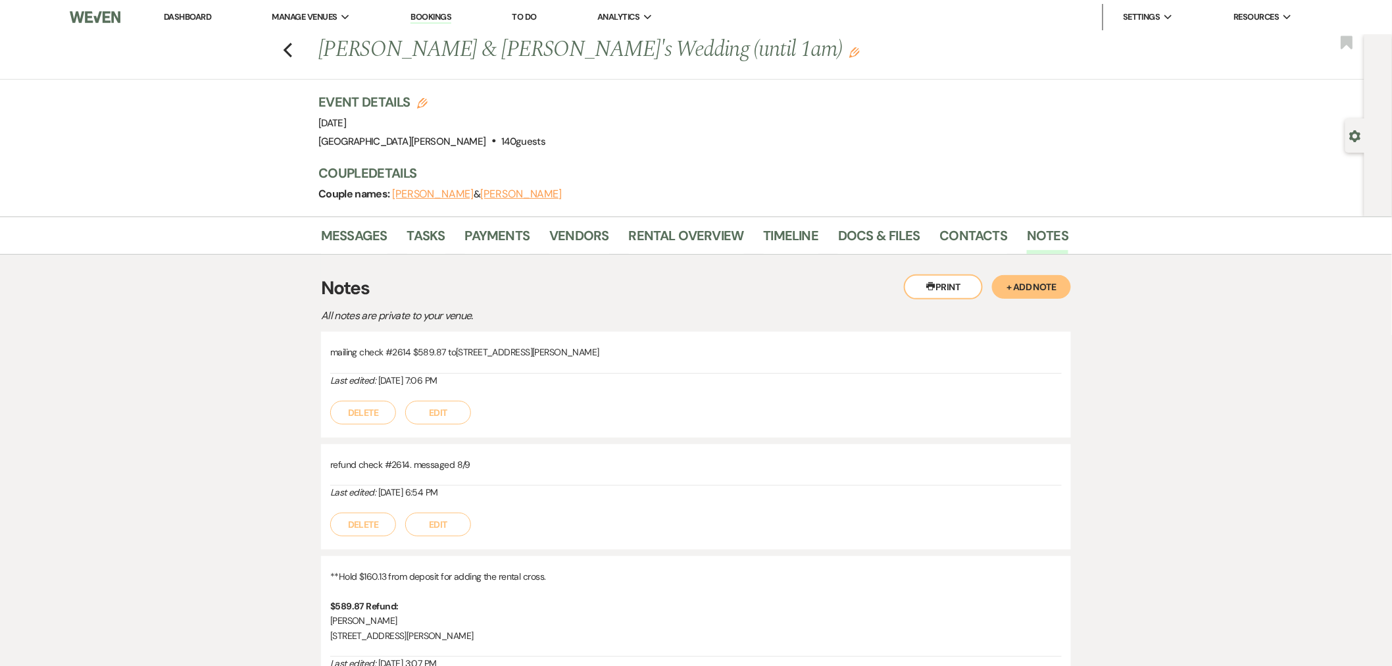
click at [182, 22] on li "Dashboard" at bounding box center [187, 17] width 61 height 26
click at [185, 18] on link "Dashboard" at bounding box center [187, 16] width 47 height 11
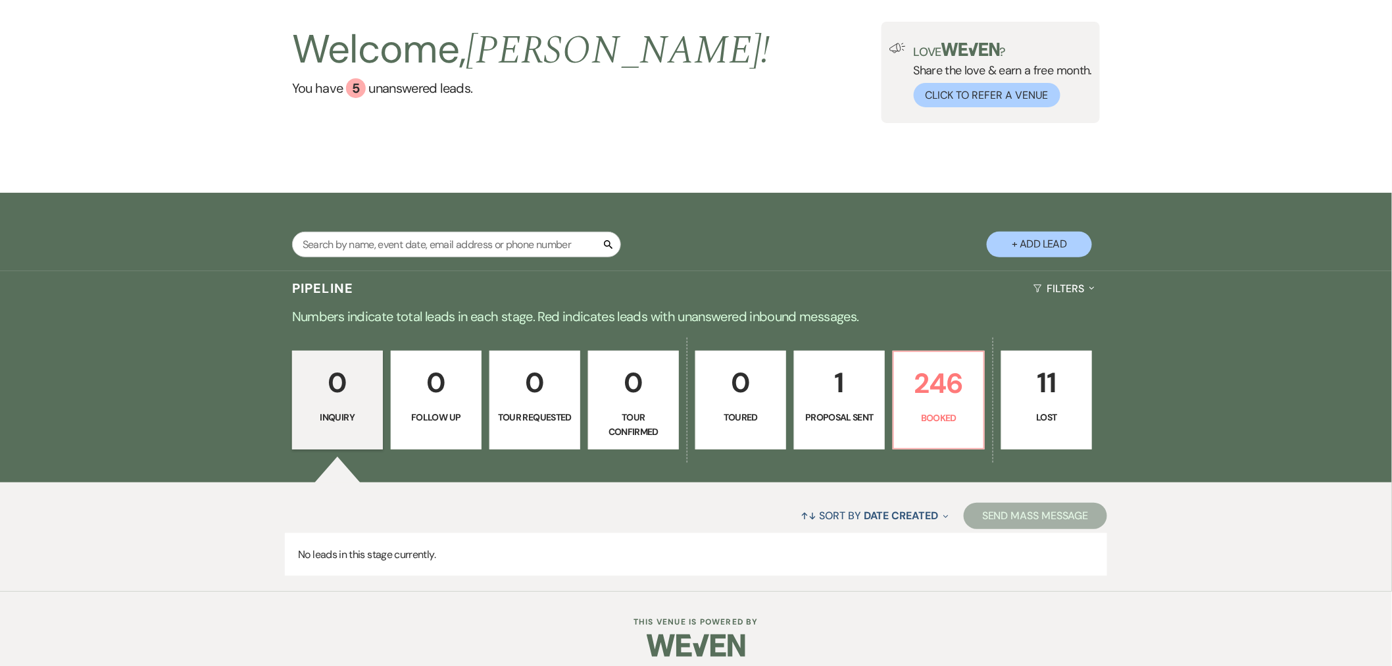
scroll to position [93, 0]
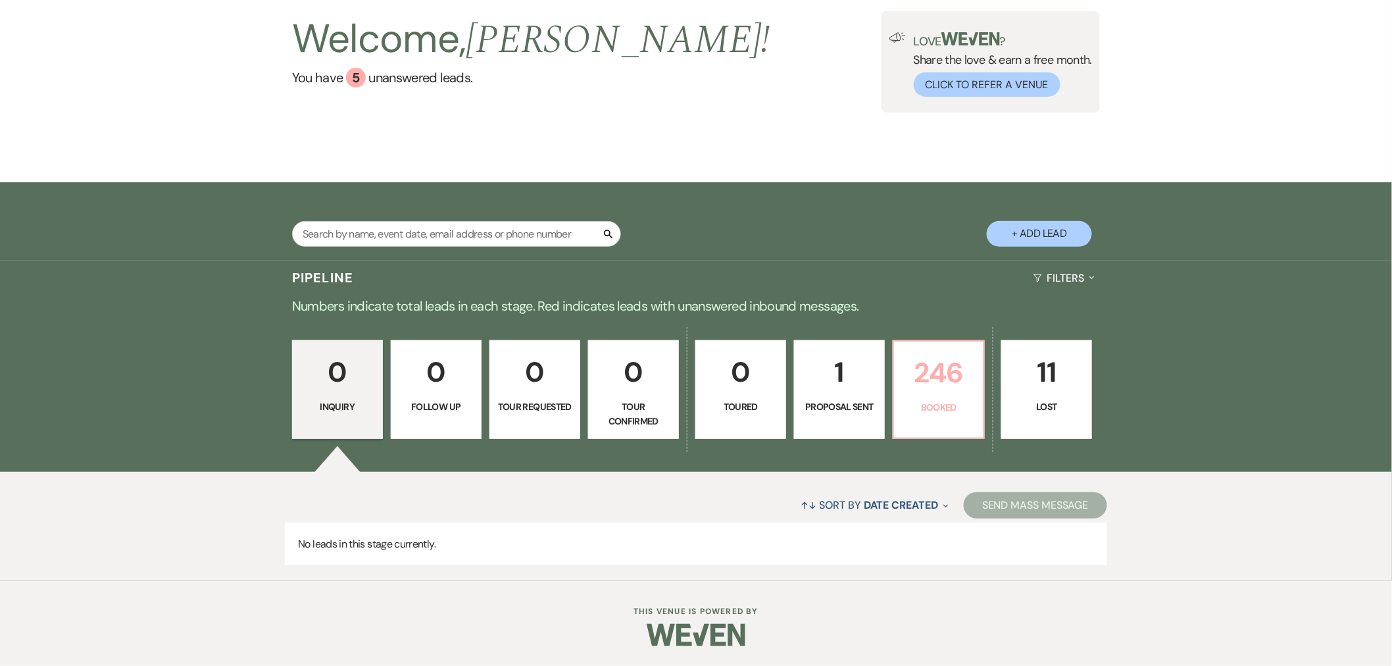
click at [949, 393] on p "246" at bounding box center [939, 373] width 74 height 44
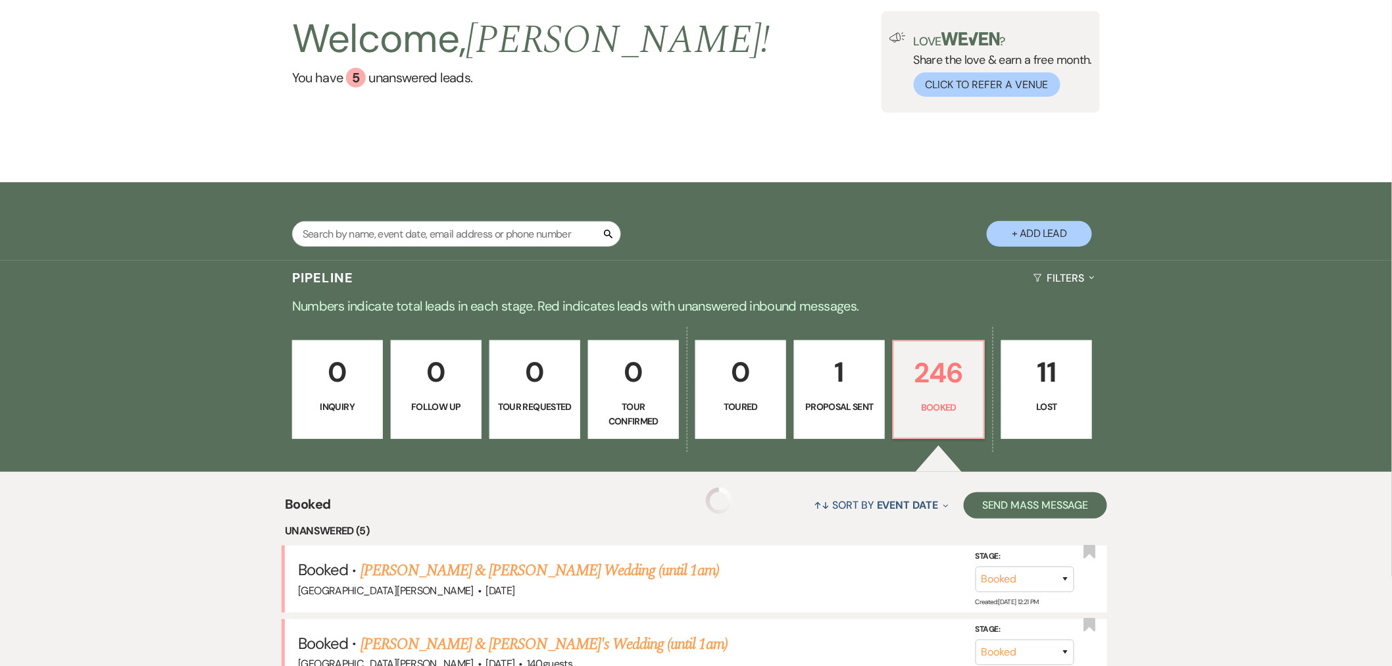
scroll to position [385, 0]
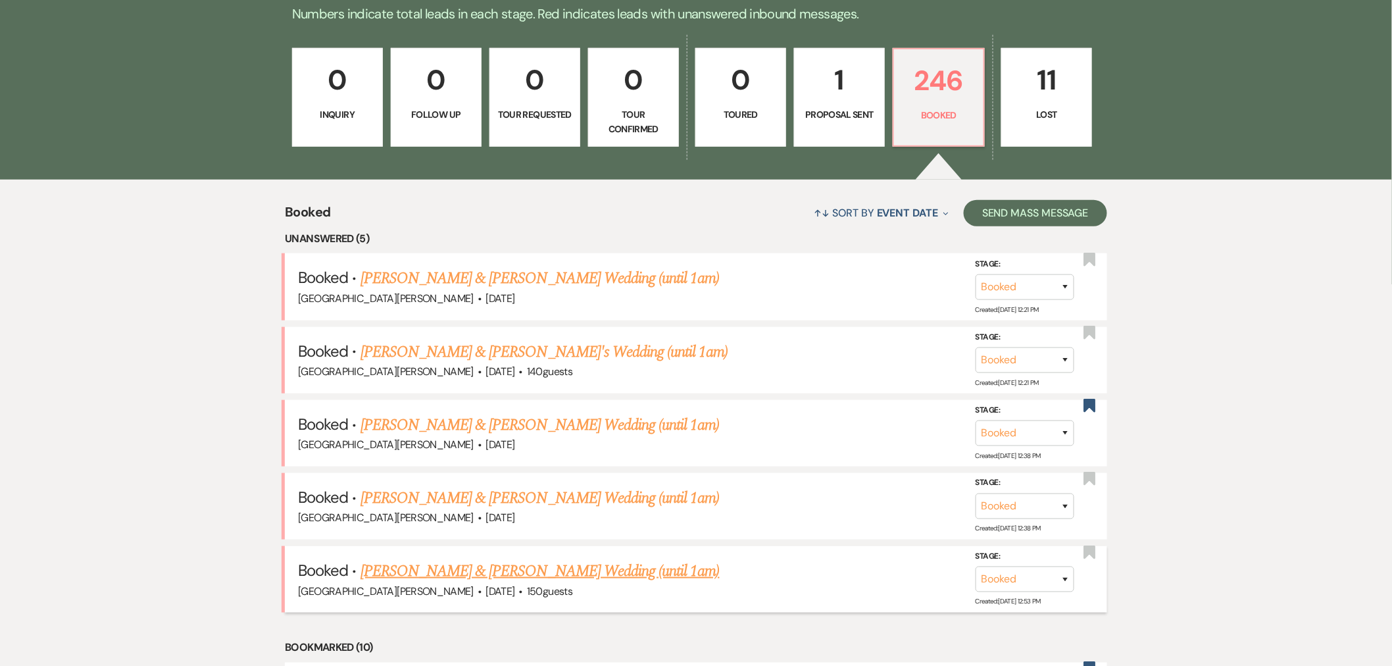
click at [541, 559] on link "[PERSON_NAME] & [PERSON_NAME] Wedding (until 1am)" at bounding box center [539, 571] width 359 height 24
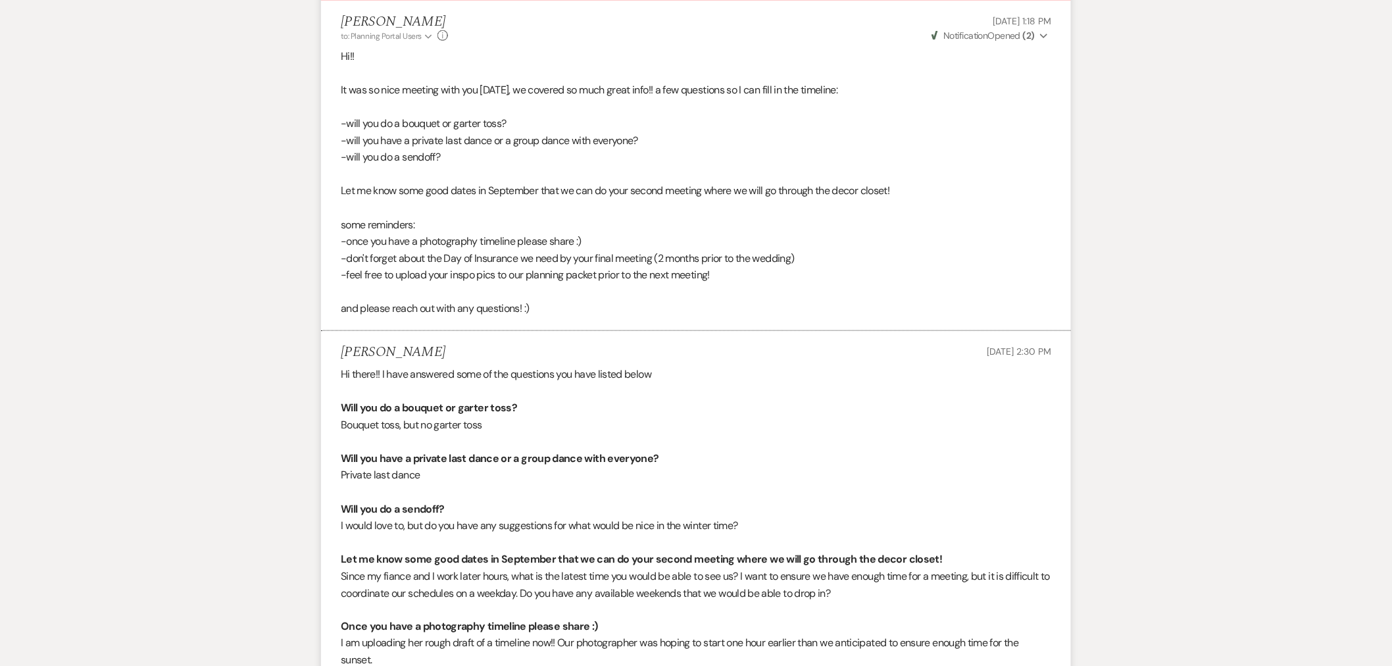
scroll to position [1, 0]
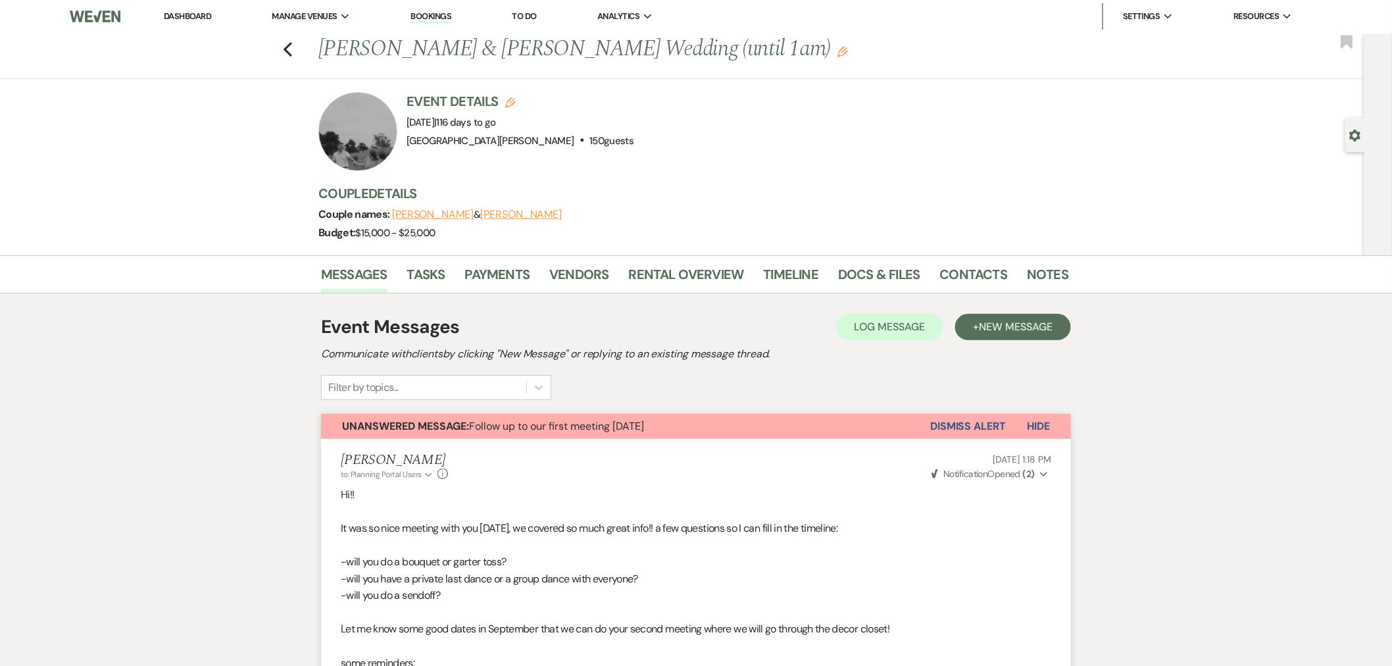
click at [183, 22] on li "Dashboard" at bounding box center [187, 16] width 61 height 26
click at [180, 18] on link "Dashboard" at bounding box center [187, 16] width 47 height 11
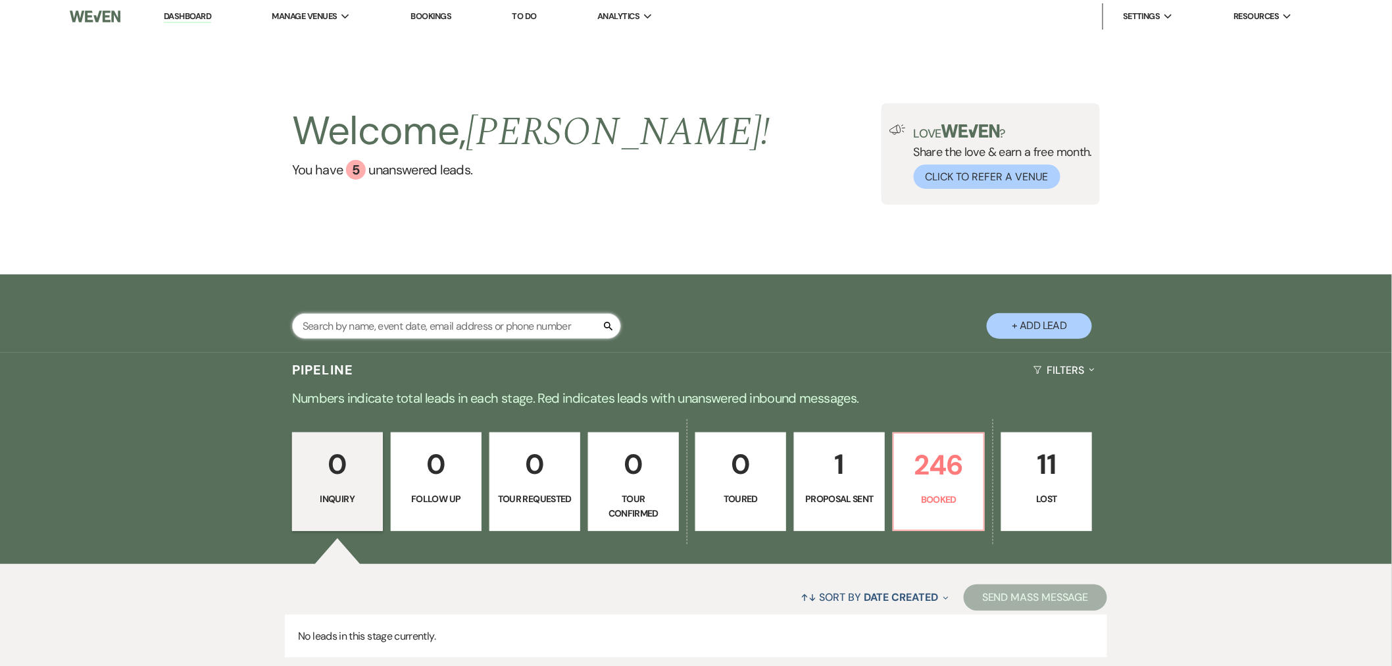
click at [370, 325] on input "text" at bounding box center [456, 326] width 329 height 26
type input "zena"
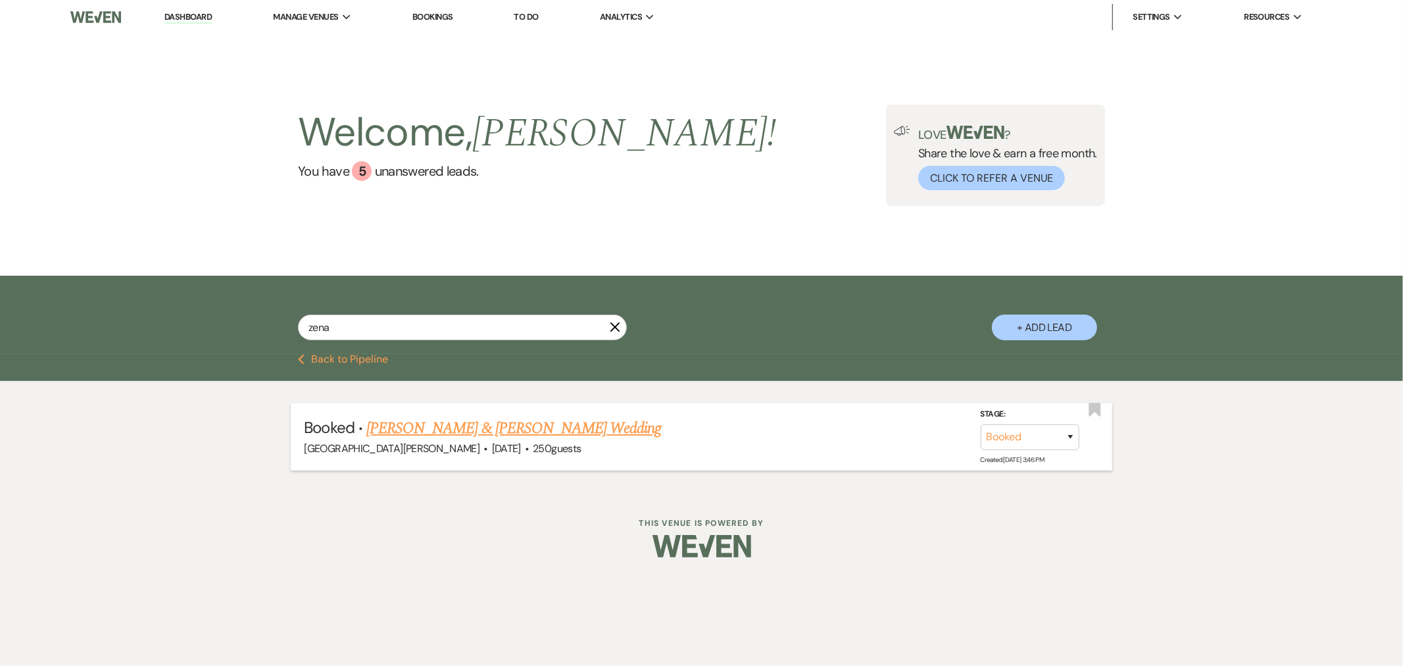
click at [420, 436] on link "[PERSON_NAME] & [PERSON_NAME] Wedding" at bounding box center [513, 428] width 295 height 24
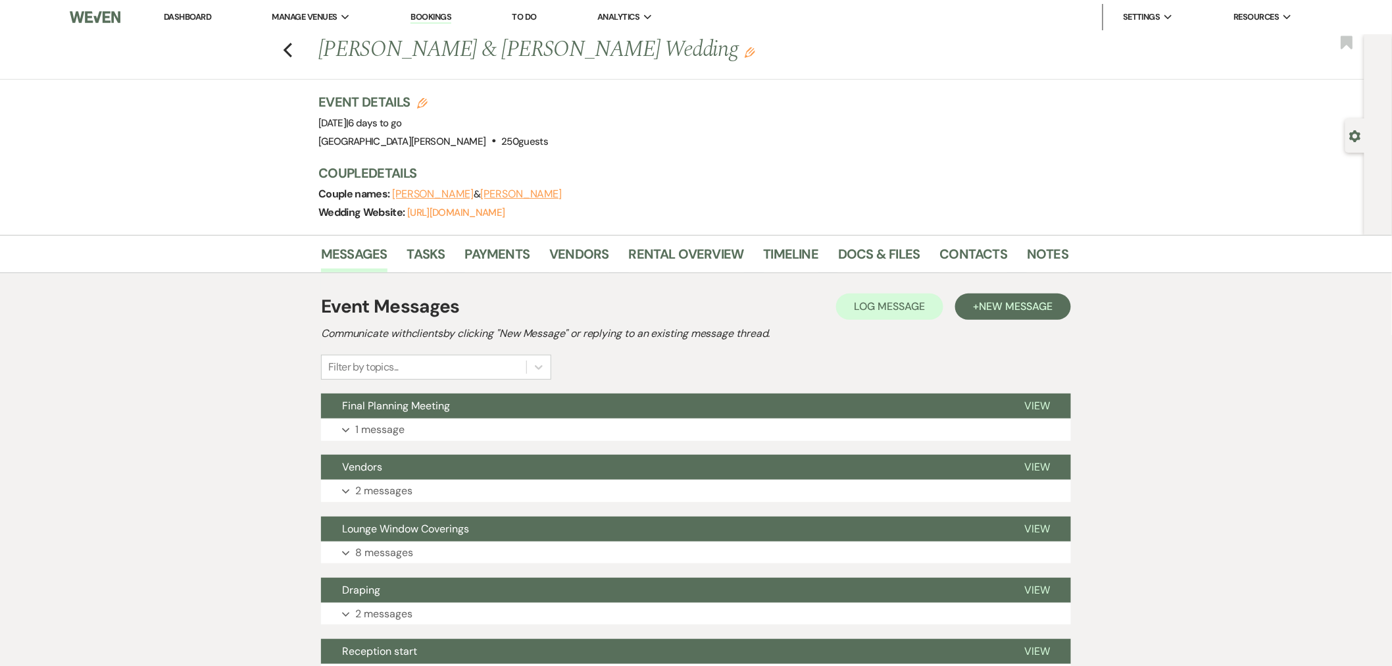
click at [428, 101] on use "button" at bounding box center [422, 103] width 11 height 11
select select "822"
select select "false"
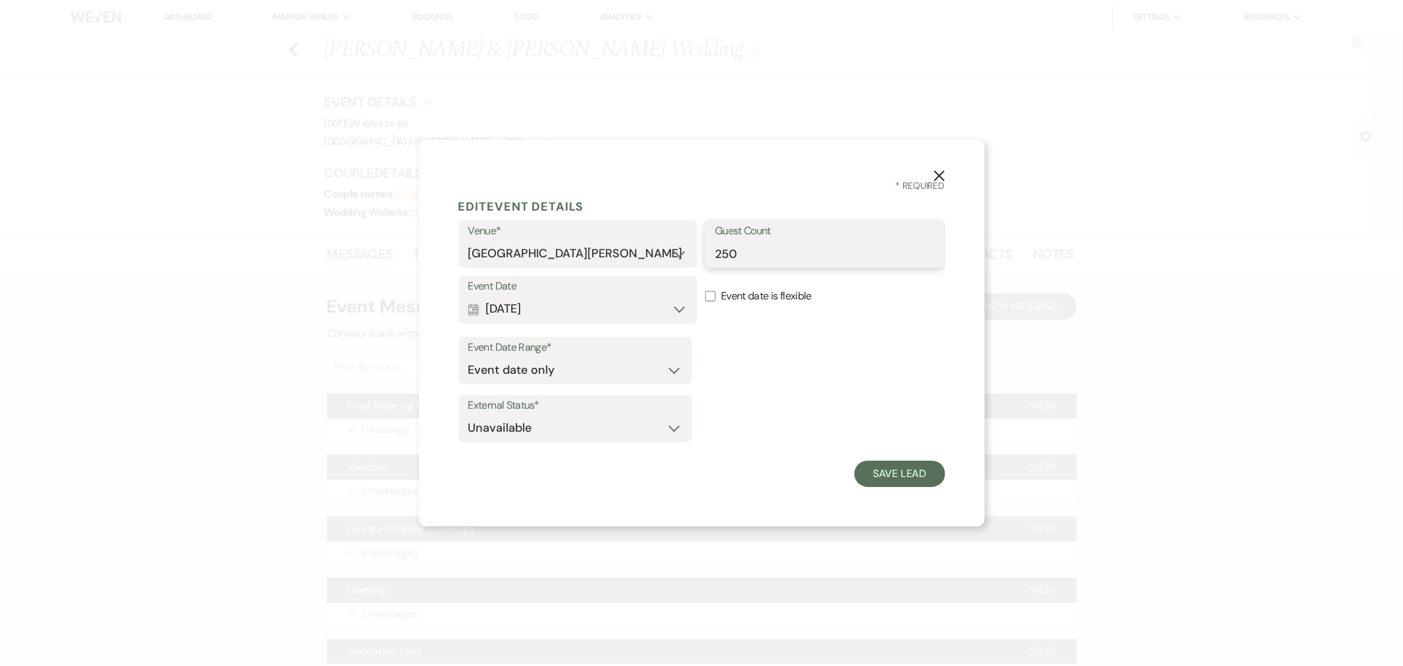
click at [778, 257] on input "250" at bounding box center [825, 254] width 220 height 26
type input "220"
click at [895, 460] on button "Save Lead" at bounding box center [899, 473] width 90 height 26
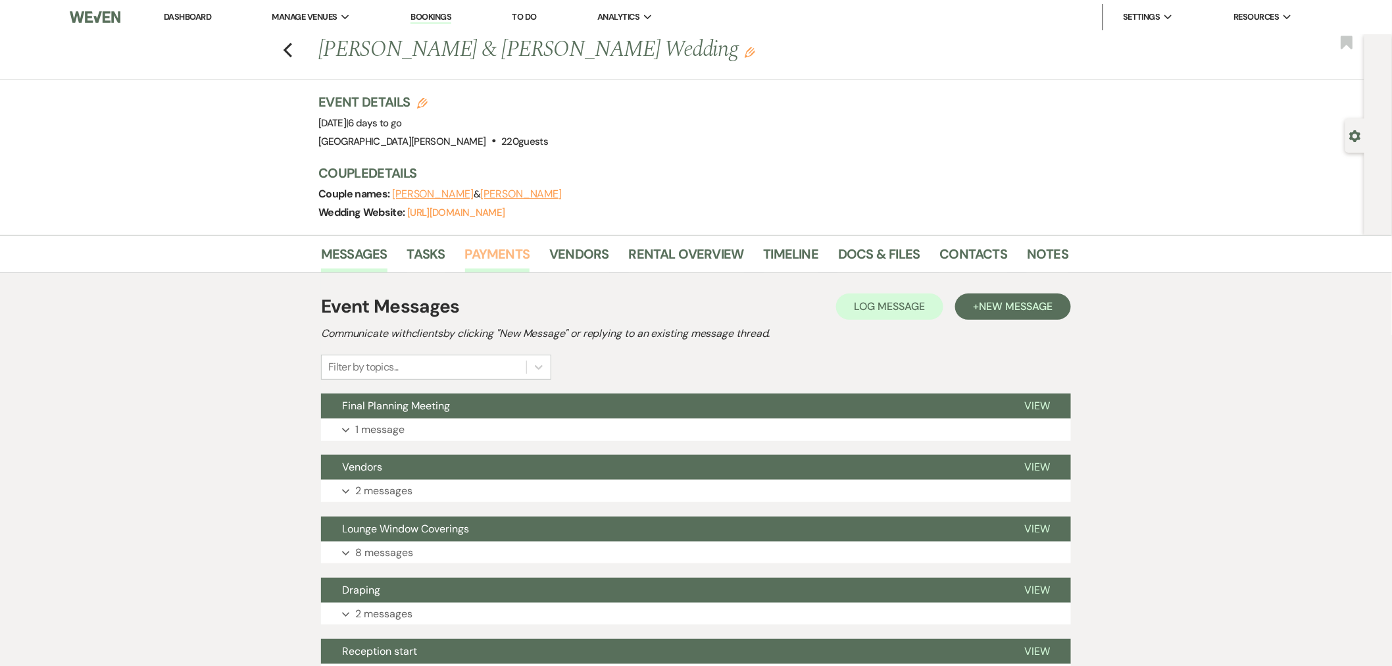
click at [487, 254] on link "Payments" at bounding box center [497, 257] width 65 height 29
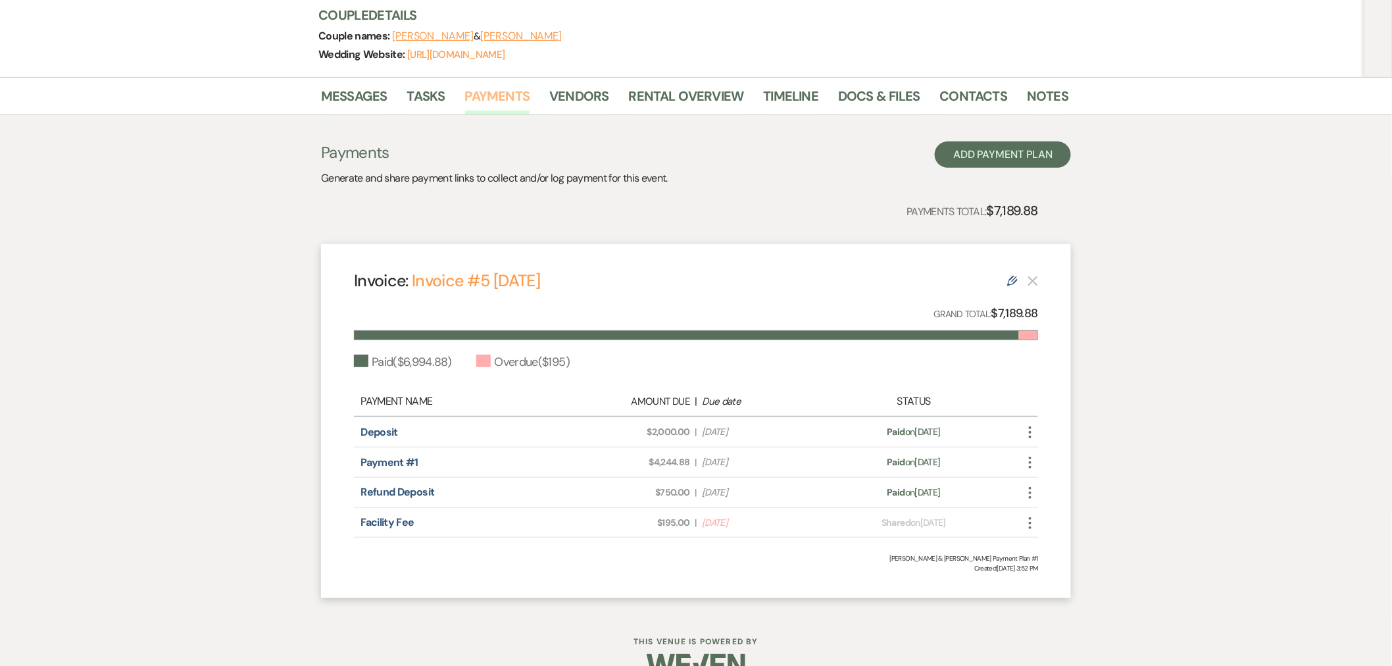
scroll to position [187, 0]
